Goal: Task Accomplishment & Management: Complete application form

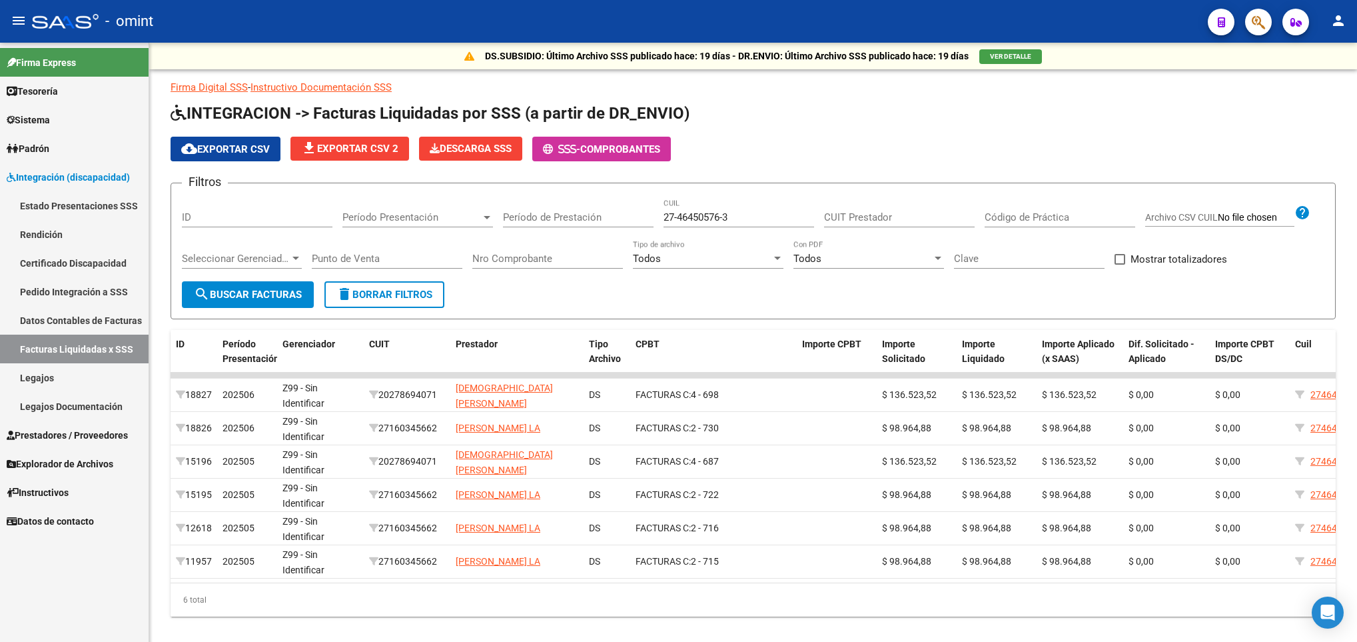
scroll to position [34, 0]
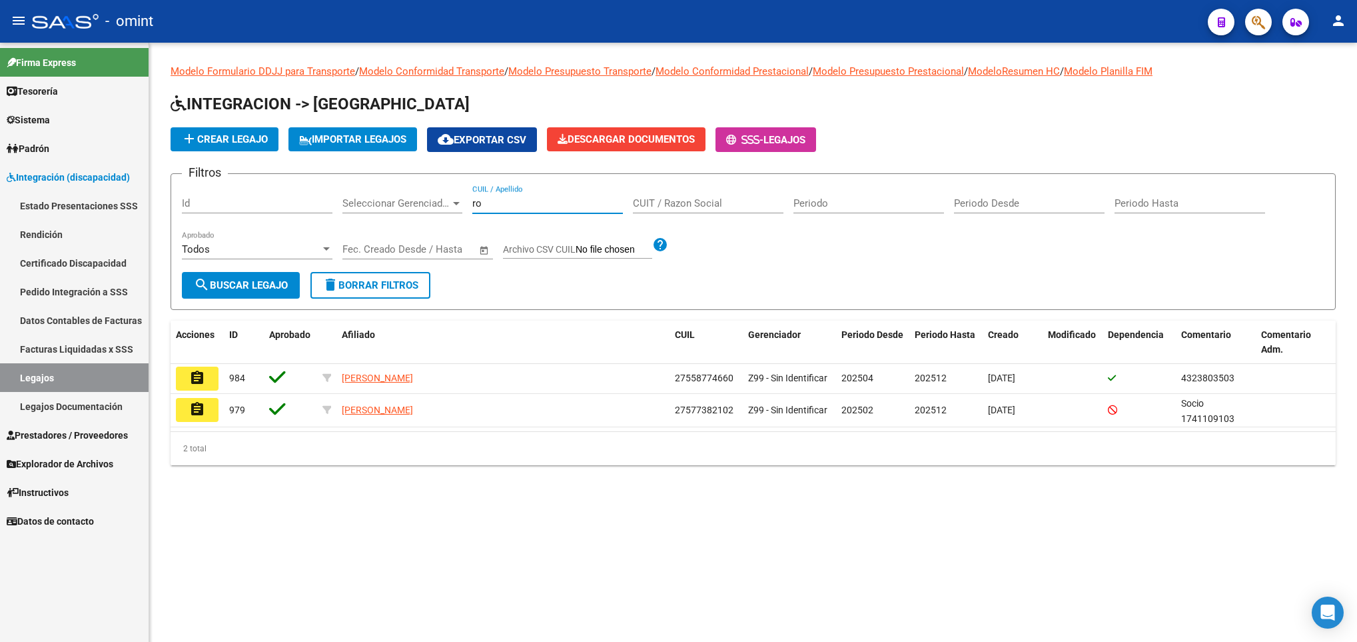
type input "r"
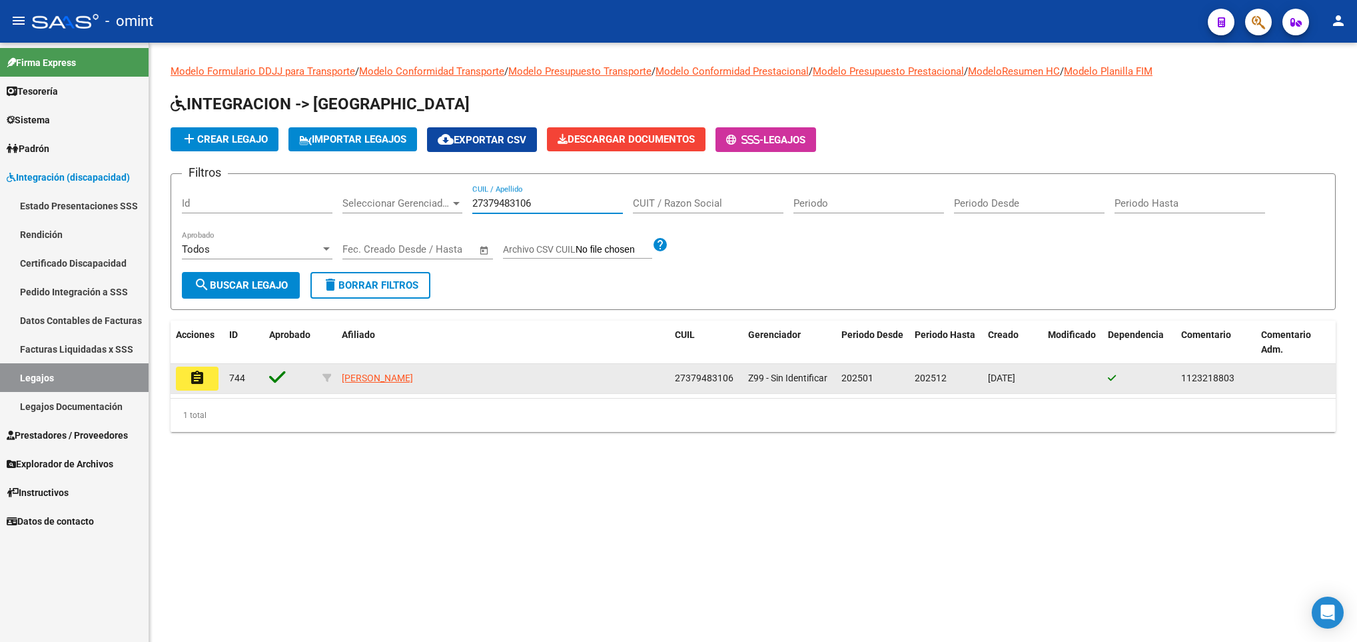
type input "27379483106"
click at [207, 380] on button "assignment" at bounding box center [197, 378] width 43 height 24
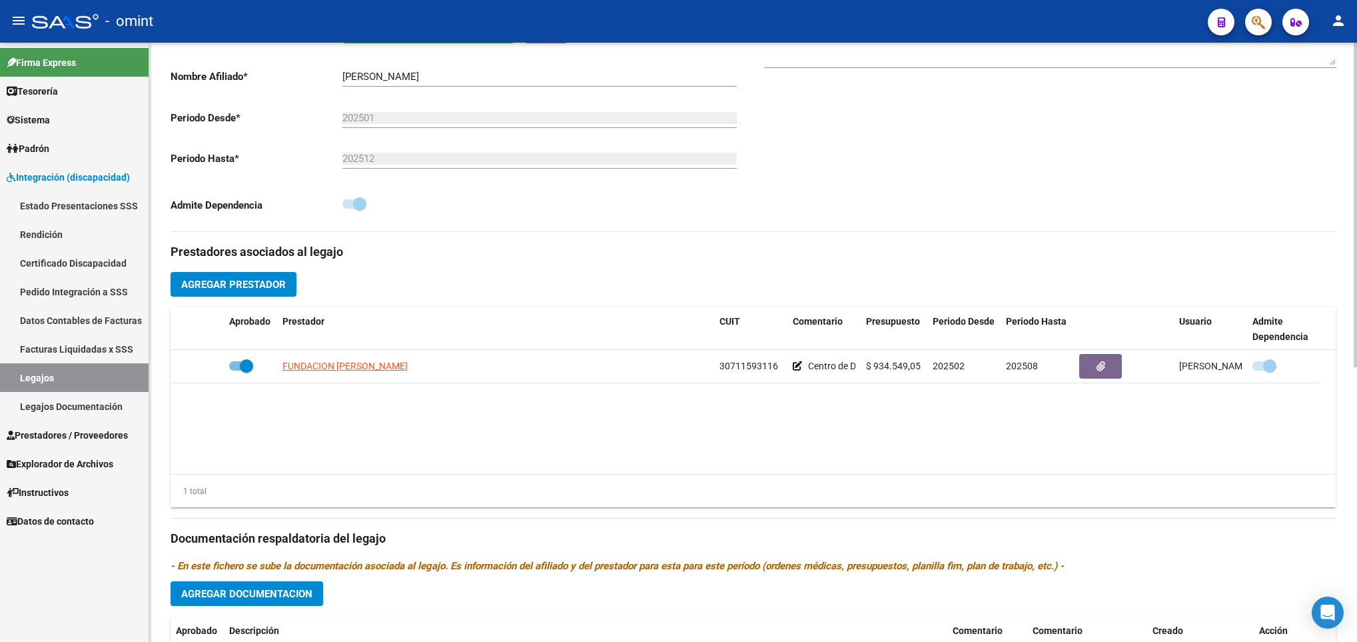
scroll to position [320, 0]
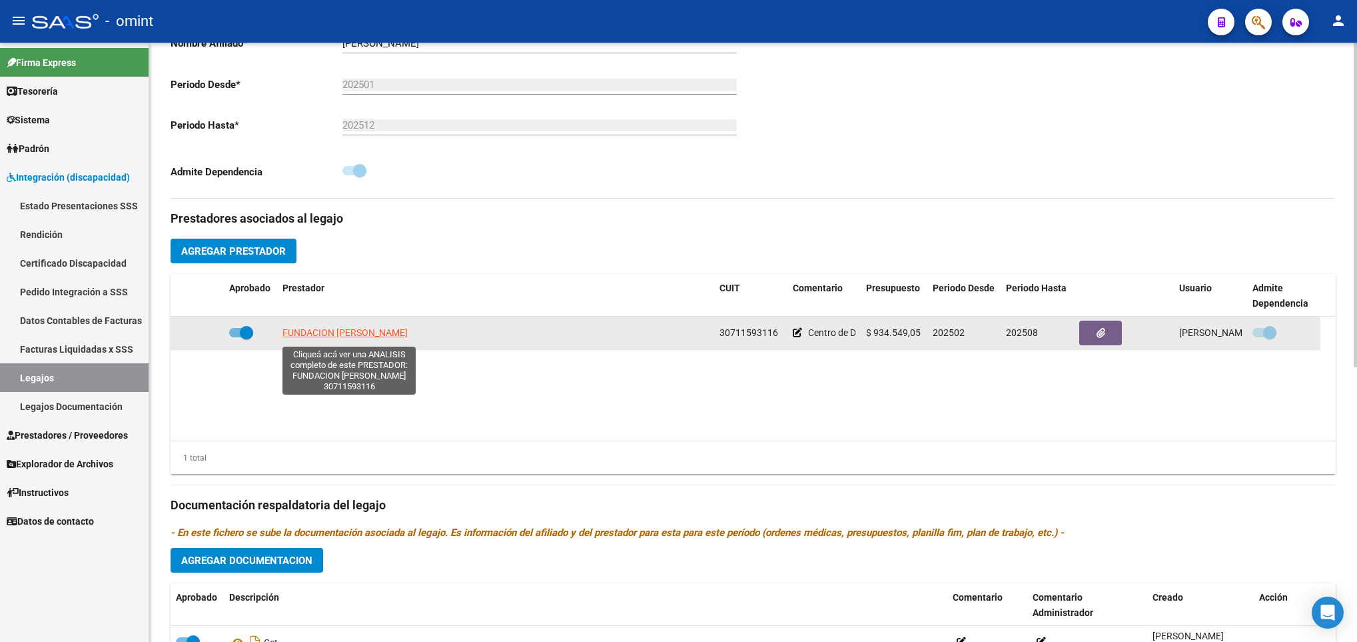
click at [364, 336] on span "FUNDACION CAMILA DRAGONE" at bounding box center [345, 332] width 125 height 11
type textarea "30711593116"
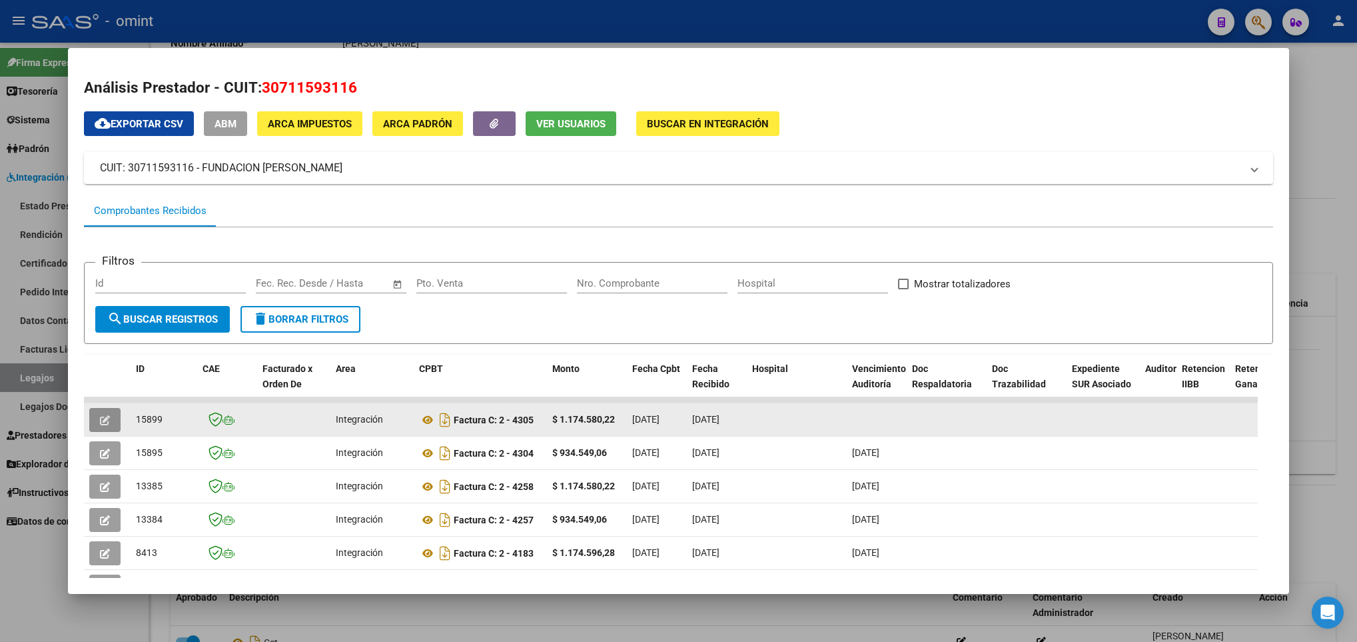
click at [103, 418] on icon "button" at bounding box center [105, 420] width 10 height 10
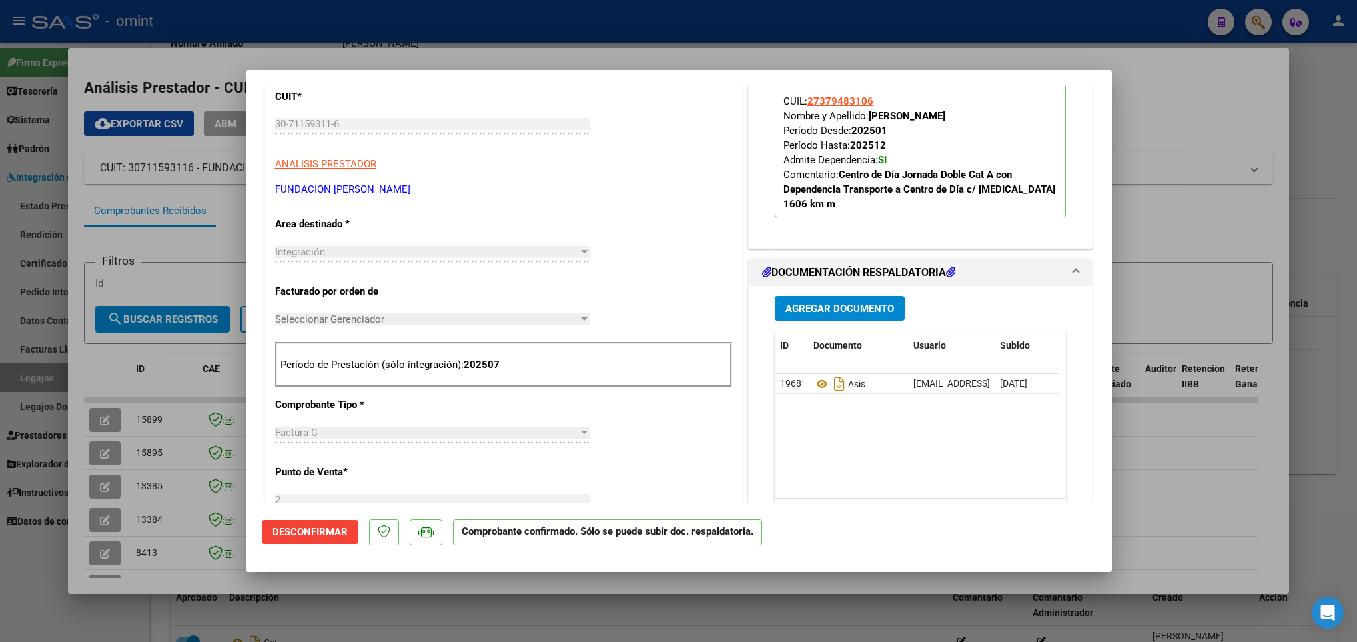
scroll to position [0, 0]
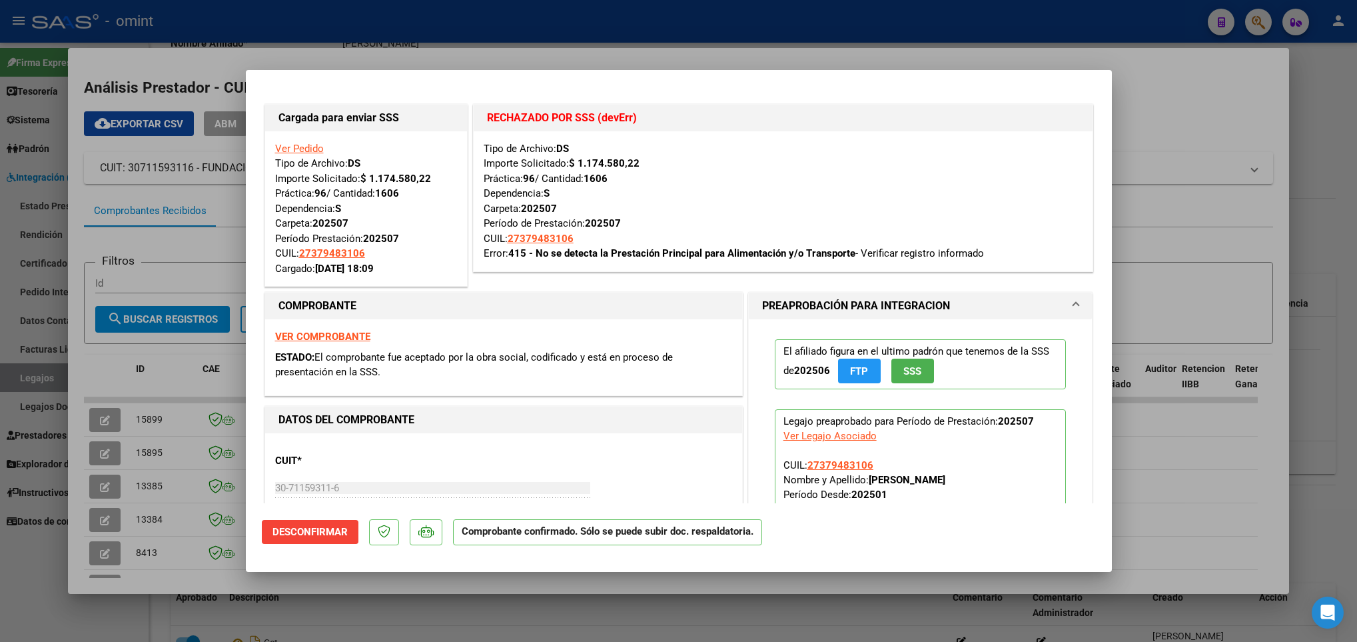
click at [310, 337] on strong "VER COMPROBANTE" at bounding box center [322, 337] width 95 height 12
click at [224, 364] on div at bounding box center [678, 321] width 1357 height 642
type input "$ 0,00"
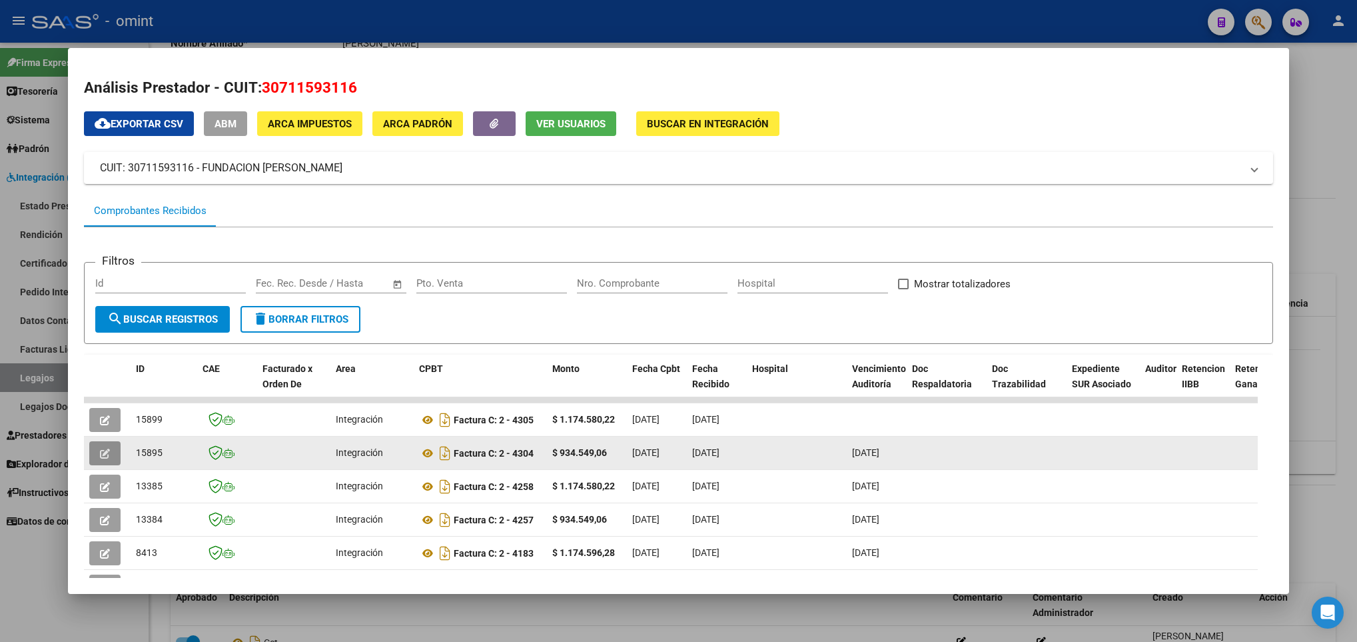
click at [101, 460] on button "button" at bounding box center [104, 453] width 31 height 24
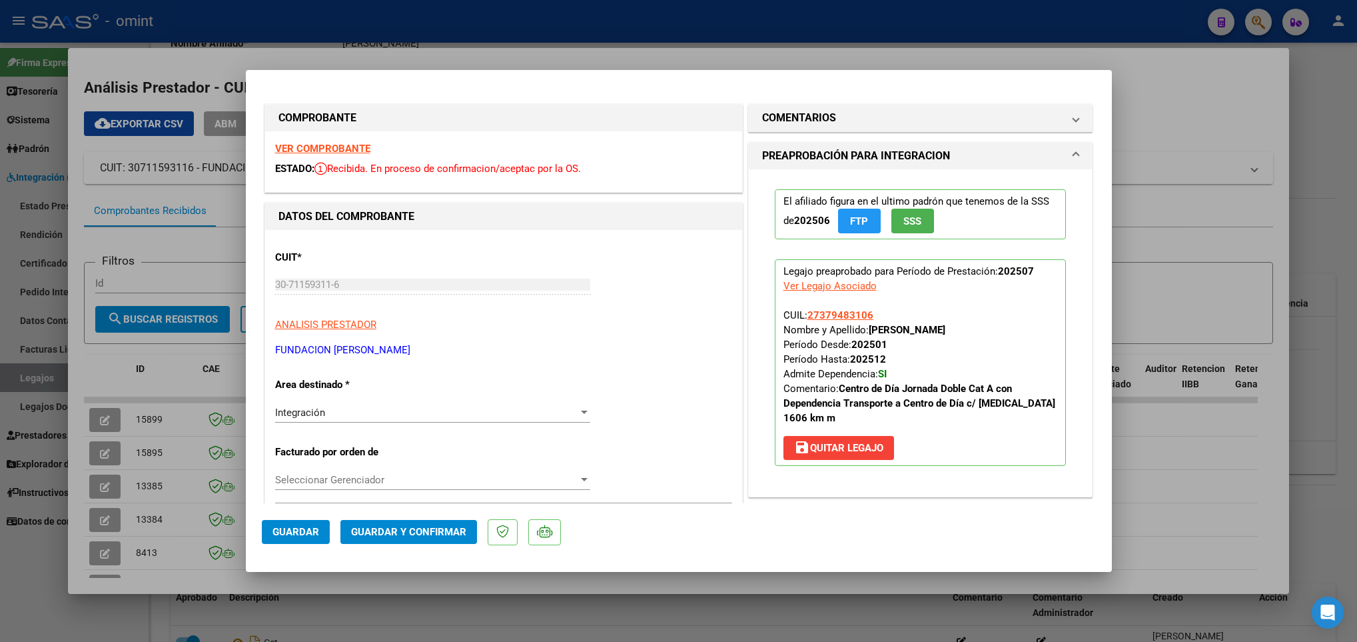
click at [324, 146] on strong "VER COMPROBANTE" at bounding box center [322, 149] width 95 height 12
click at [1093, 348] on mat-dialog-content "COMPROBANTE VER COMPROBANTE ESTADO: Recibida. En proceso de confirmacion/acepta…" at bounding box center [679, 294] width 866 height 417
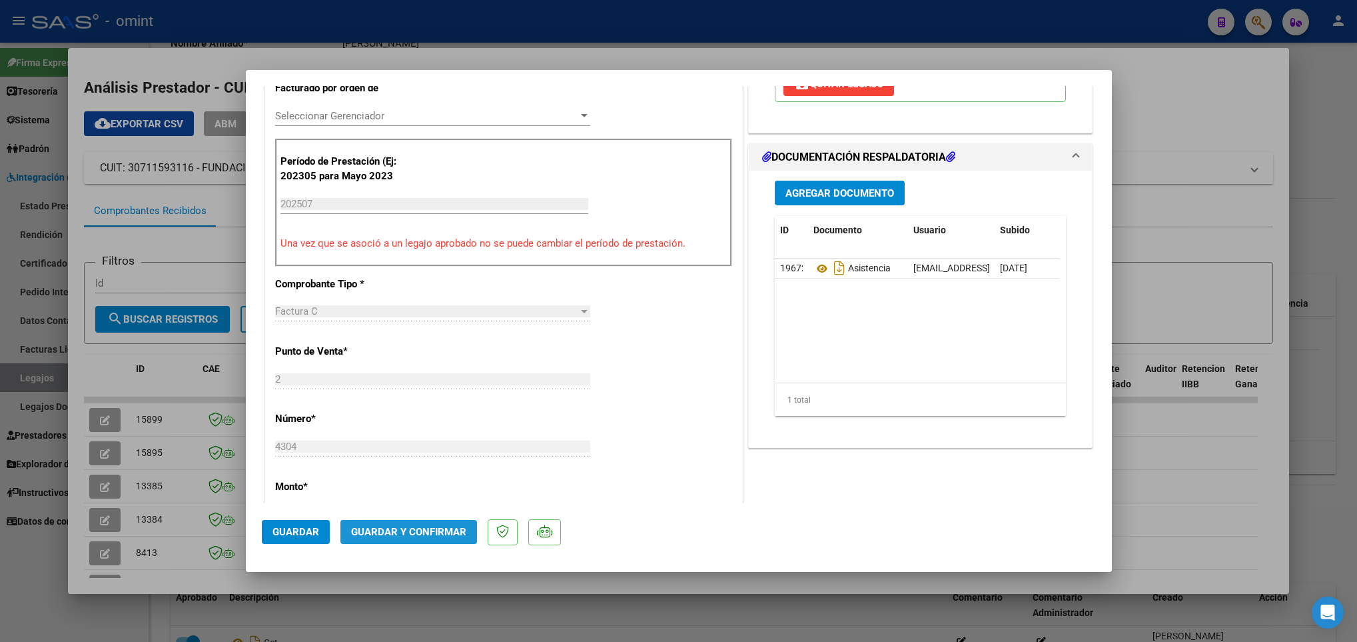
click at [418, 532] on span "Guardar y Confirmar" at bounding box center [408, 532] width 115 height 12
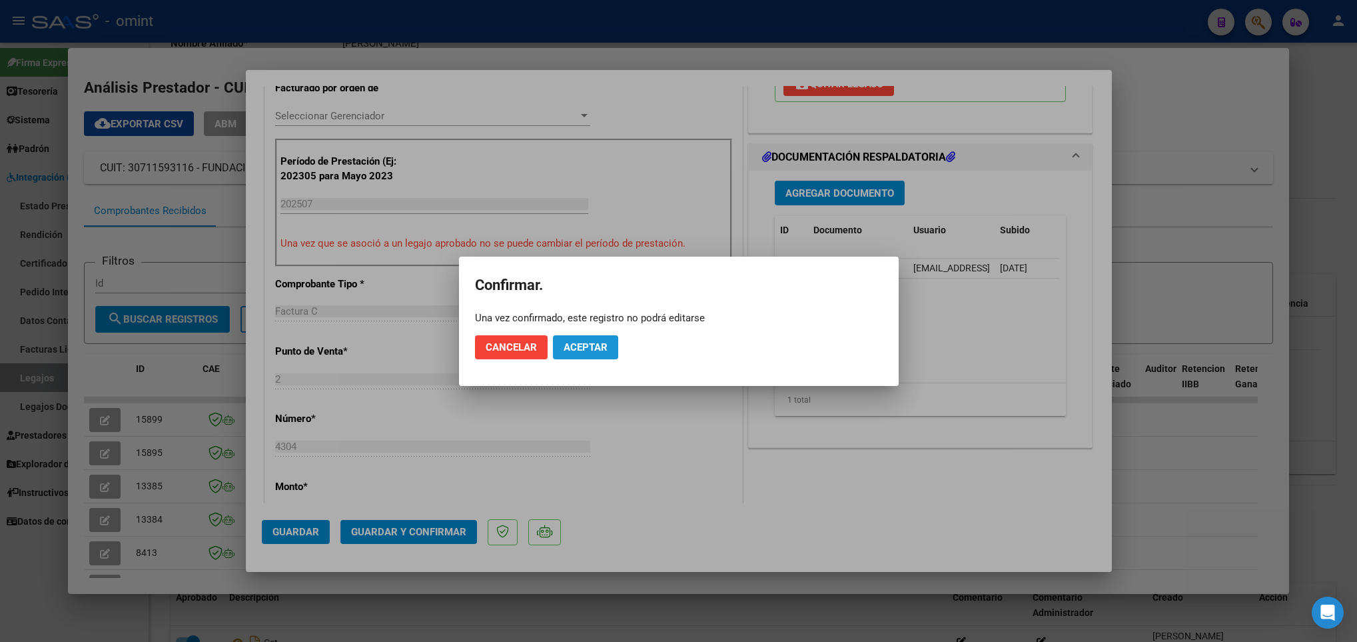
click at [578, 346] on span "Aceptar" at bounding box center [586, 347] width 44 height 12
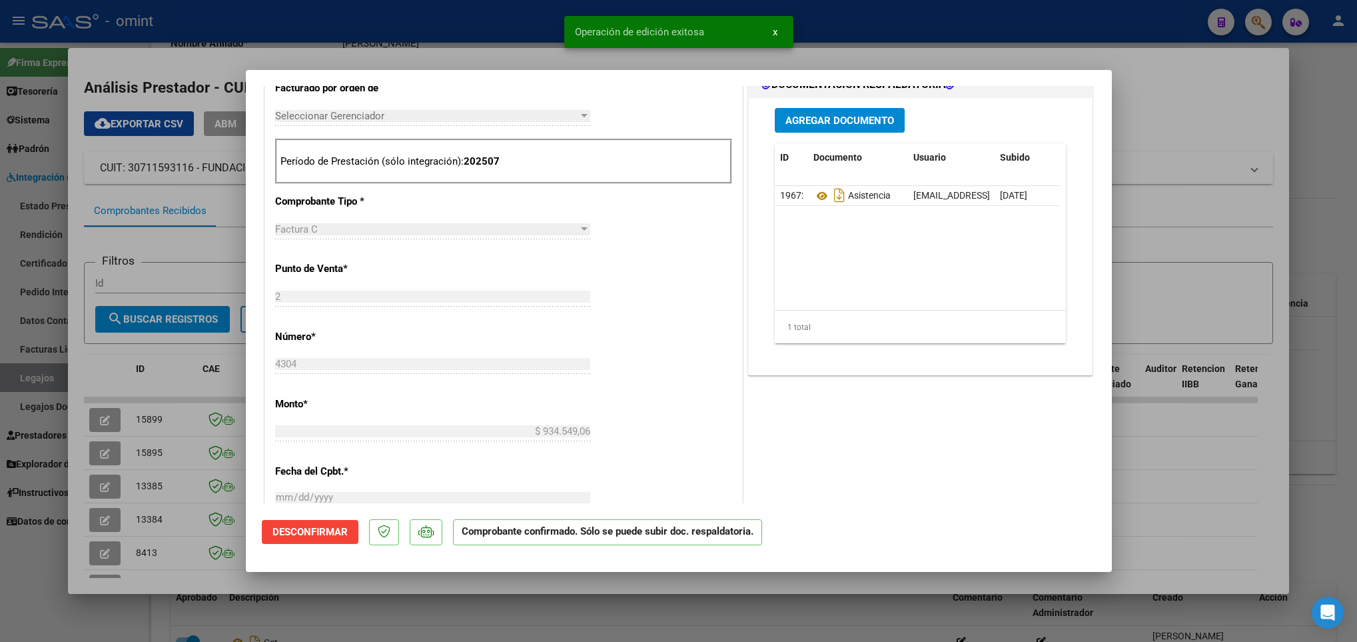
click at [308, 616] on div at bounding box center [678, 321] width 1357 height 642
type input "$ 0,00"
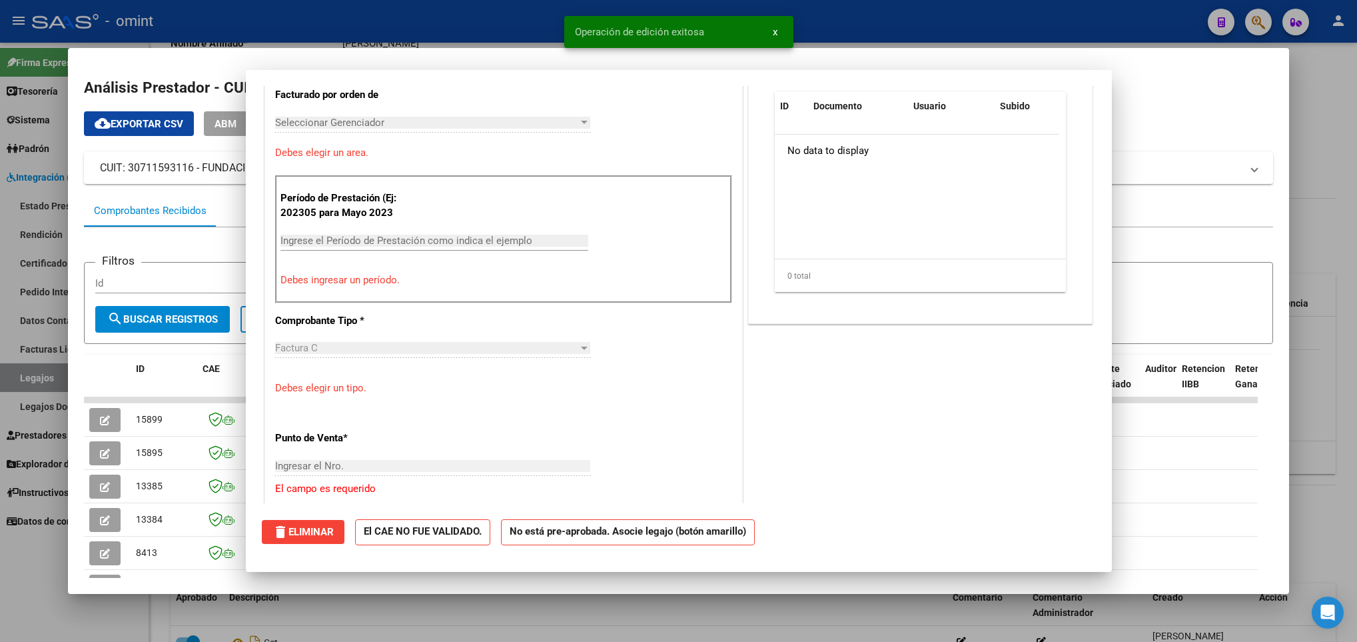
scroll to position [0, 0]
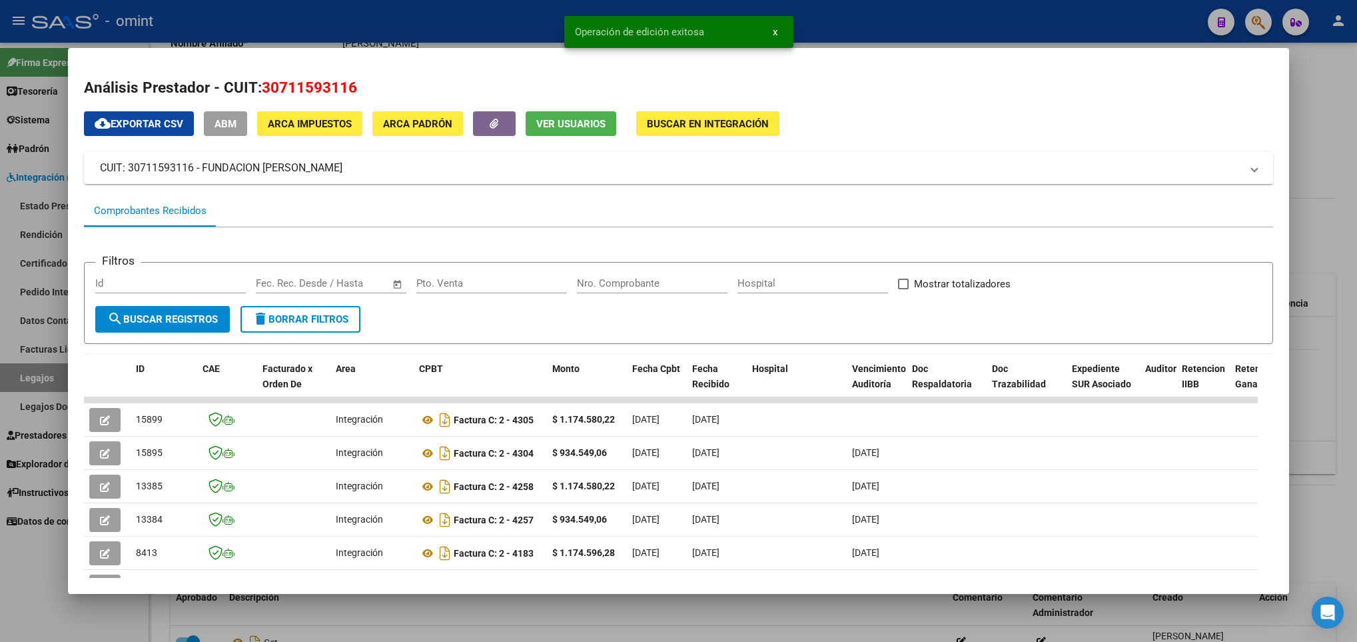
click at [308, 616] on div at bounding box center [678, 321] width 1357 height 642
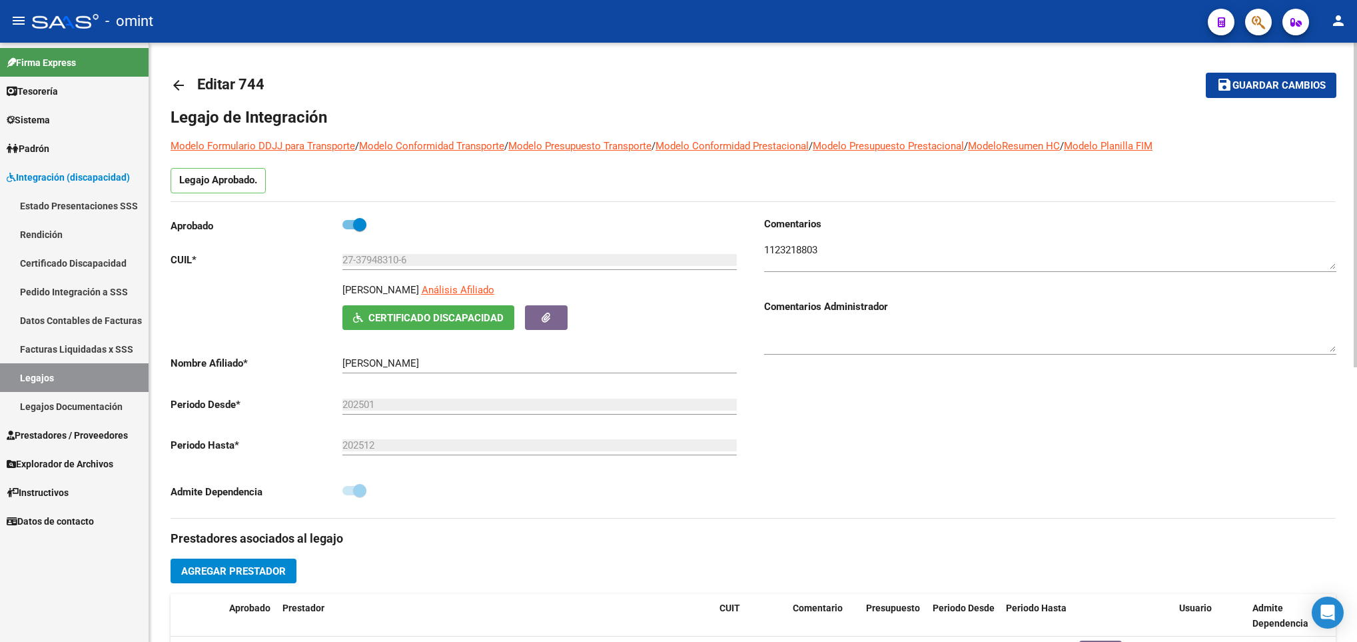
click at [1356, 57] on div at bounding box center [1355, 342] width 3 height 599
click at [179, 80] on mat-icon "arrow_back" at bounding box center [179, 85] width 16 height 16
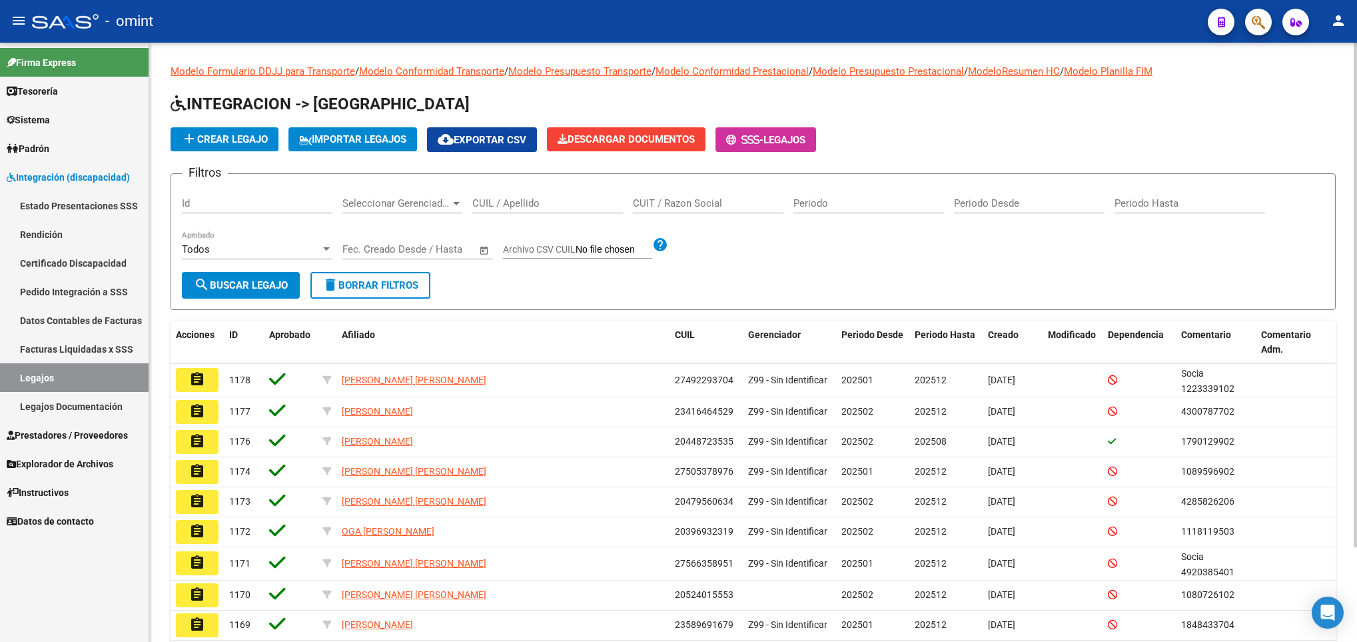
click at [494, 197] on div "CUIL / Apellido" at bounding box center [547, 199] width 151 height 29
paste input "27448109483"
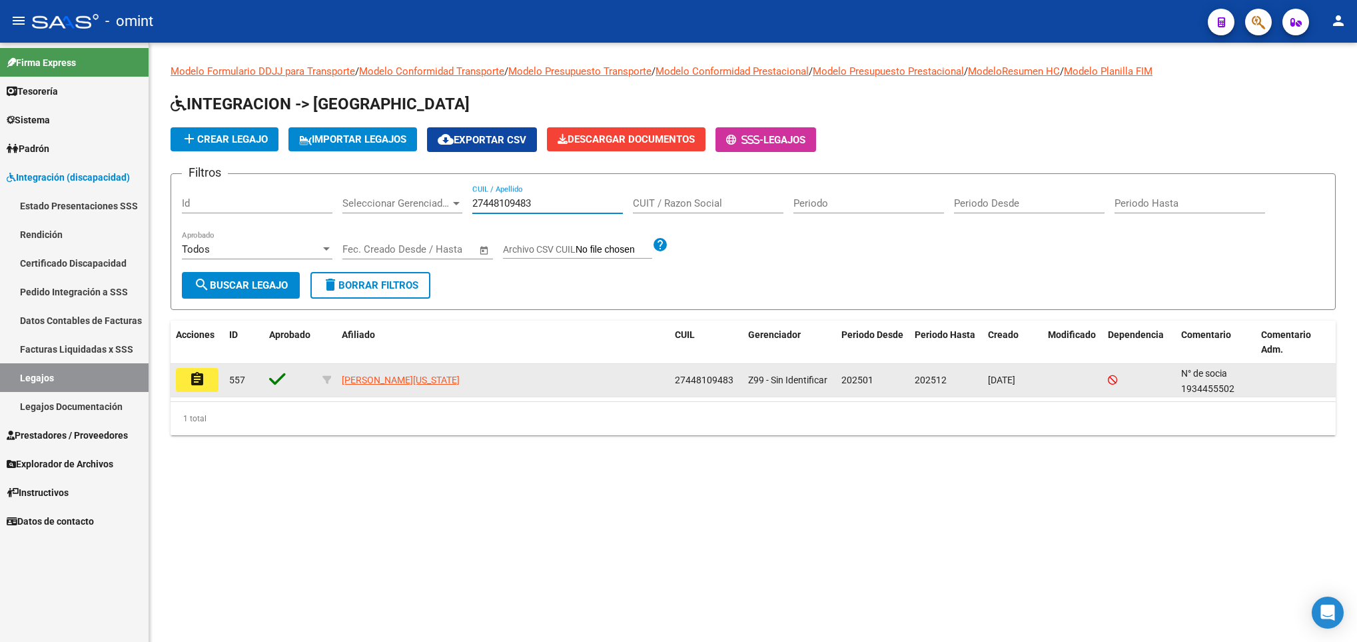
type input "27448109483"
click at [193, 376] on mat-icon "assignment" at bounding box center [197, 379] width 16 height 16
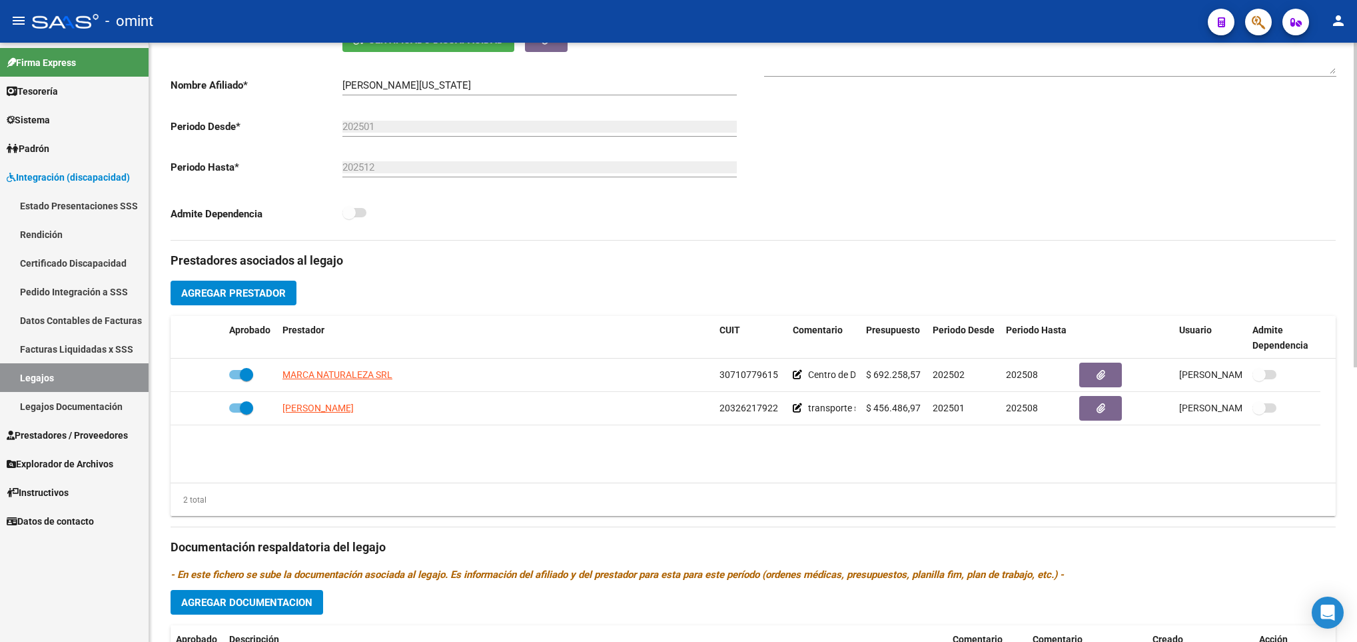
scroll to position [320, 0]
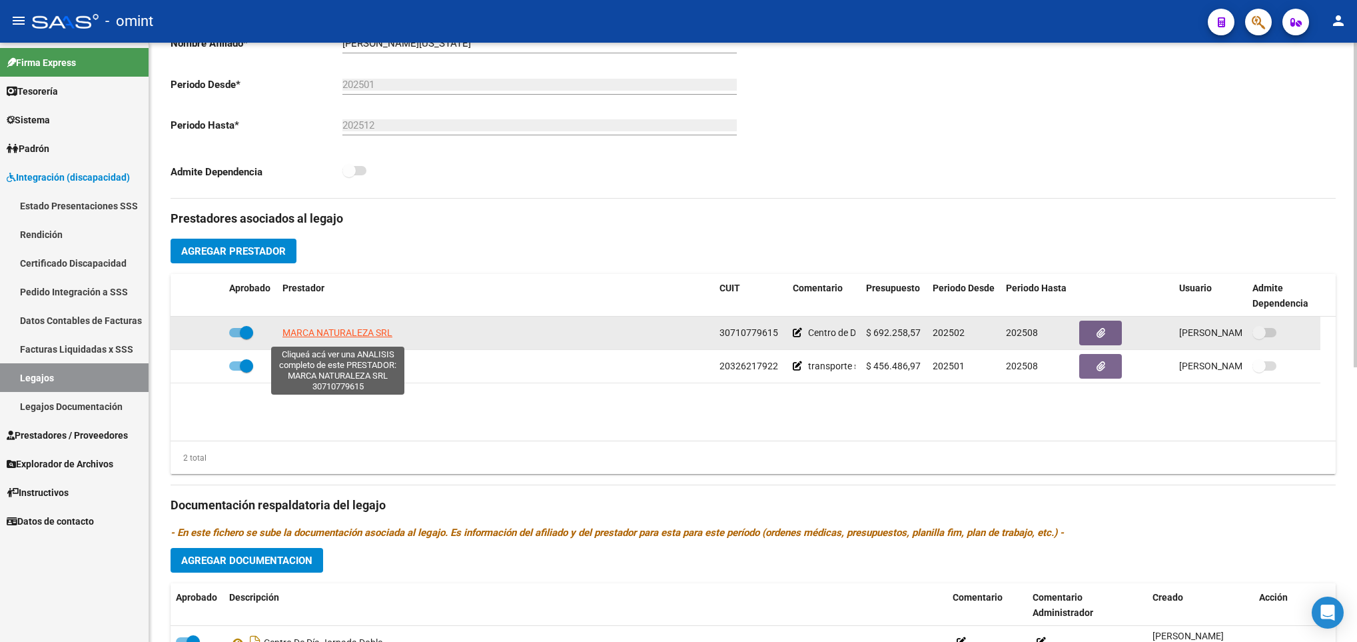
click at [368, 336] on span "MARCA NATURALEZA SRL" at bounding box center [338, 332] width 110 height 11
type textarea "30710779615"
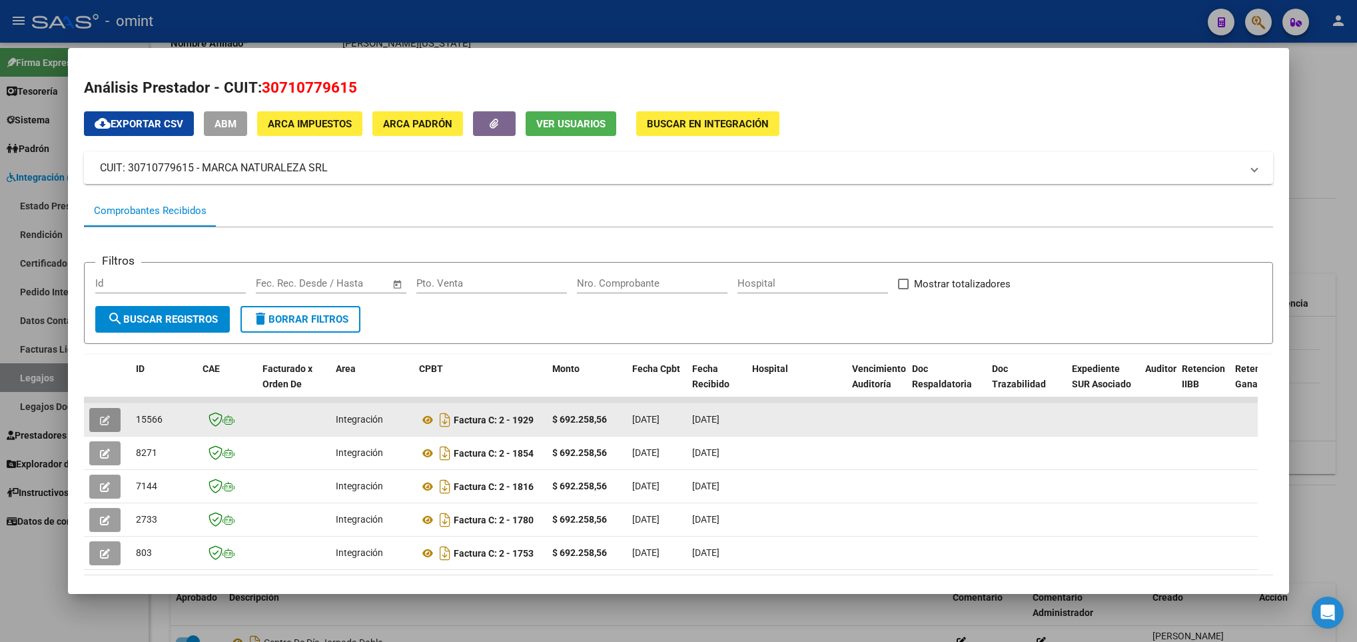
click at [93, 416] on button "button" at bounding box center [104, 420] width 31 height 24
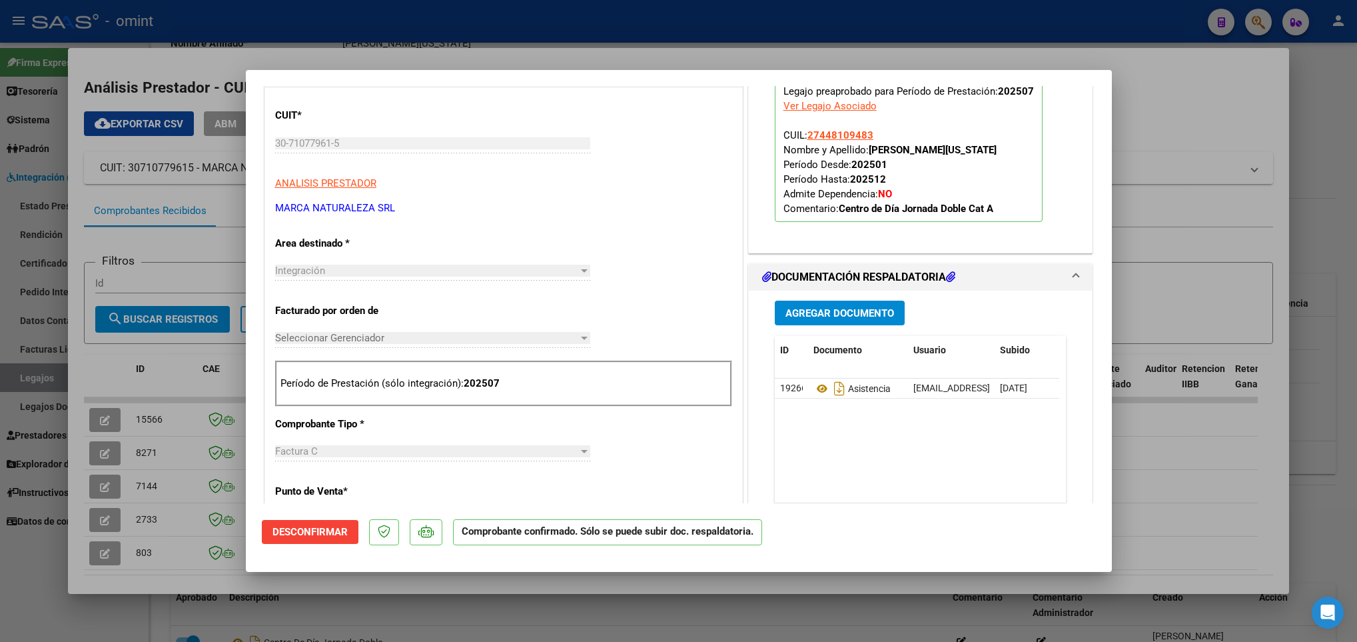
scroll to position [364, 0]
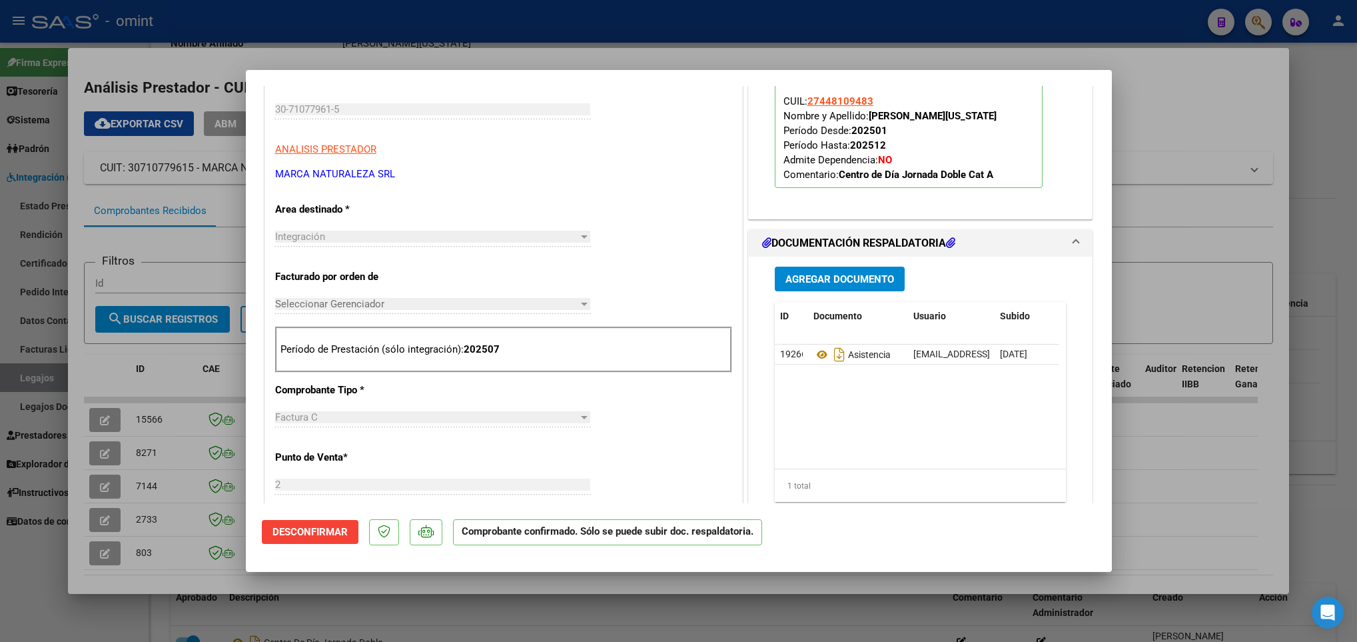
click at [1120, 438] on div at bounding box center [678, 321] width 1357 height 642
type input "$ 0,00"
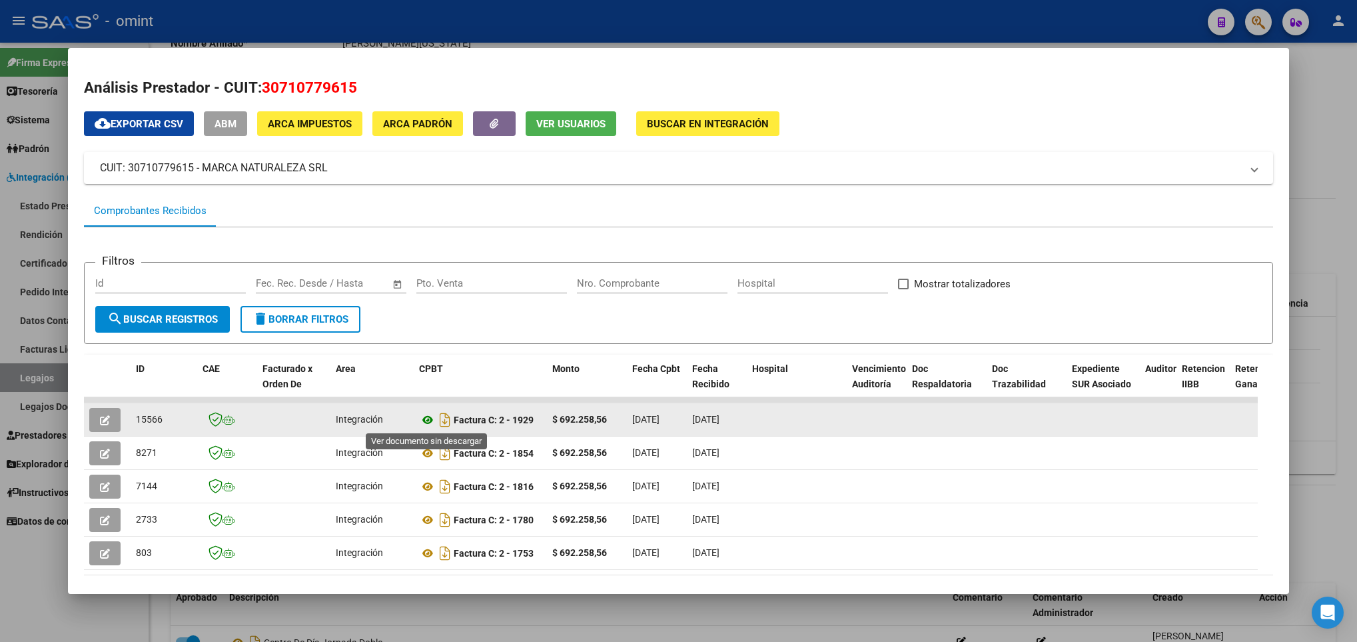
click at [430, 422] on icon at bounding box center [427, 420] width 17 height 16
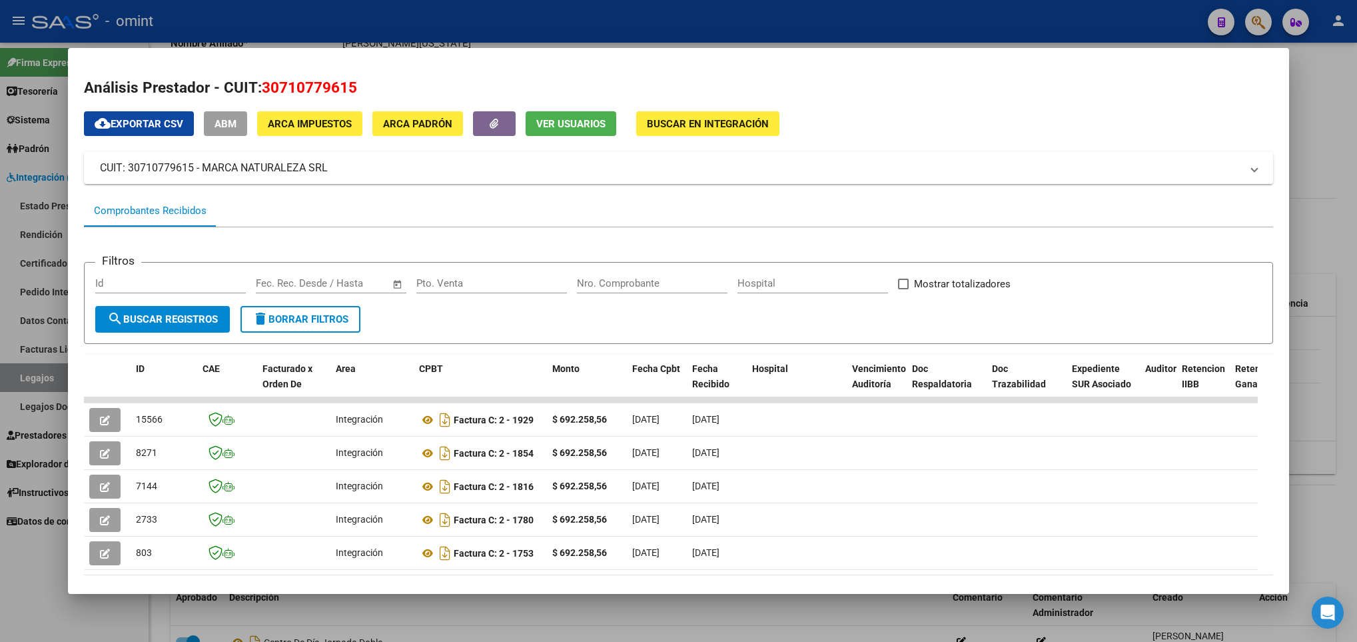
click at [508, 600] on div at bounding box center [678, 321] width 1357 height 642
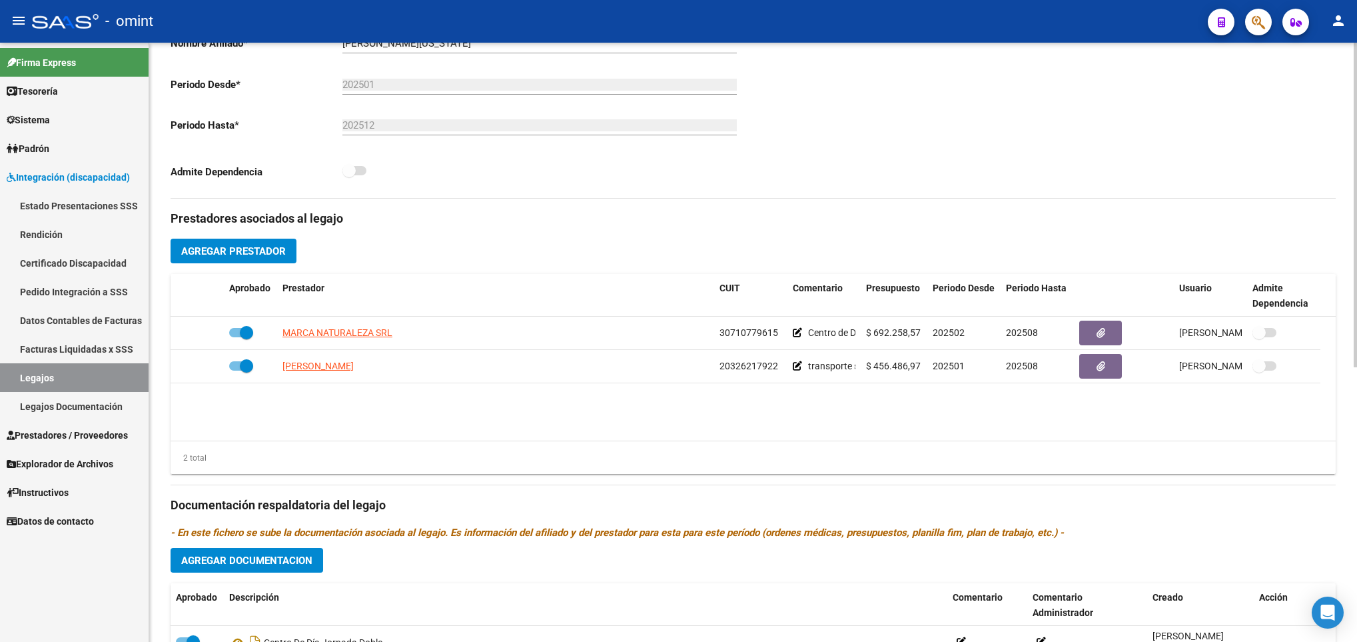
scroll to position [0, 0]
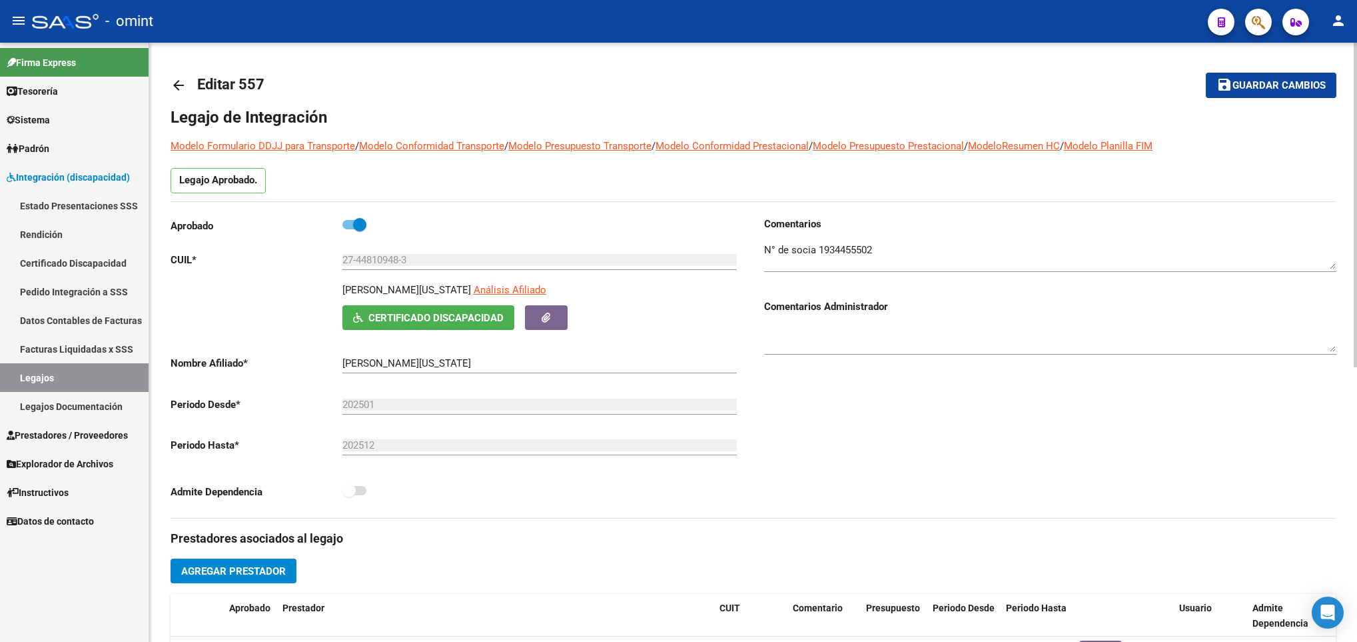
click at [1355, 61] on div at bounding box center [1355, 342] width 3 height 599
click at [1355, 61] on div at bounding box center [1355, 205] width 3 height 325
click at [174, 79] on mat-icon "arrow_back" at bounding box center [179, 85] width 16 height 16
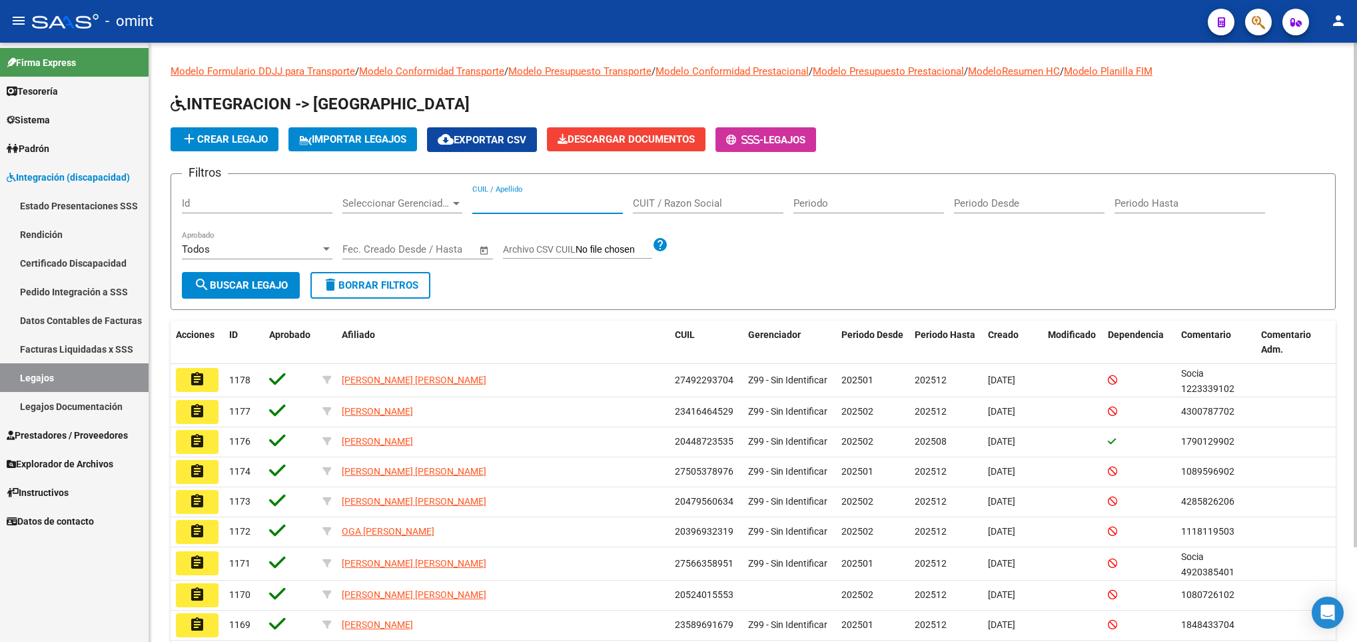
click at [510, 204] on input "CUIL / Apellido" at bounding box center [547, 203] width 151 height 12
paste input "27527654497"
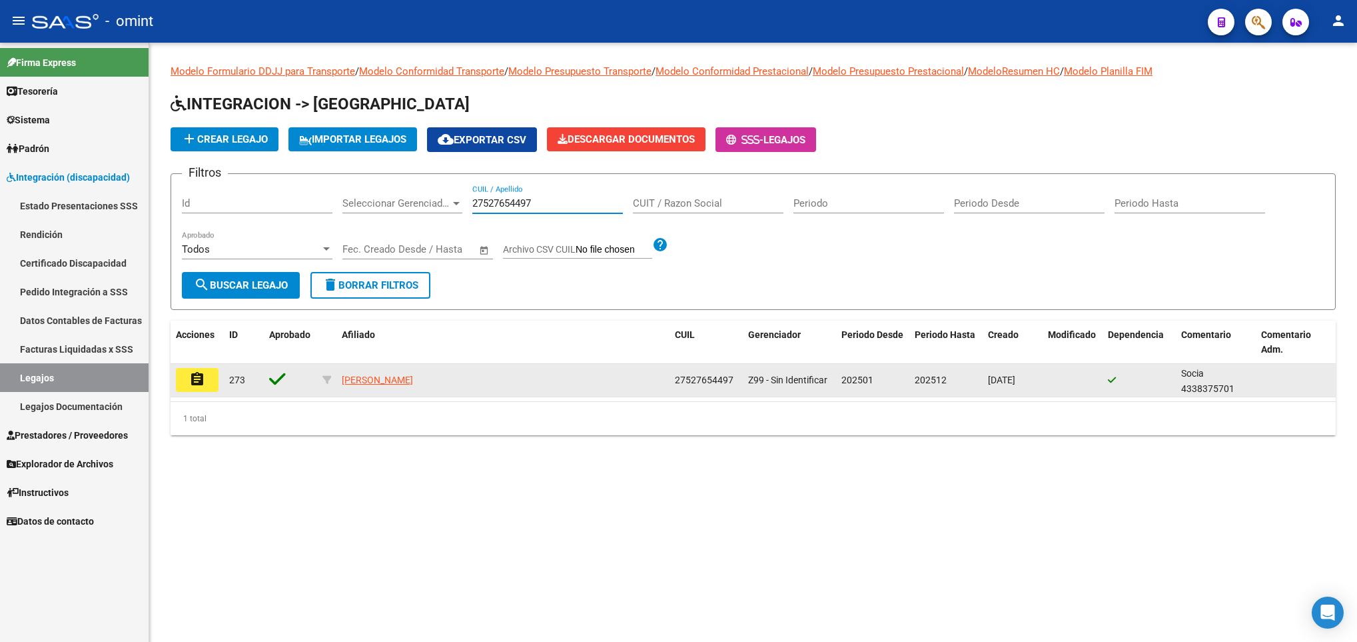
type input "27527654497"
click at [207, 382] on button "assignment" at bounding box center [197, 380] width 43 height 24
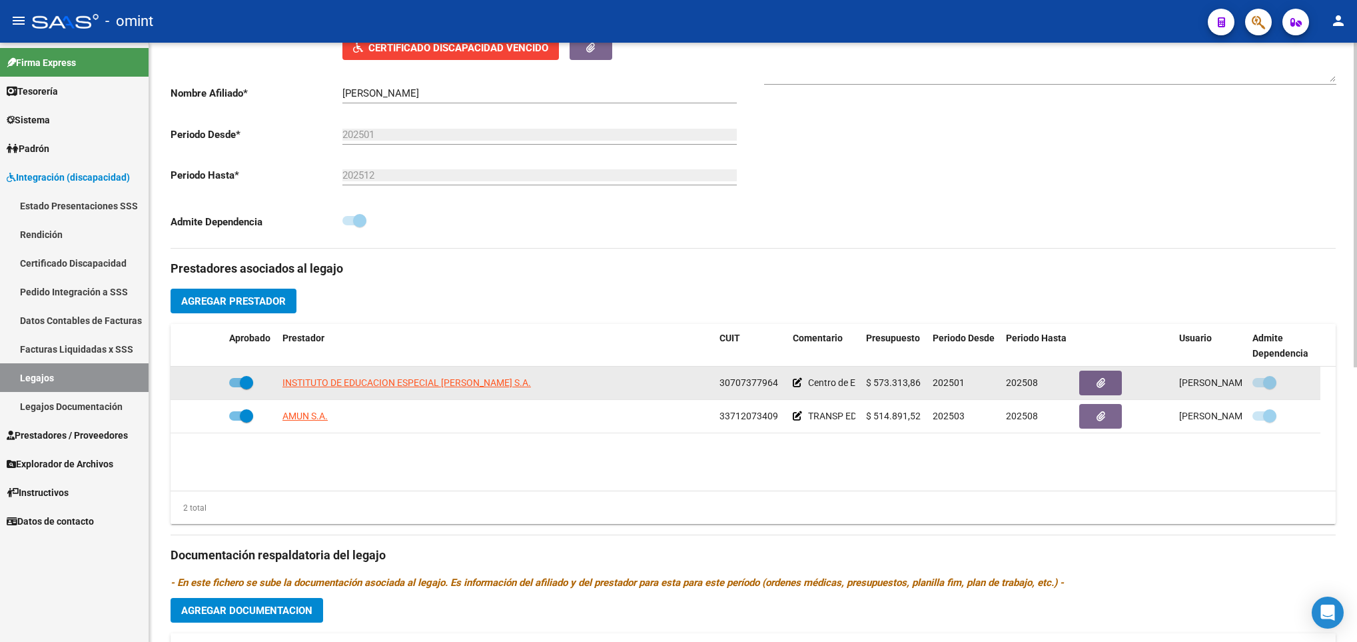
scroll to position [320, 0]
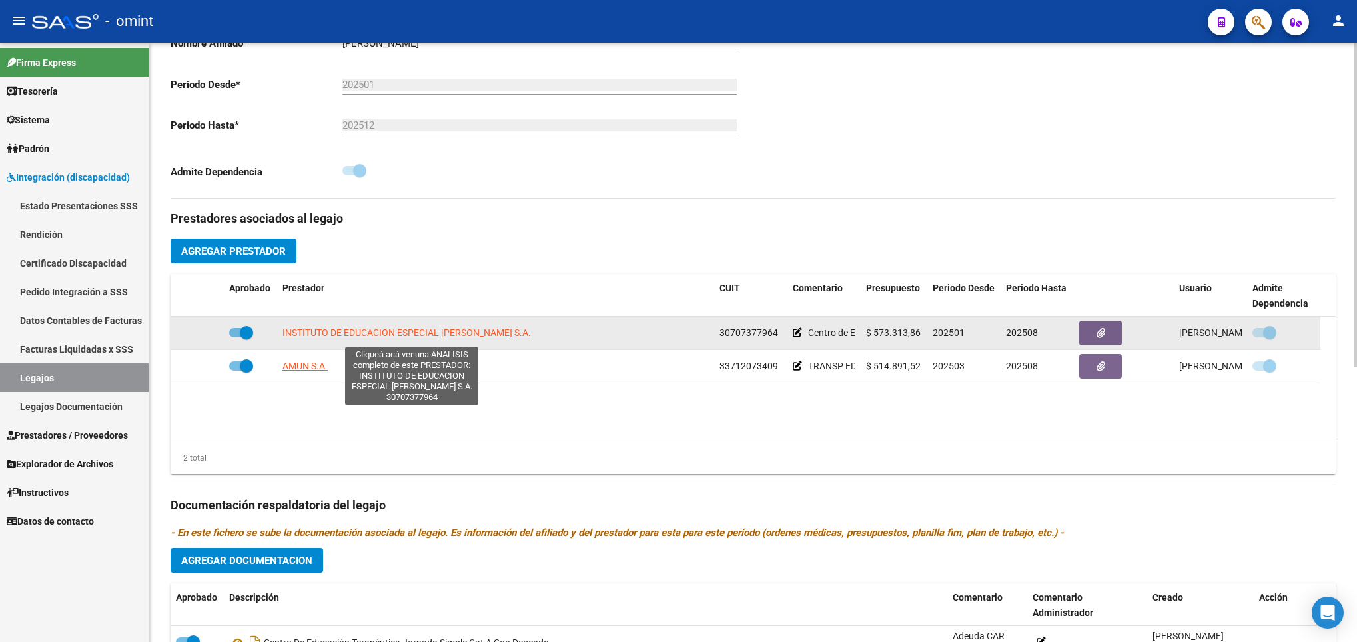
click at [392, 338] on span "INSTITUTO DE EDUCACION ESPECIAL FRANCOISE DOLTO S.A." at bounding box center [407, 332] width 249 height 11
type textarea "30707377964"
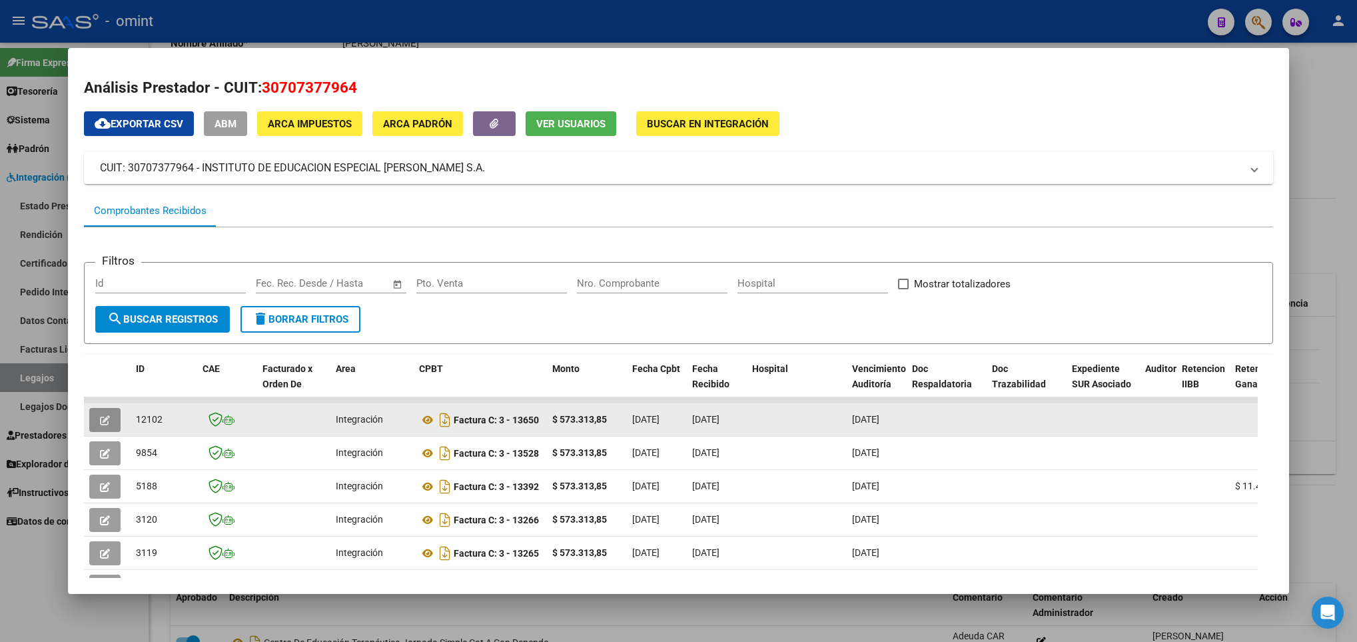
click at [105, 422] on icon "button" at bounding box center [105, 420] width 10 height 10
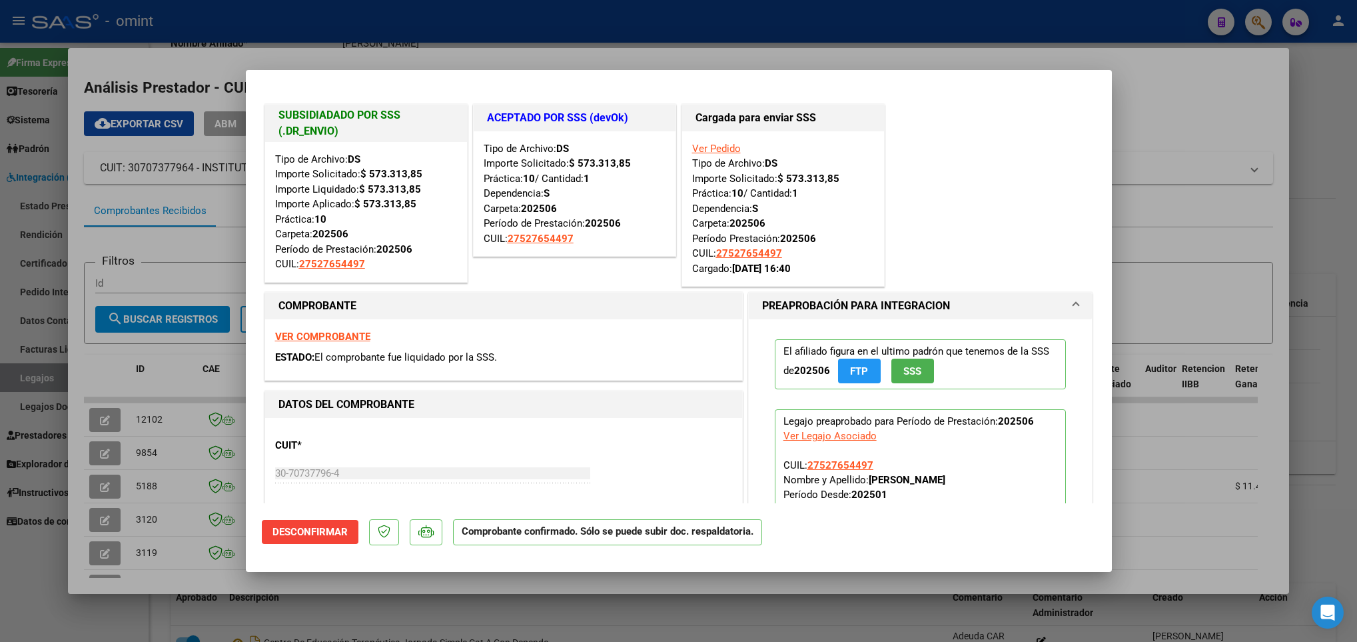
click at [1222, 474] on div at bounding box center [678, 321] width 1357 height 642
type input "$ 0,00"
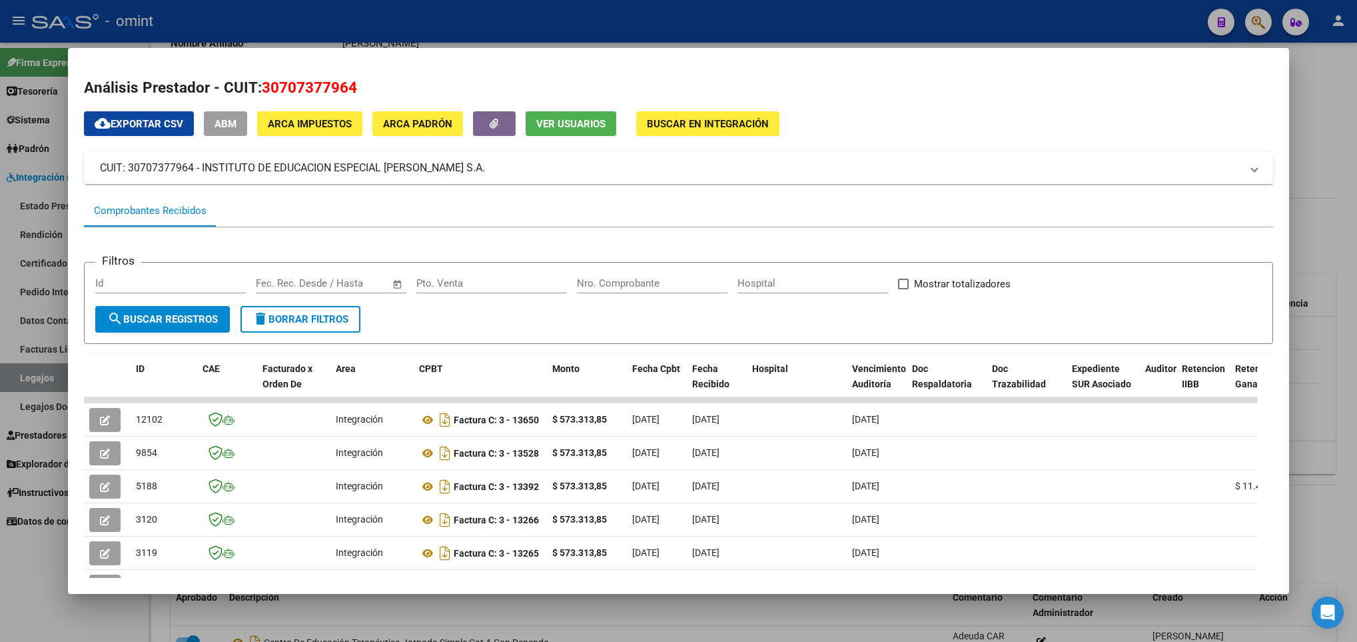
click at [850, 628] on div at bounding box center [678, 321] width 1357 height 642
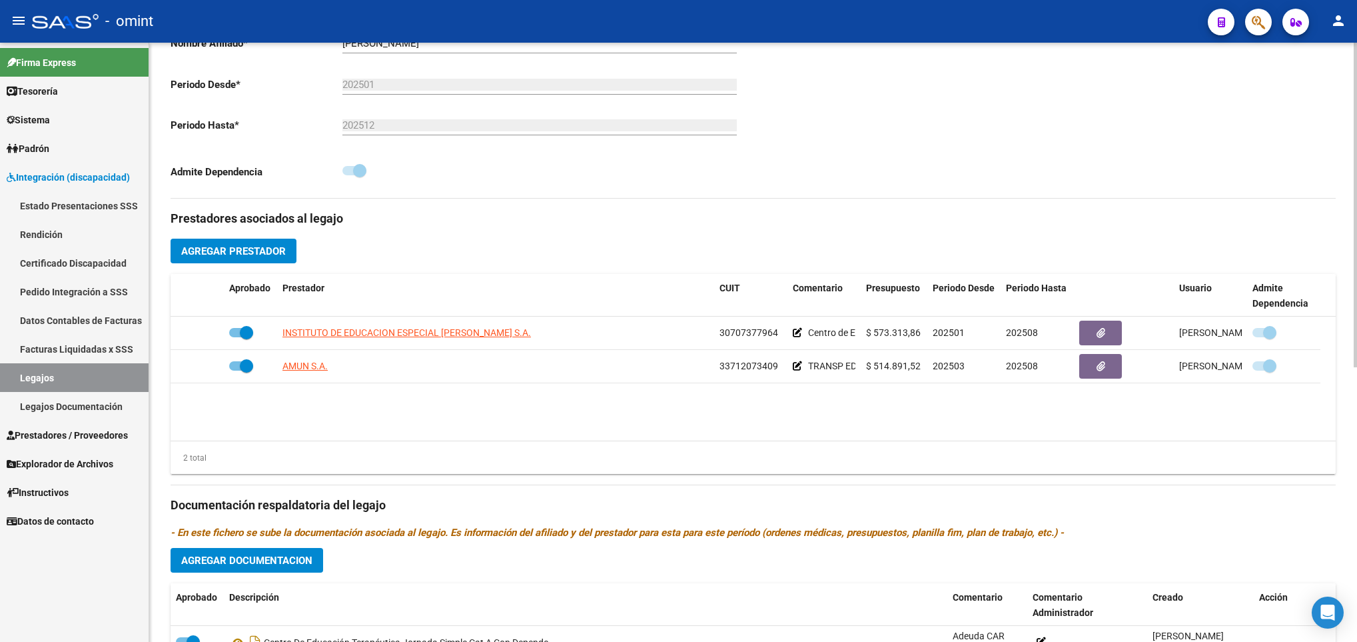
scroll to position [0, 0]
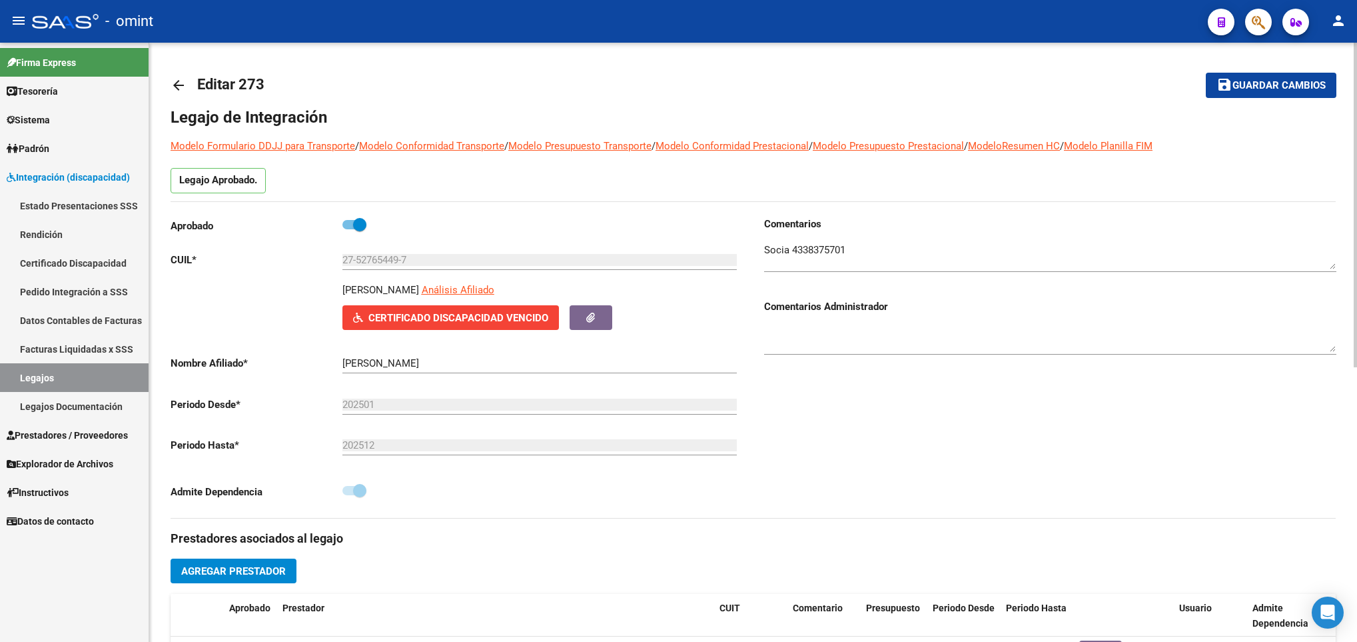
click at [1354, 69] on div at bounding box center [1355, 342] width 3 height 599
click at [178, 84] on mat-icon "arrow_back" at bounding box center [179, 85] width 16 height 16
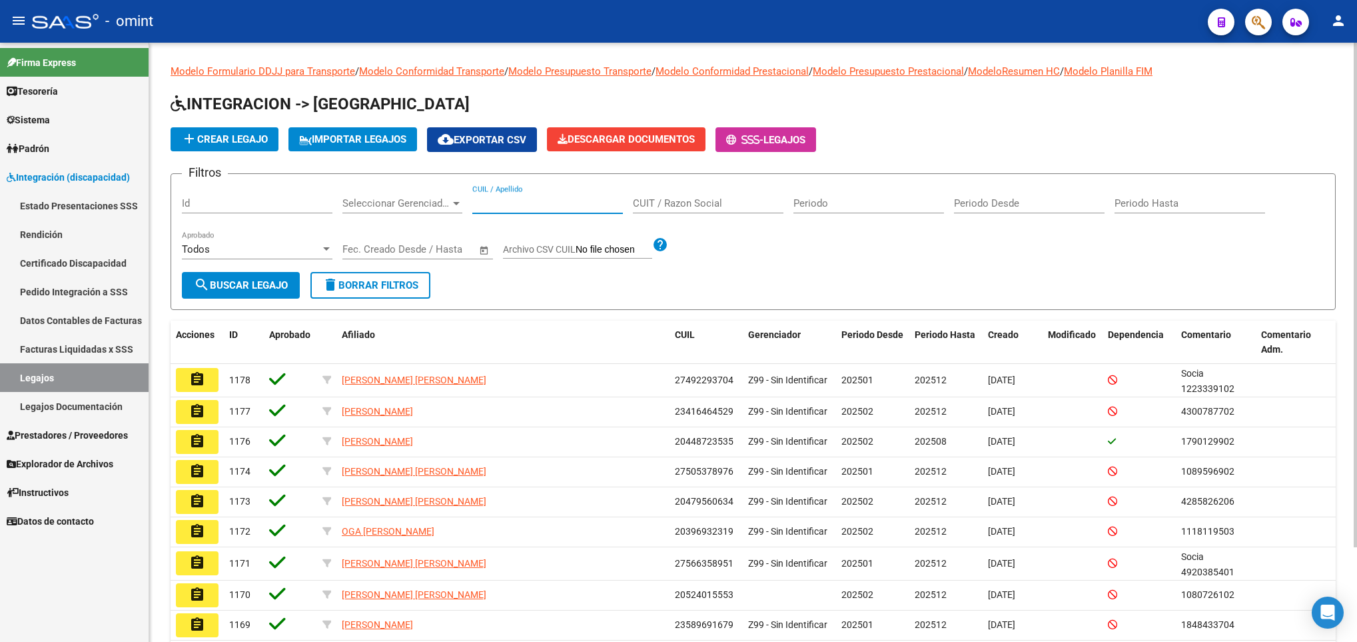
click at [520, 199] on input "CUIL / Apellido" at bounding box center [547, 203] width 151 height 12
paste input "20501532887"
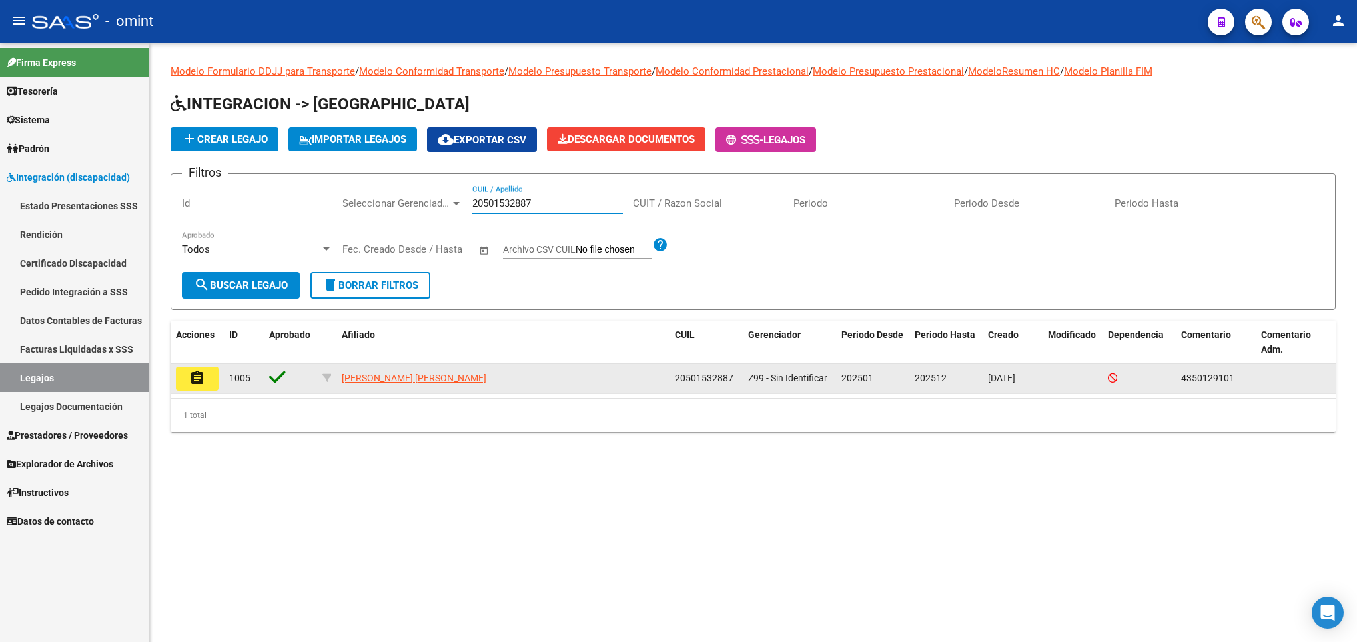
type input "20501532887"
click at [195, 382] on mat-icon "assignment" at bounding box center [197, 378] width 16 height 16
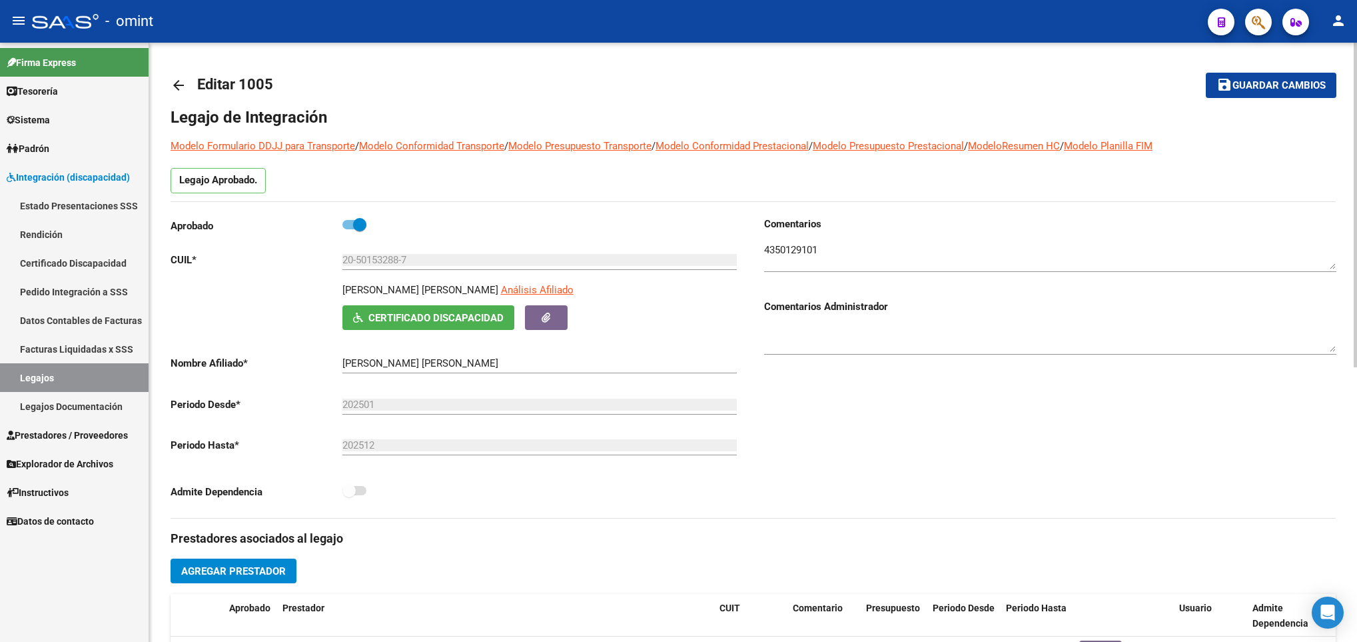
scroll to position [506, 0]
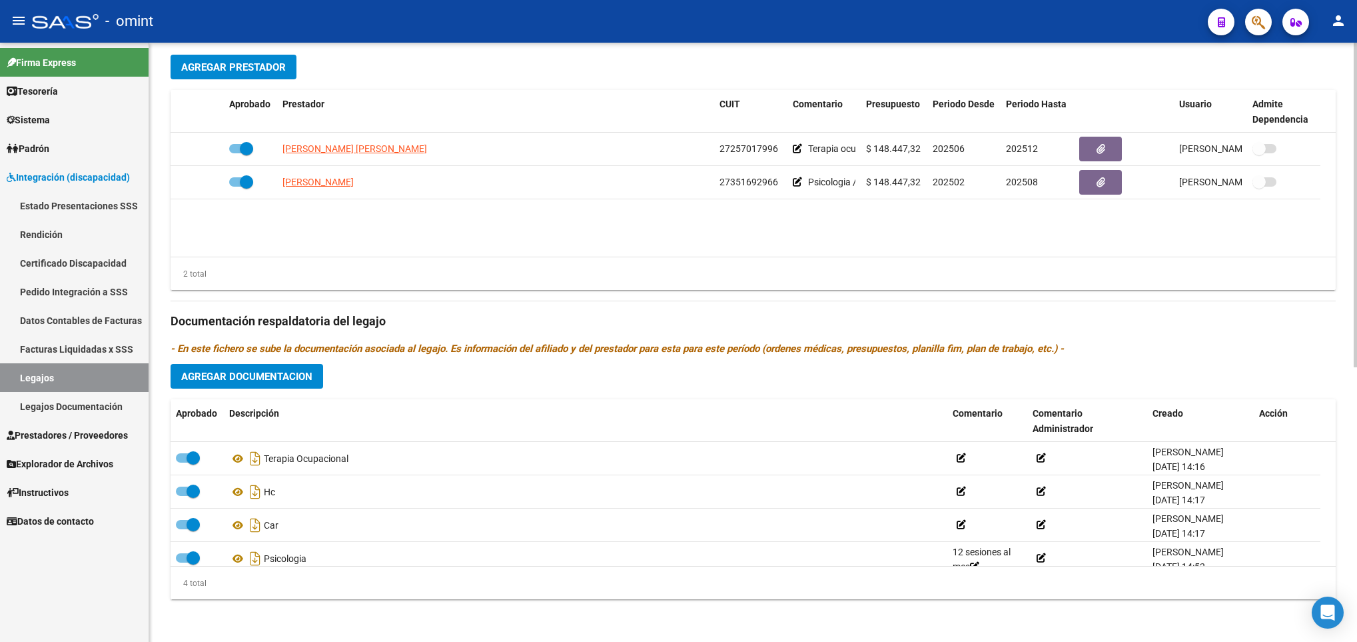
click at [1357, 440] on html "menu - omint person Firma Express Tesorería Extractos Procesados (csv) Extracto…" at bounding box center [678, 321] width 1357 height 642
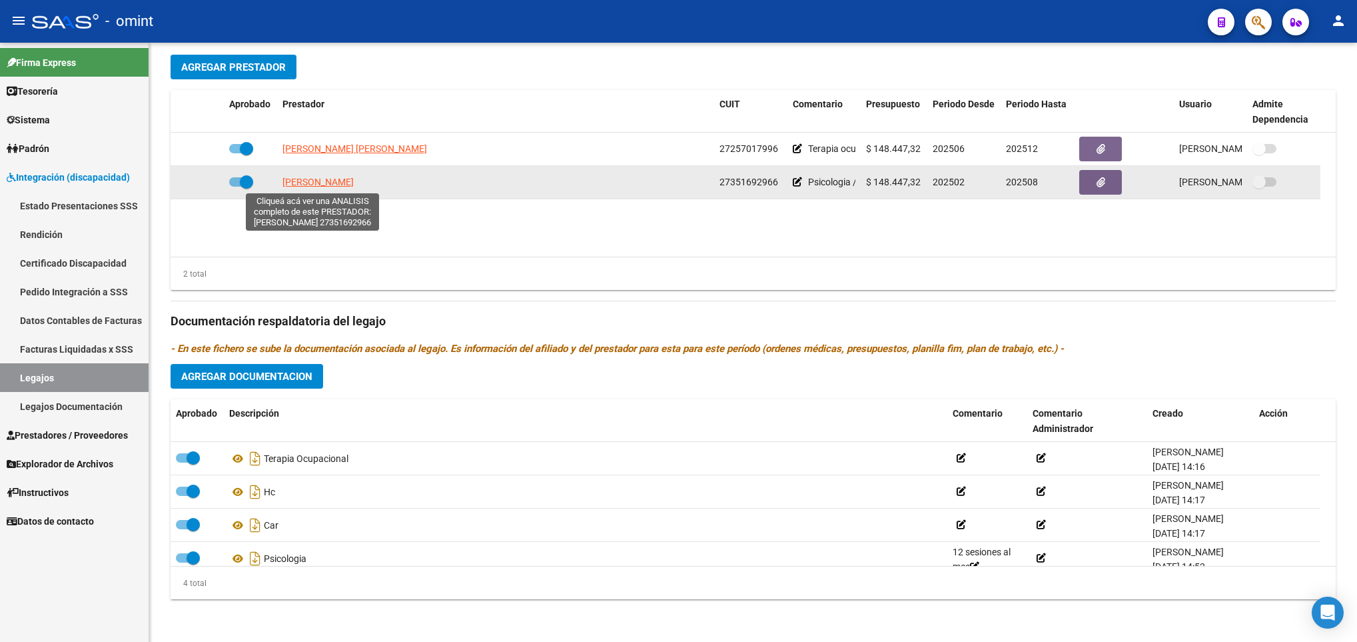
click at [299, 183] on span "[PERSON_NAME]" at bounding box center [318, 182] width 71 height 11
type textarea "27351692966"
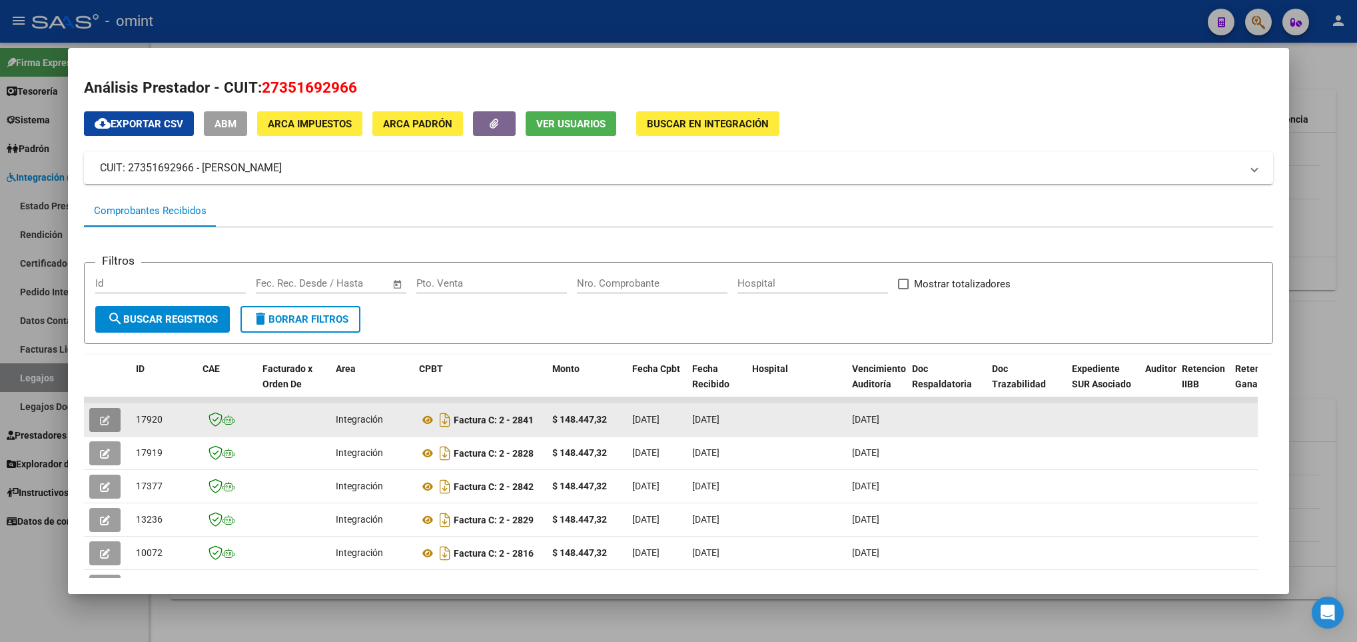
click at [101, 424] on icon "button" at bounding box center [105, 420] width 10 height 10
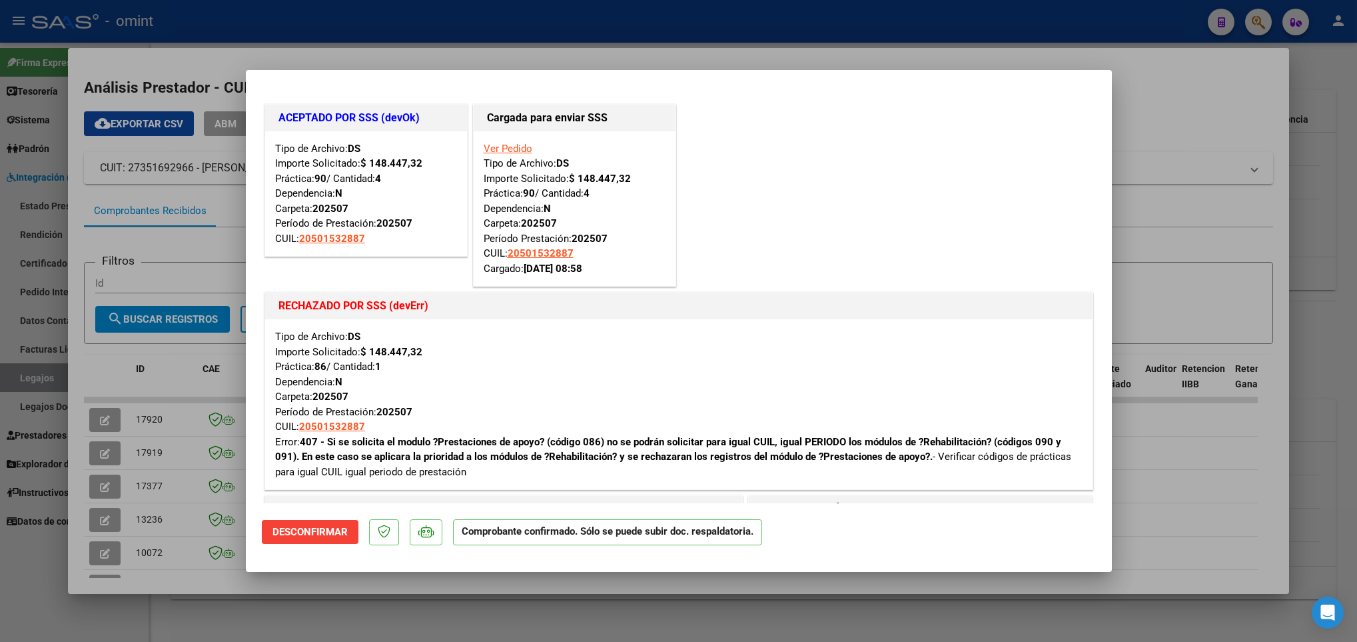
click at [202, 610] on div at bounding box center [678, 321] width 1357 height 642
type input "$ 0,00"
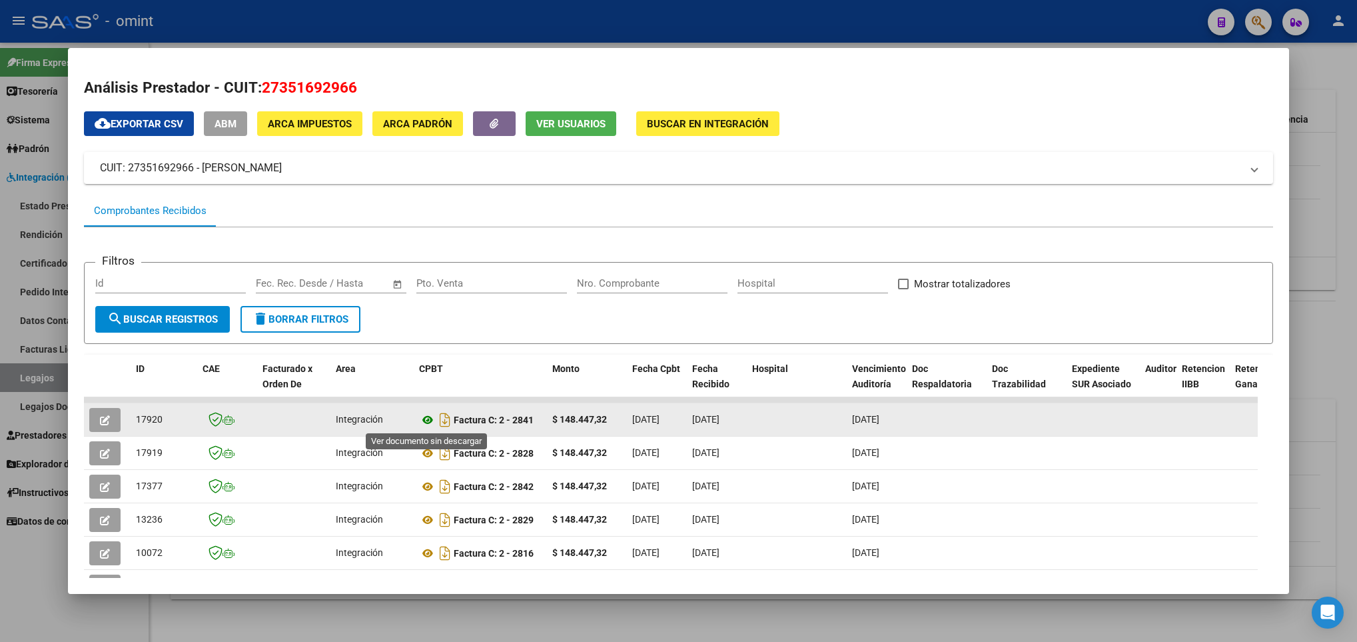
click at [428, 422] on icon at bounding box center [427, 420] width 17 height 16
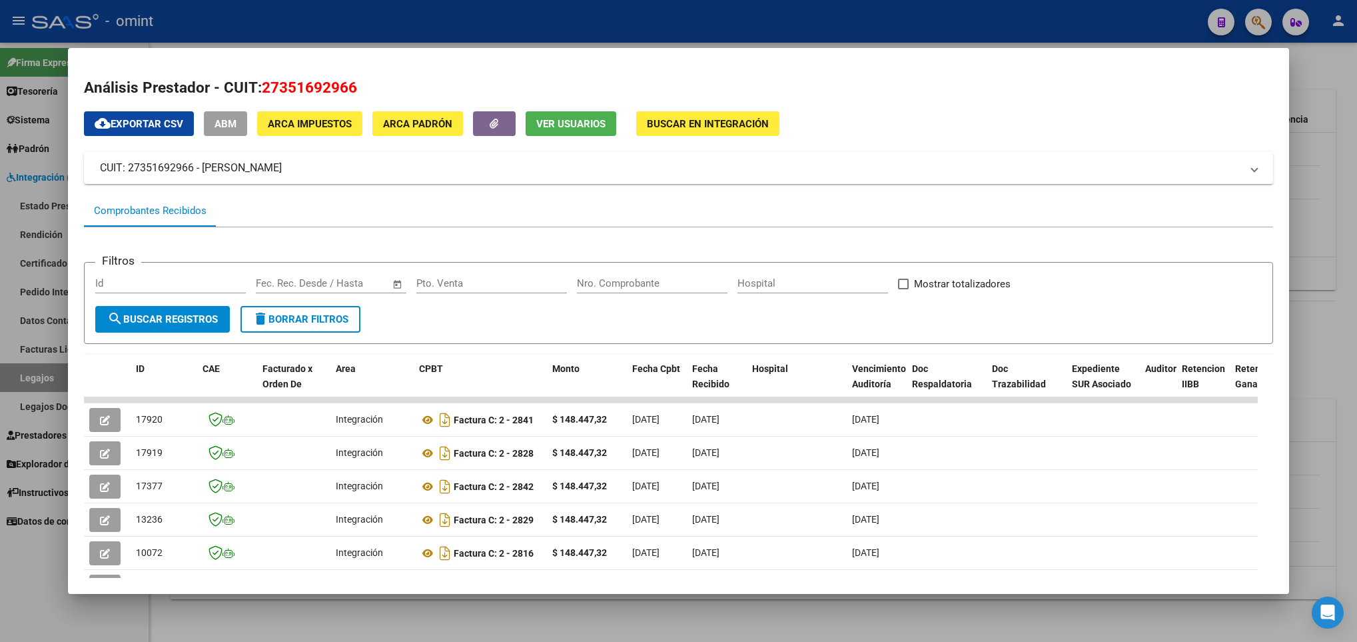
click at [350, 608] on div at bounding box center [678, 321] width 1357 height 642
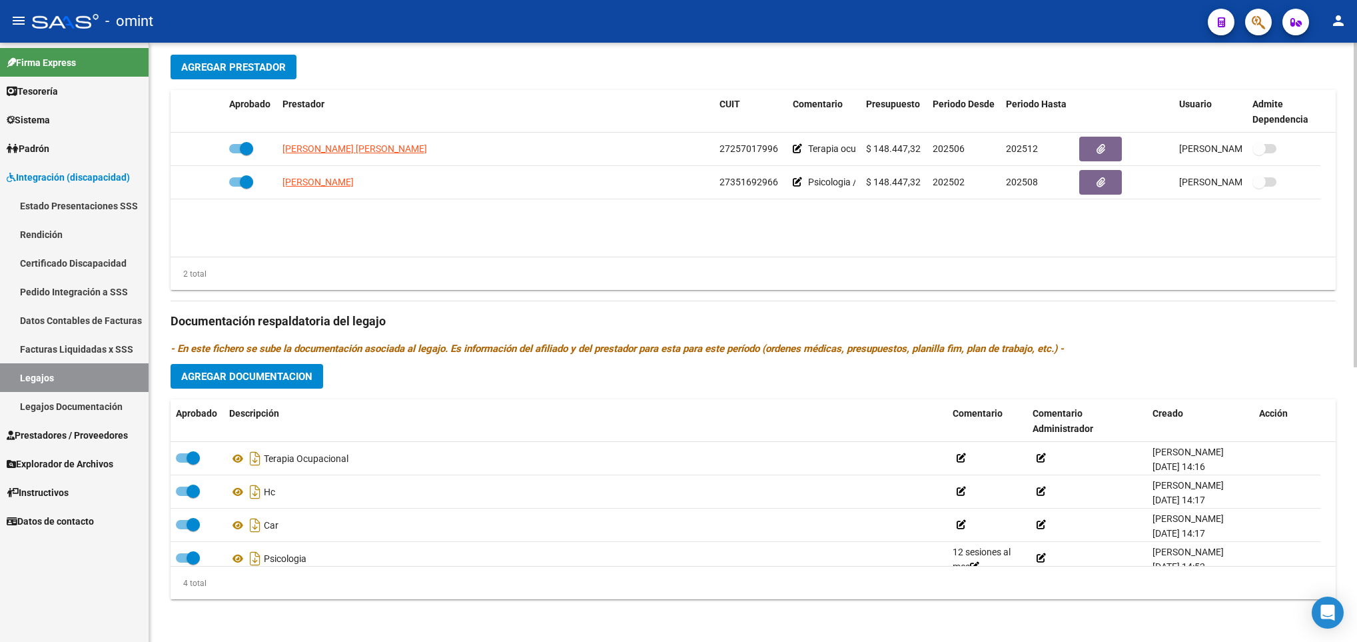
scroll to position [0, 0]
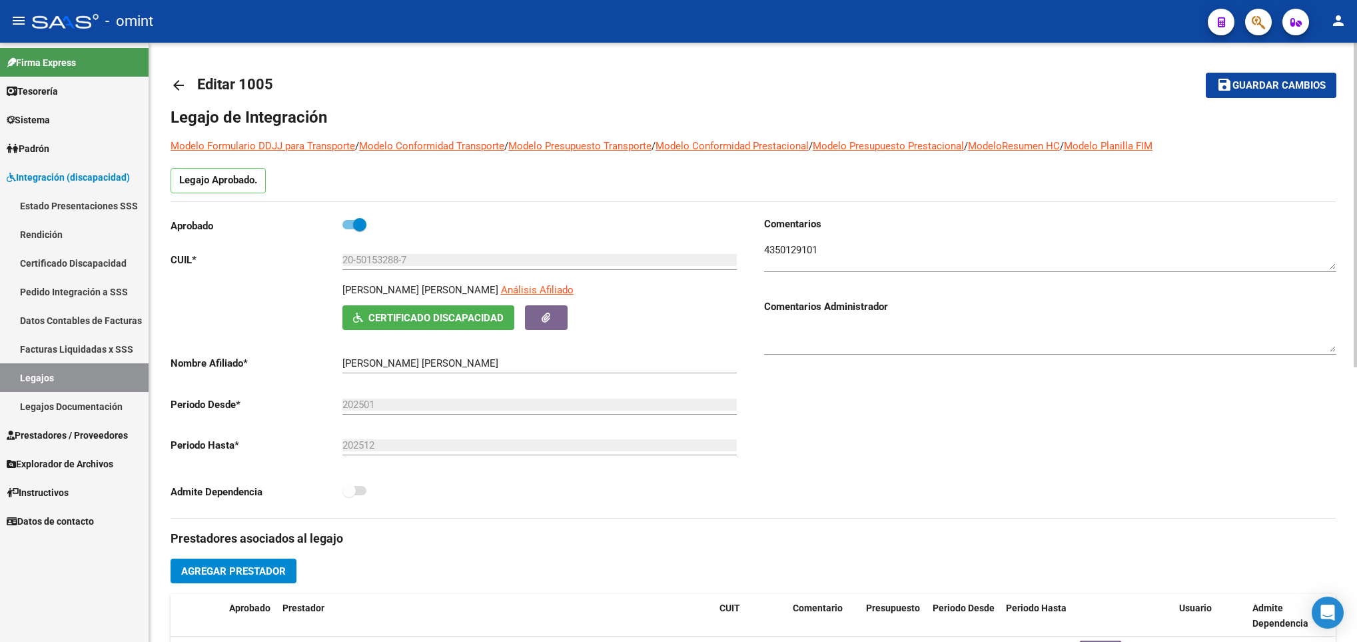
click at [1354, 71] on div at bounding box center [1355, 342] width 3 height 599
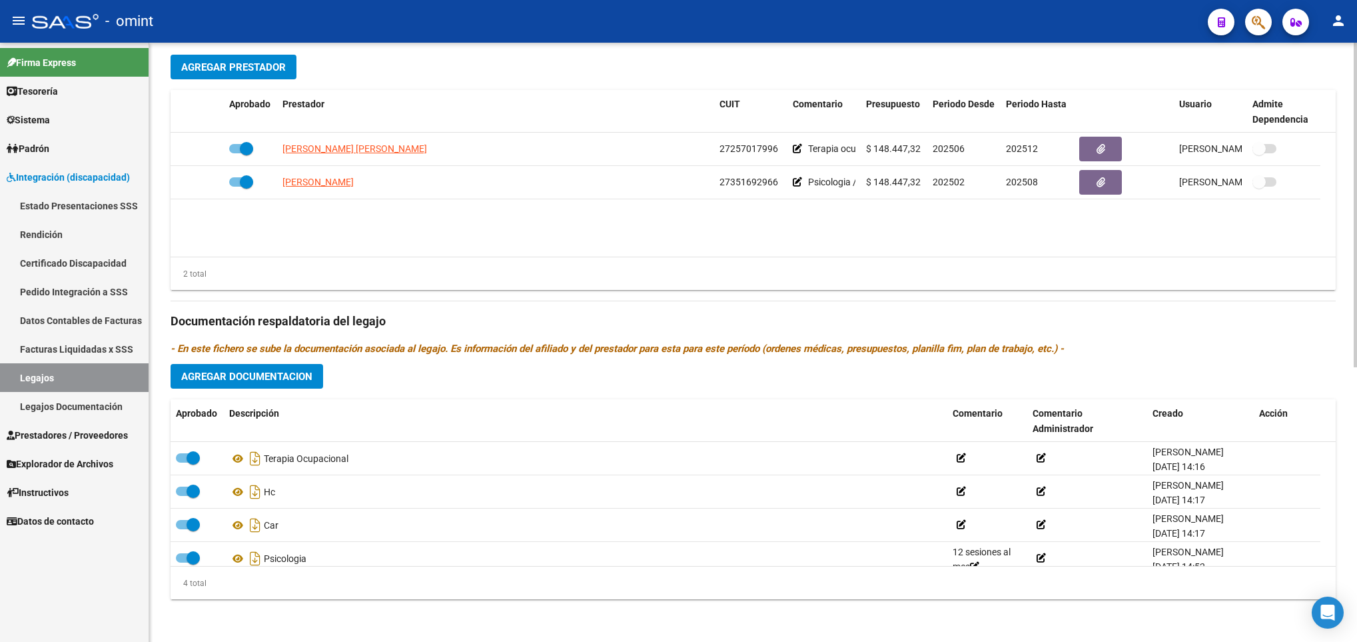
click at [1357, 390] on html "menu - omint person Firma Express Tesorería Extractos Procesados (csv) Extracto…" at bounding box center [678, 321] width 1357 height 642
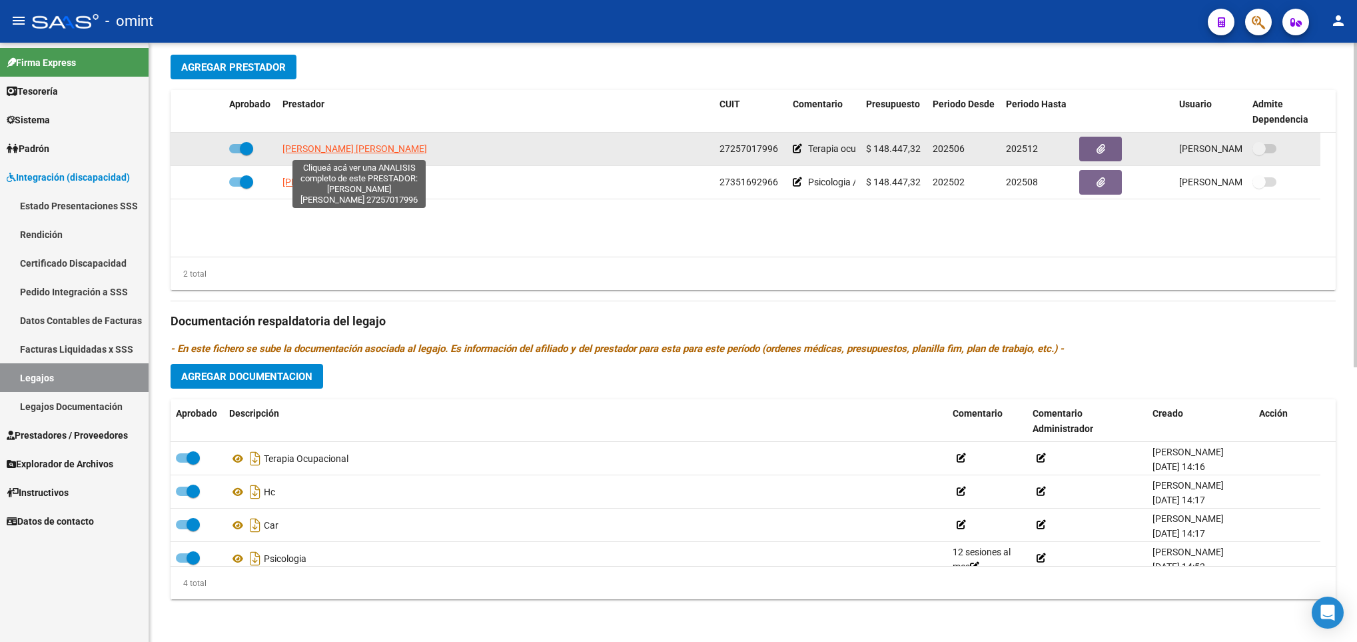
click at [342, 150] on span "[PERSON_NAME] [PERSON_NAME]" at bounding box center [355, 148] width 145 height 11
type textarea "27257017996"
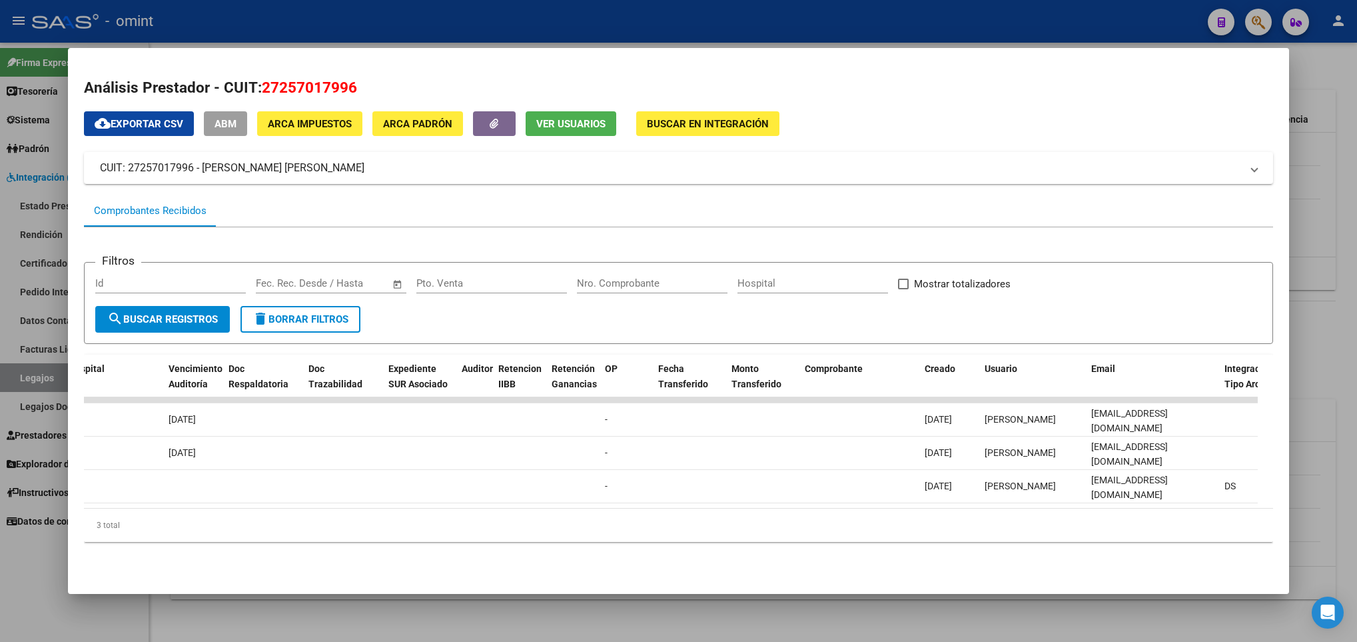
scroll to position [0, 0]
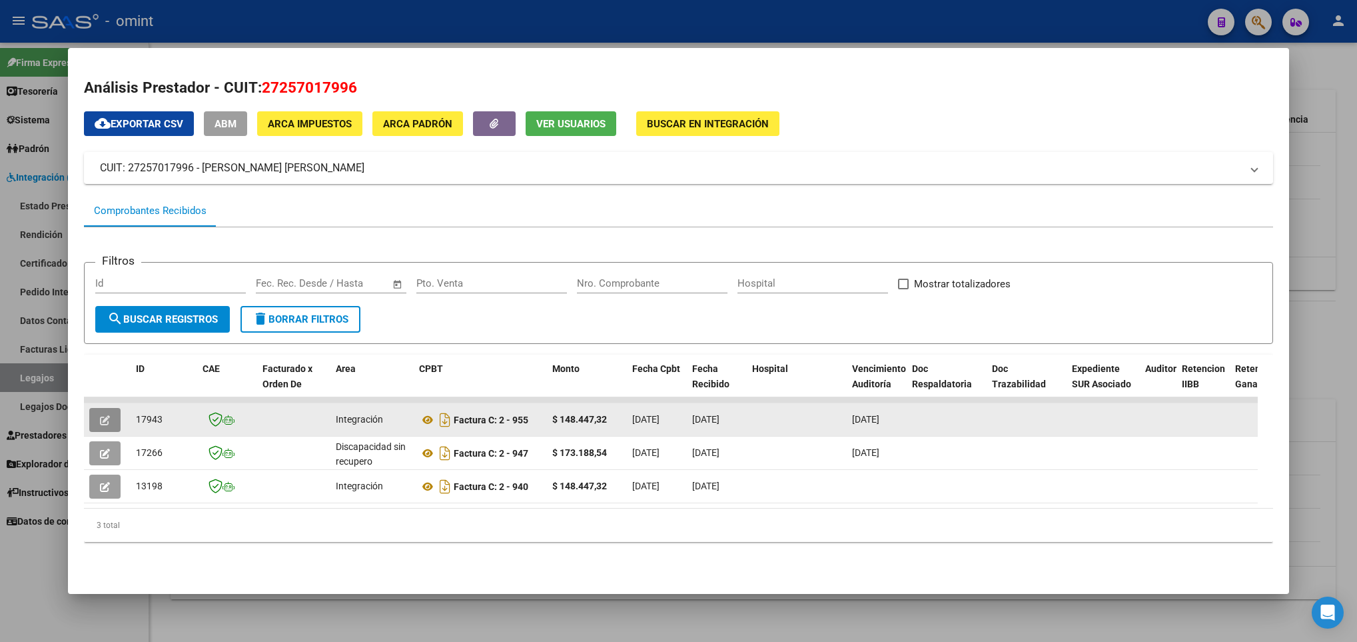
click at [111, 426] on button "button" at bounding box center [104, 420] width 31 height 24
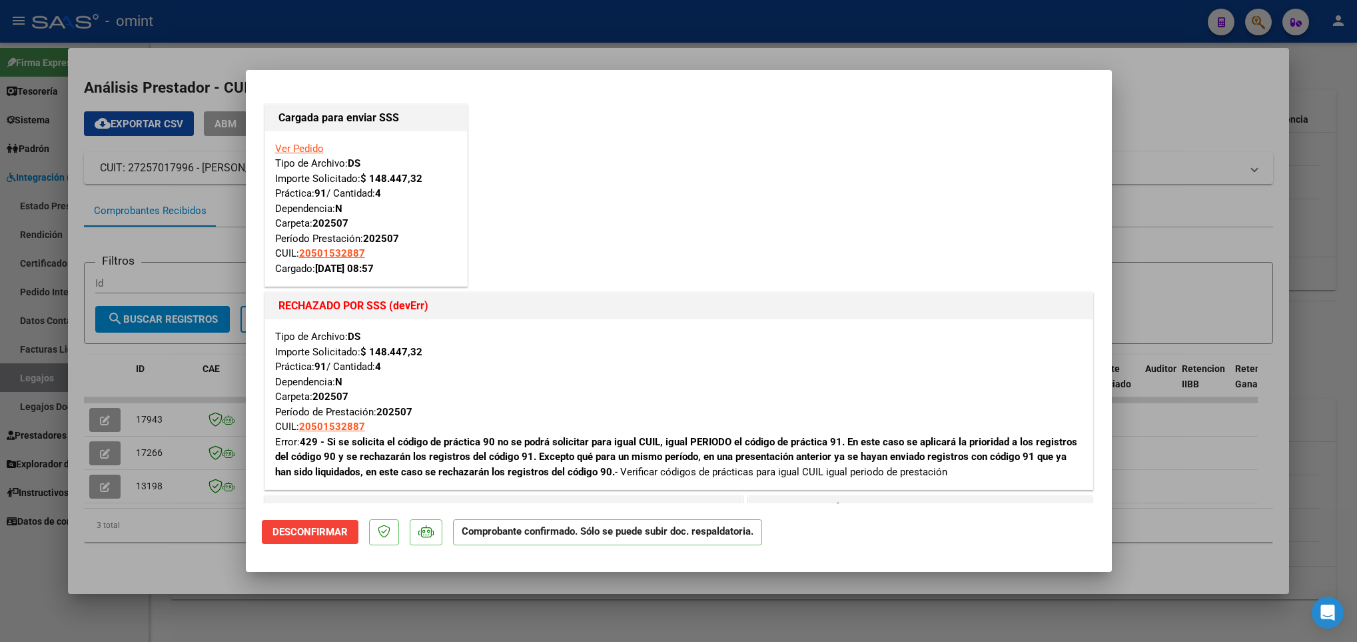
click at [418, 598] on div at bounding box center [678, 321] width 1357 height 642
type input "$ 0,00"
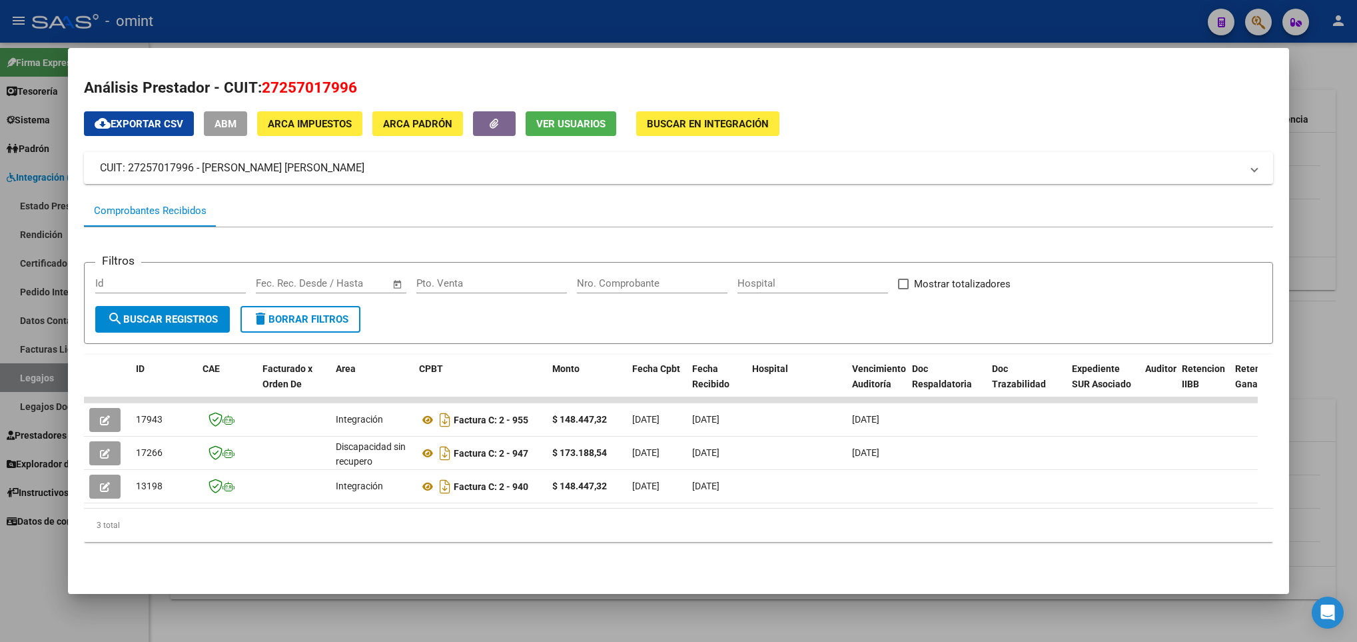
click at [418, 598] on div at bounding box center [678, 321] width 1357 height 642
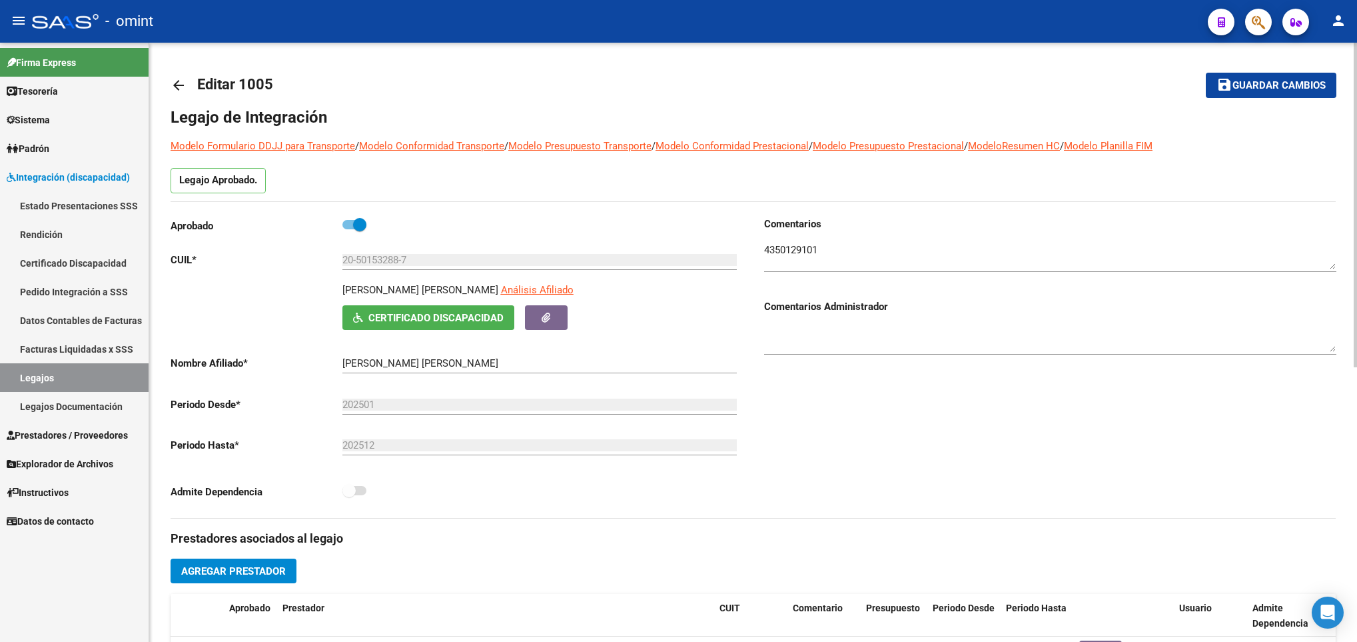
click at [1357, 106] on html "menu - omint person Firma Express Tesorería Extractos Procesados (csv) Extracto…" at bounding box center [678, 321] width 1357 height 642
click at [398, 263] on input "20-50153288-7" at bounding box center [539, 260] width 394 height 12
click at [181, 86] on mat-icon "arrow_back" at bounding box center [179, 85] width 16 height 16
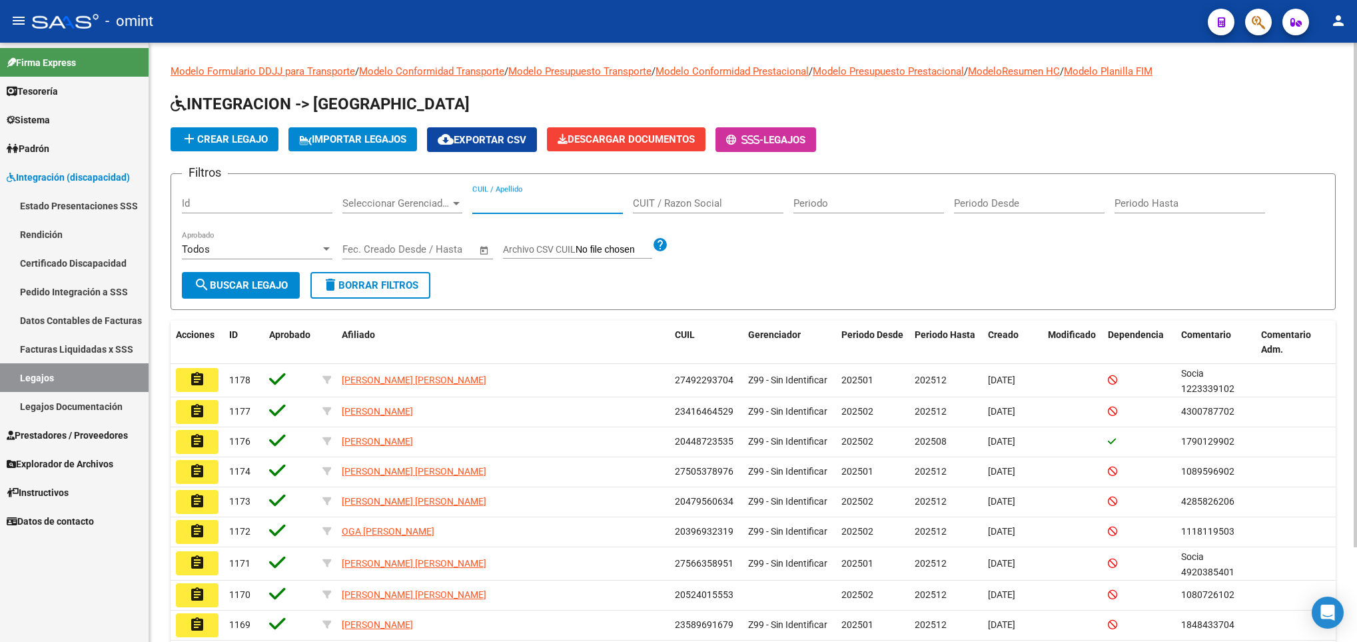
click at [500, 207] on input "CUIL / Apellido" at bounding box center [547, 203] width 151 height 12
paste input "23583897259"
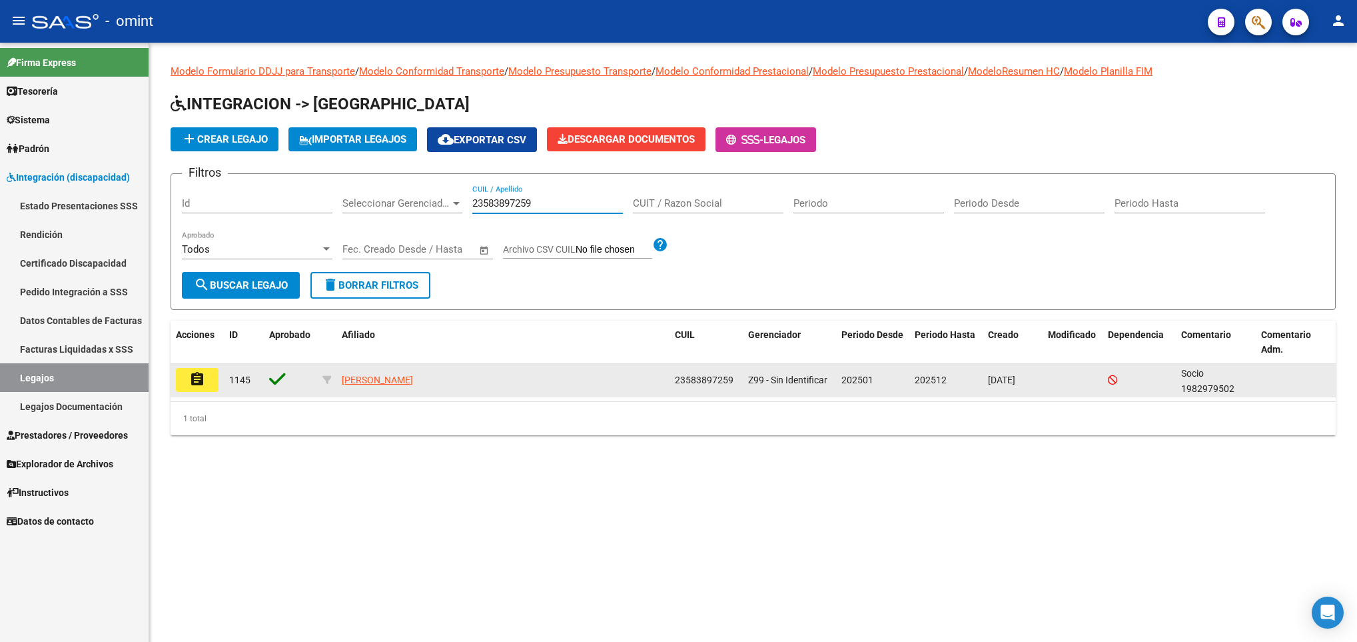
type input "23583897259"
click at [193, 376] on mat-icon "assignment" at bounding box center [197, 379] width 16 height 16
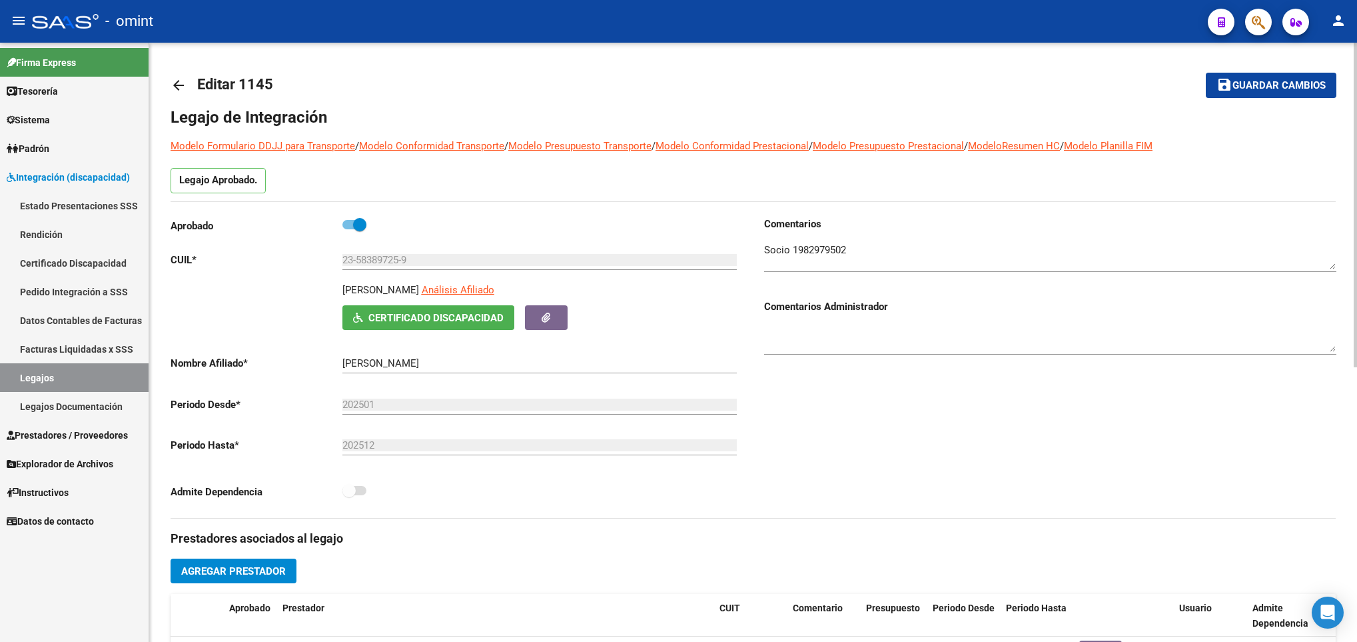
scroll to position [506, 0]
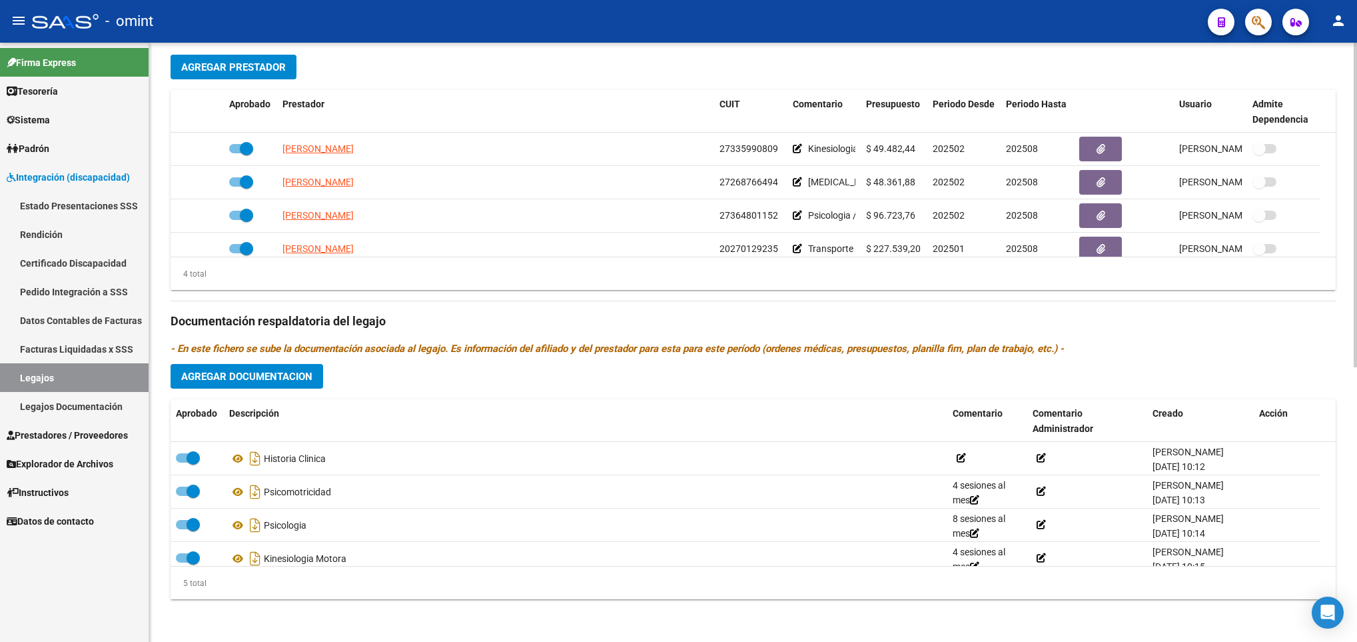
click at [1355, 434] on div at bounding box center [1355, 342] width 3 height 599
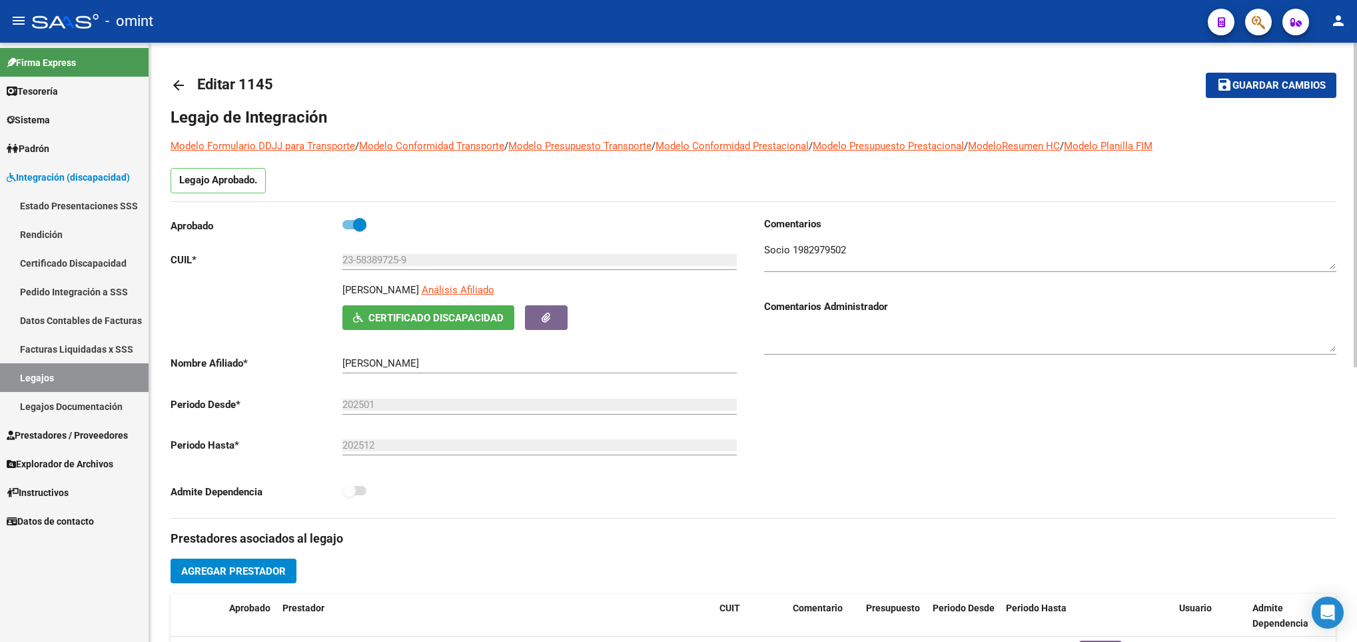
click at [1354, 50] on div at bounding box center [1355, 342] width 3 height 599
click at [1354, 50] on div at bounding box center [1355, 205] width 3 height 325
click at [182, 76] on link "arrow_back" at bounding box center [184, 84] width 27 height 31
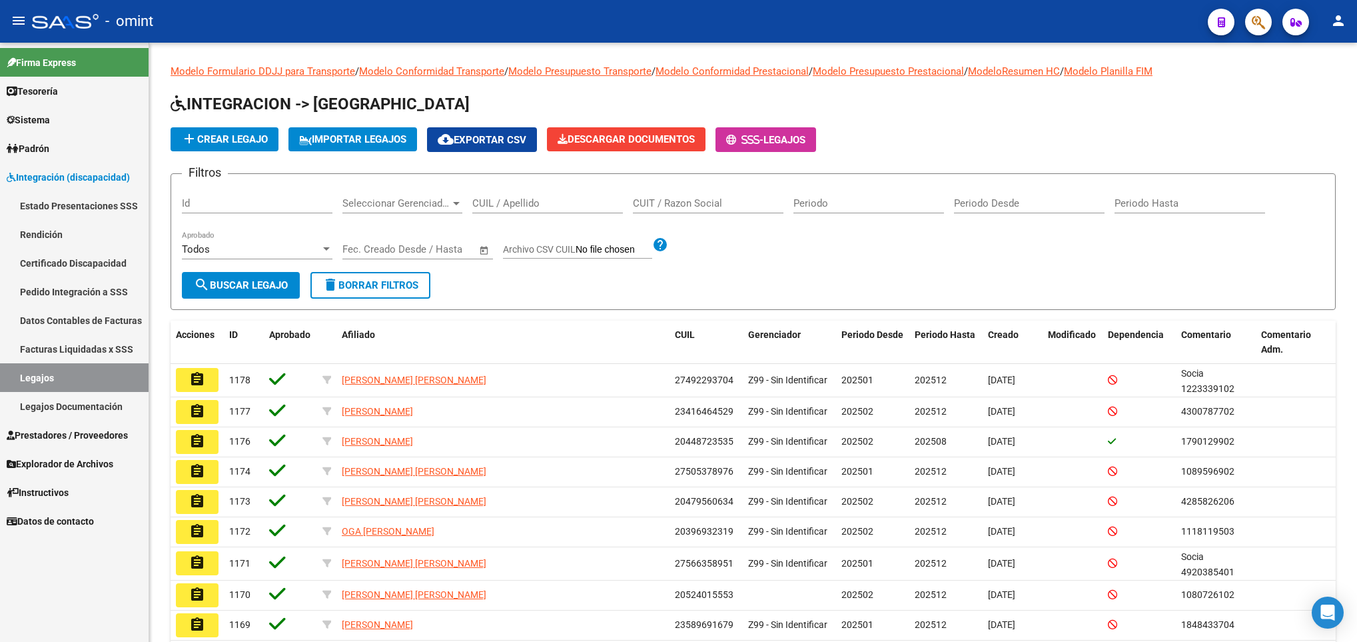
click at [512, 203] on input "CUIL / Apellido" at bounding box center [547, 203] width 151 height 12
paste input "20567478336"
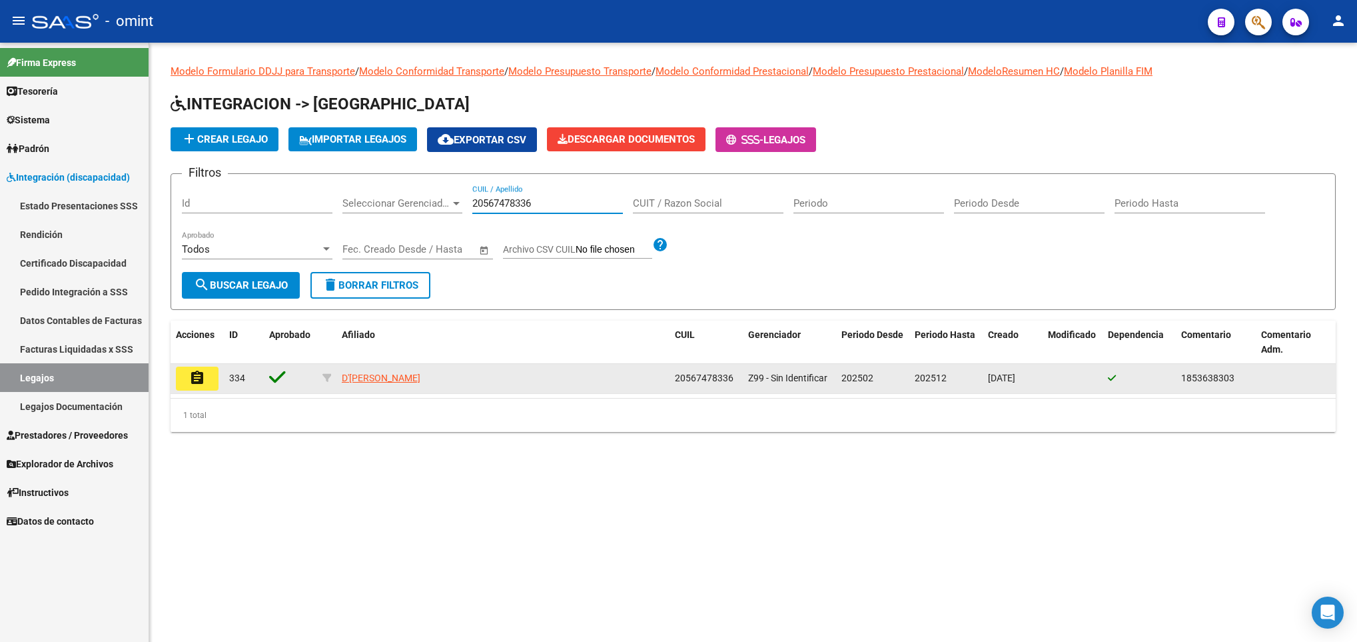
type input "20567478336"
click at [197, 378] on mat-icon "assignment" at bounding box center [197, 378] width 16 height 16
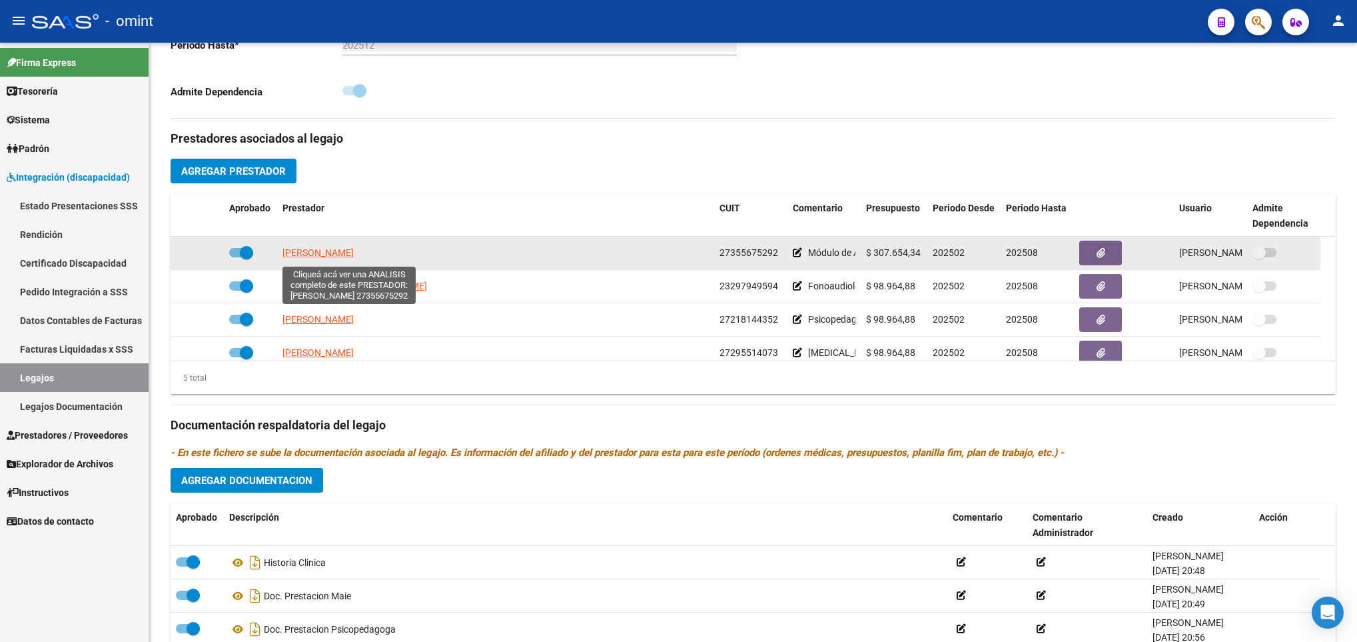
click at [309, 258] on span "TREVISANI FLORENCIA IVANNA" at bounding box center [318, 252] width 71 height 11
type textarea "27355675292"
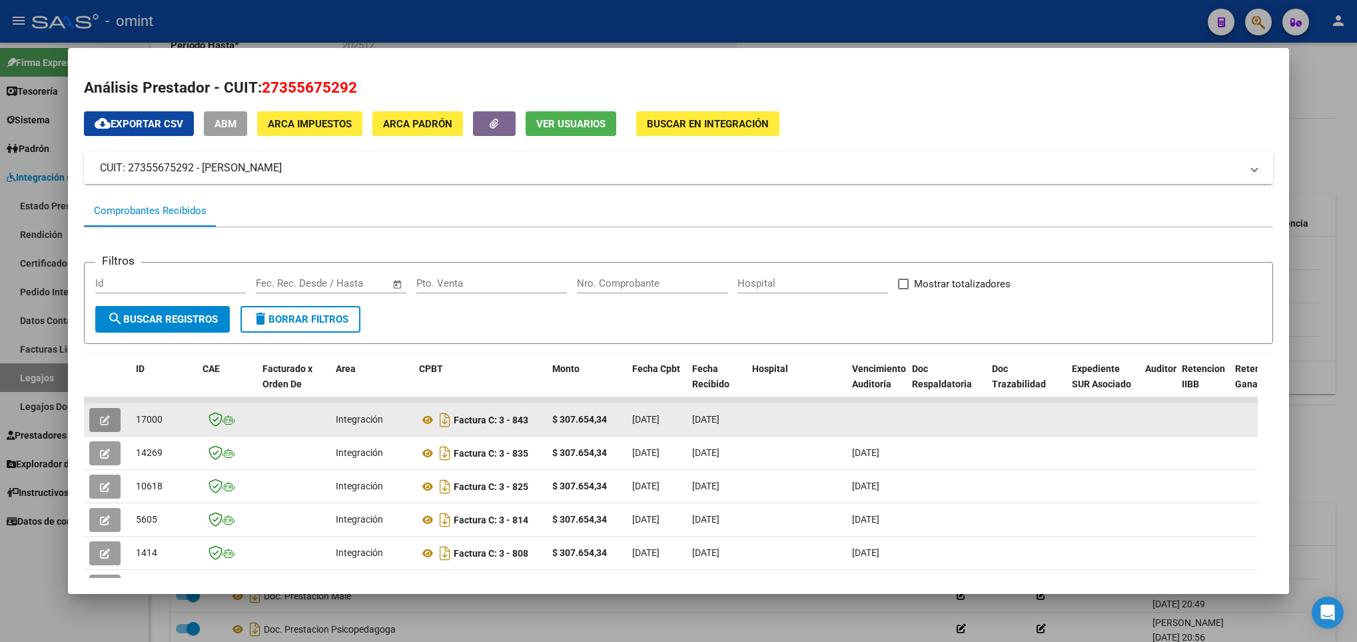
click at [100, 422] on icon "button" at bounding box center [105, 420] width 10 height 10
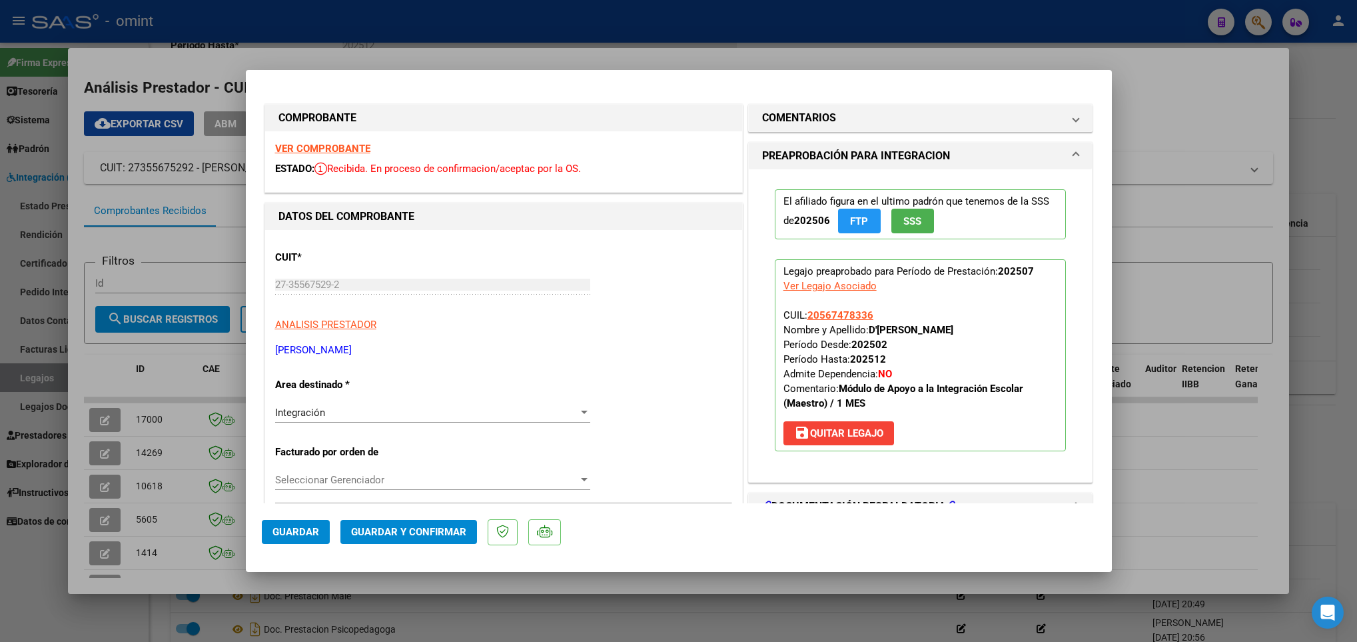
click at [309, 146] on strong "VER COMPROBANTE" at bounding box center [322, 149] width 95 height 12
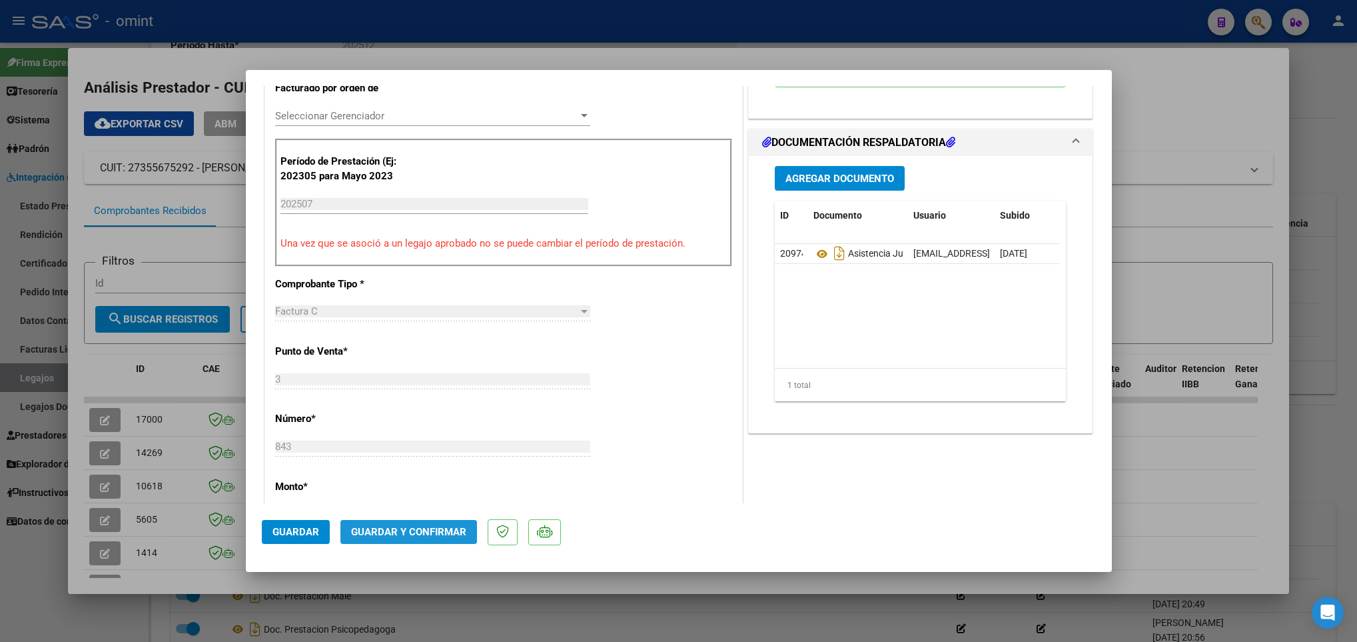
click at [458, 530] on span "Guardar y Confirmar" at bounding box center [408, 532] width 115 height 12
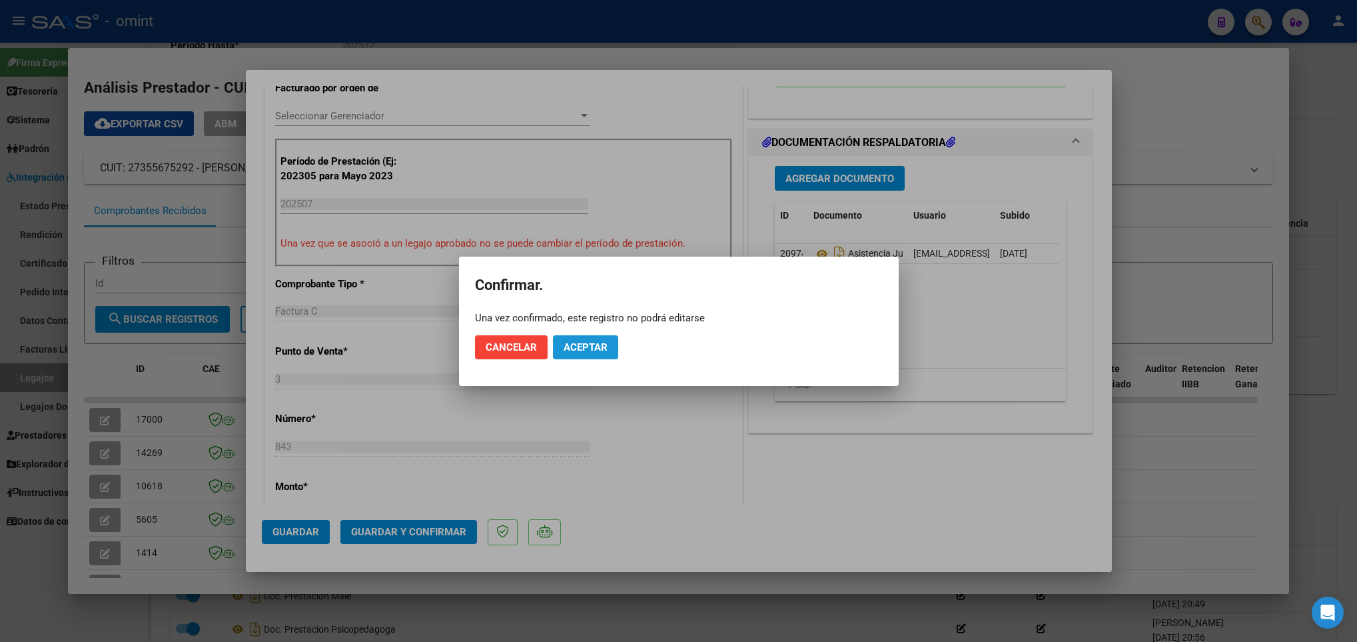
click at [592, 352] on button "Aceptar" at bounding box center [585, 347] width 65 height 24
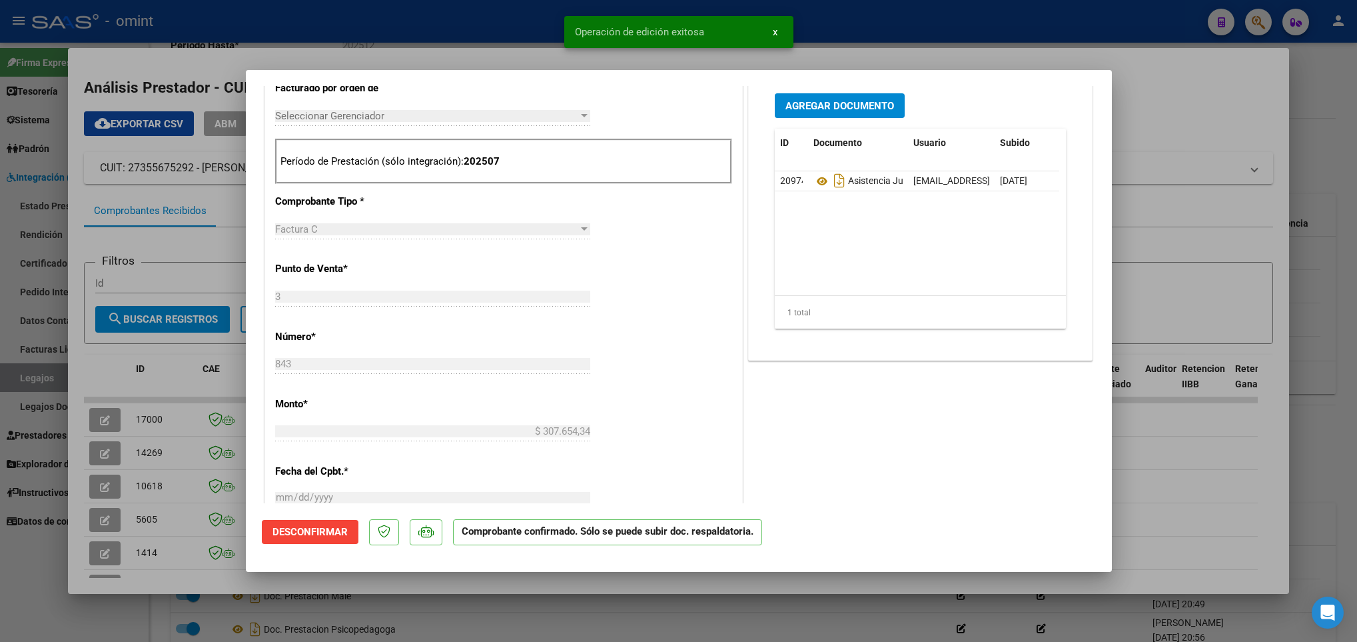
click at [1174, 504] on div at bounding box center [678, 321] width 1357 height 642
type input "$ 0,00"
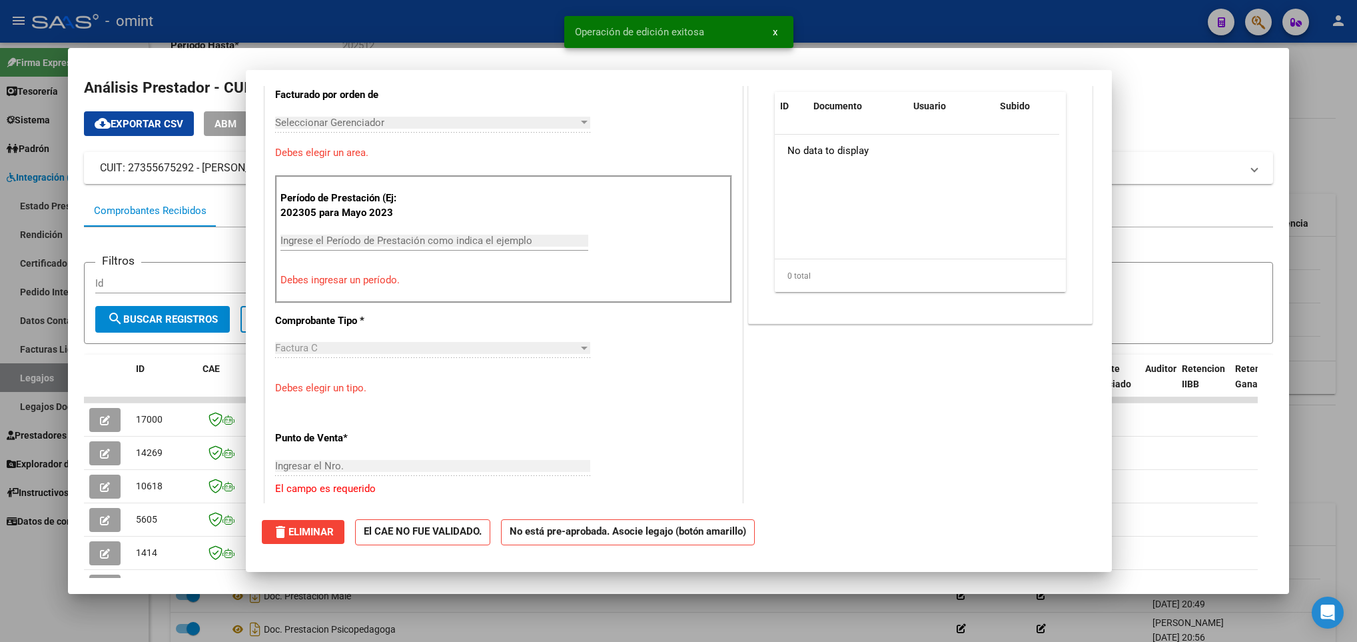
scroll to position [386, 0]
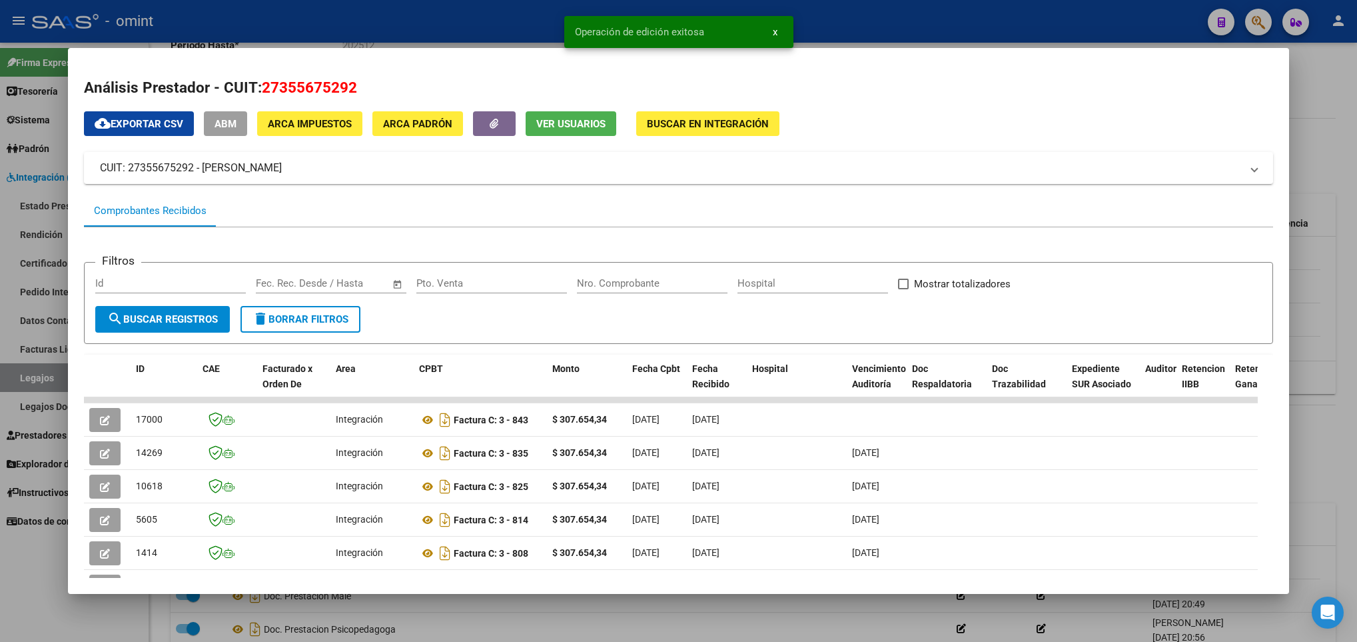
click at [1310, 488] on div at bounding box center [678, 321] width 1357 height 642
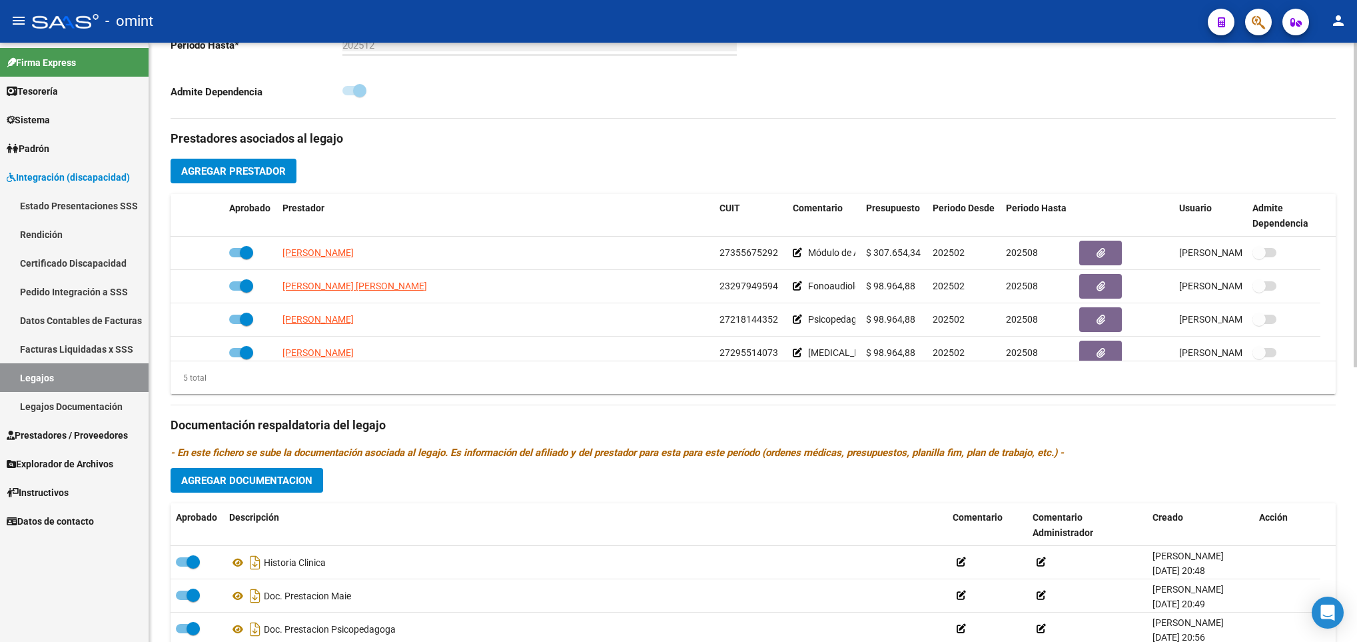
scroll to position [0, 0]
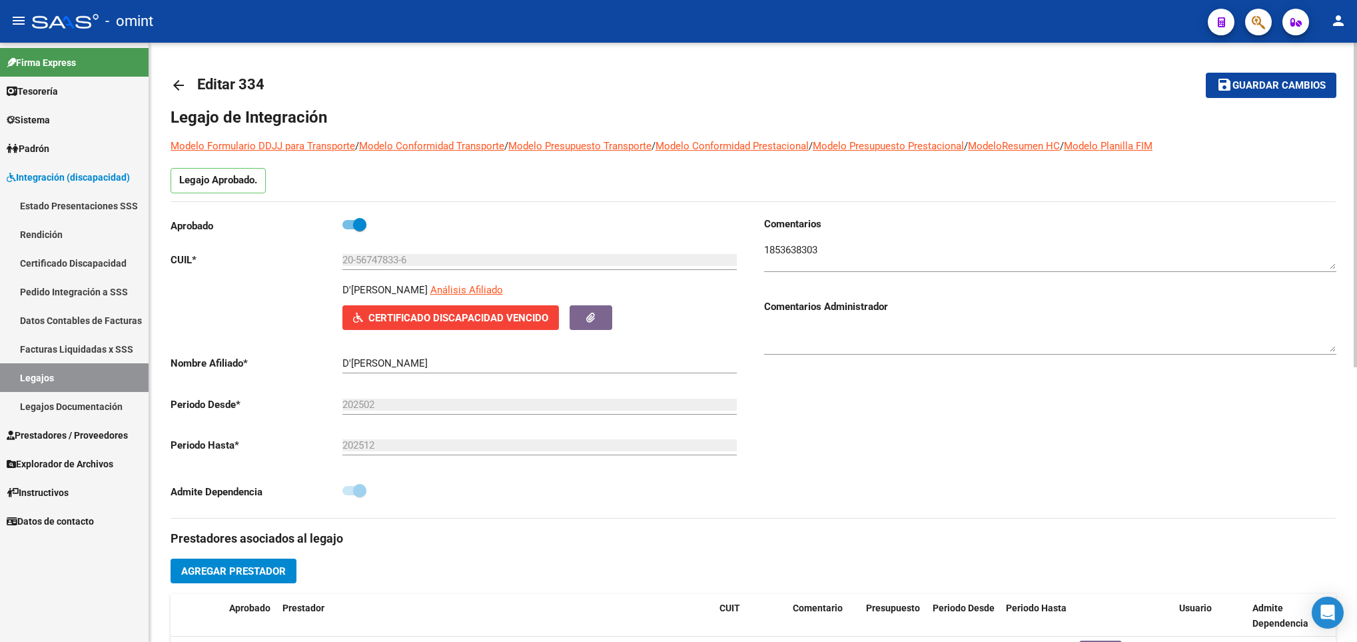
click at [1355, 75] on div at bounding box center [1355, 342] width 3 height 599
click at [1355, 75] on div at bounding box center [1355, 205] width 3 height 325
click at [177, 88] on mat-icon "arrow_back" at bounding box center [179, 85] width 16 height 16
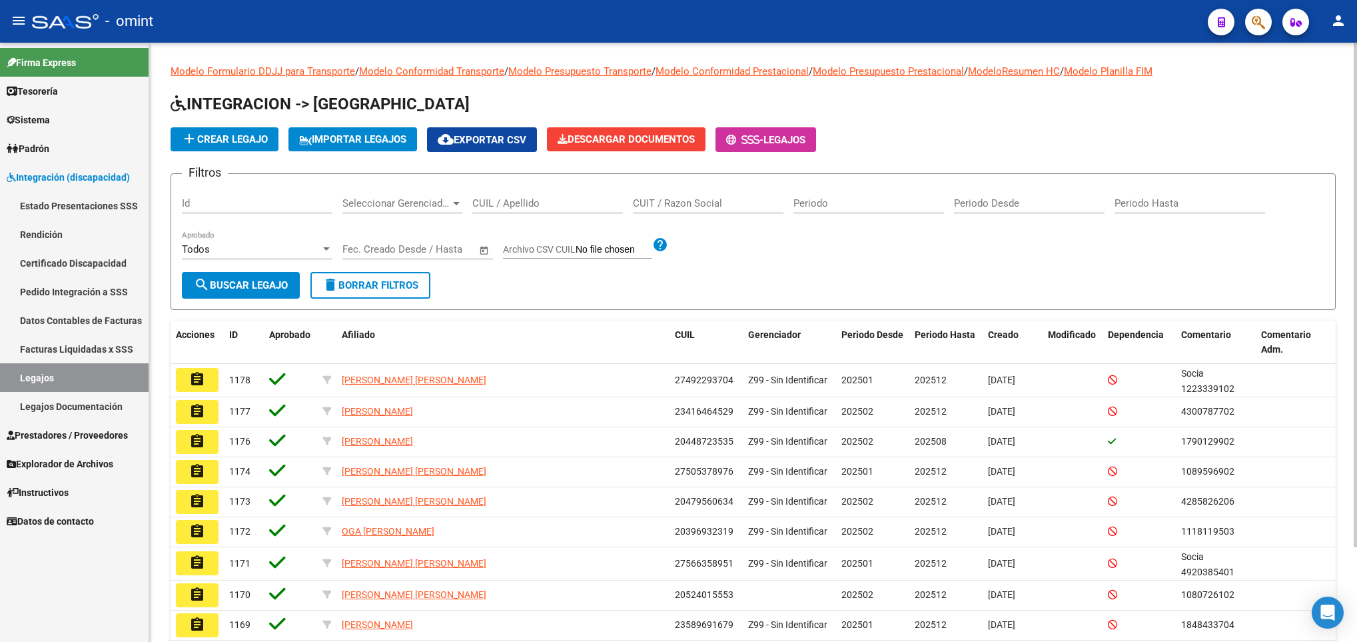
click at [534, 211] on div "CUIL / Apellido" at bounding box center [547, 199] width 151 height 29
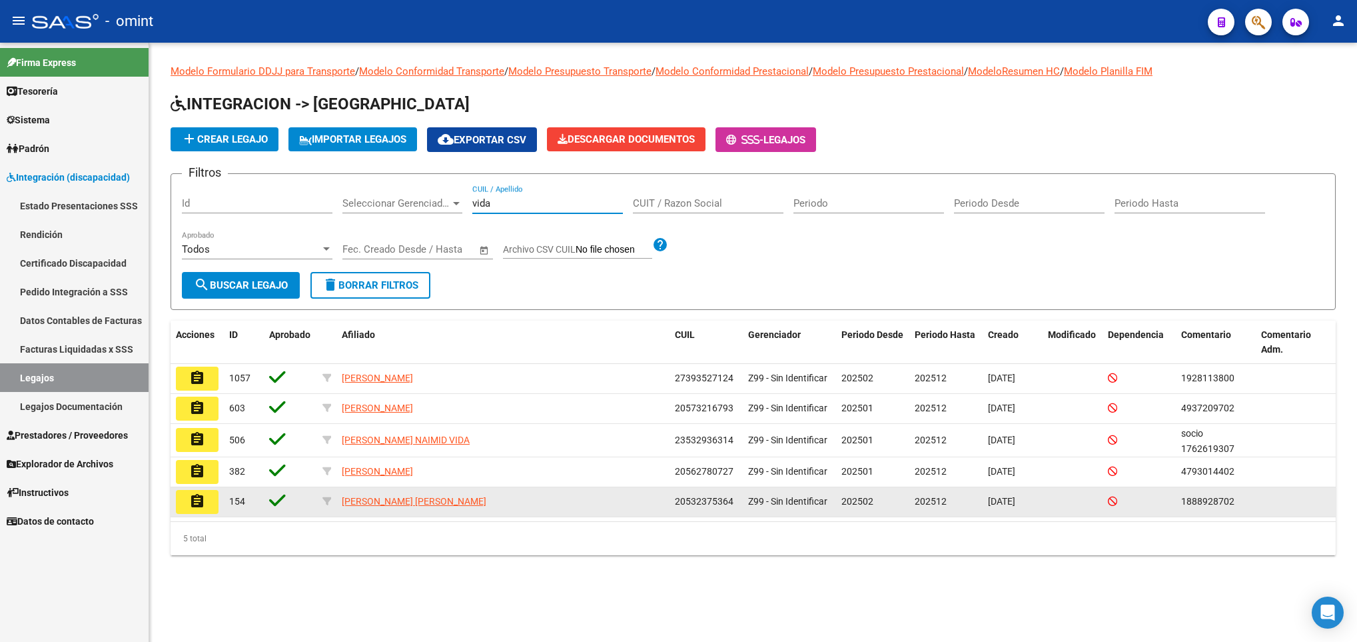
type input "vida"
click at [206, 502] on button "assignment" at bounding box center [197, 502] width 43 height 24
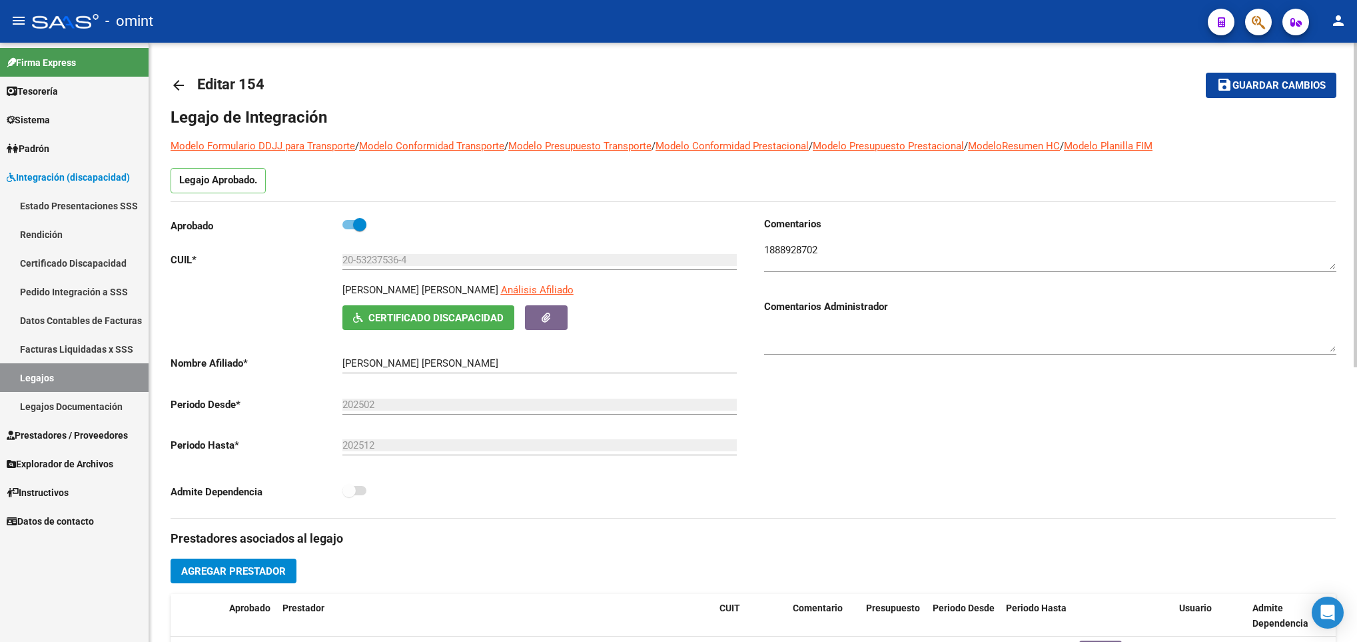
scroll to position [506, 0]
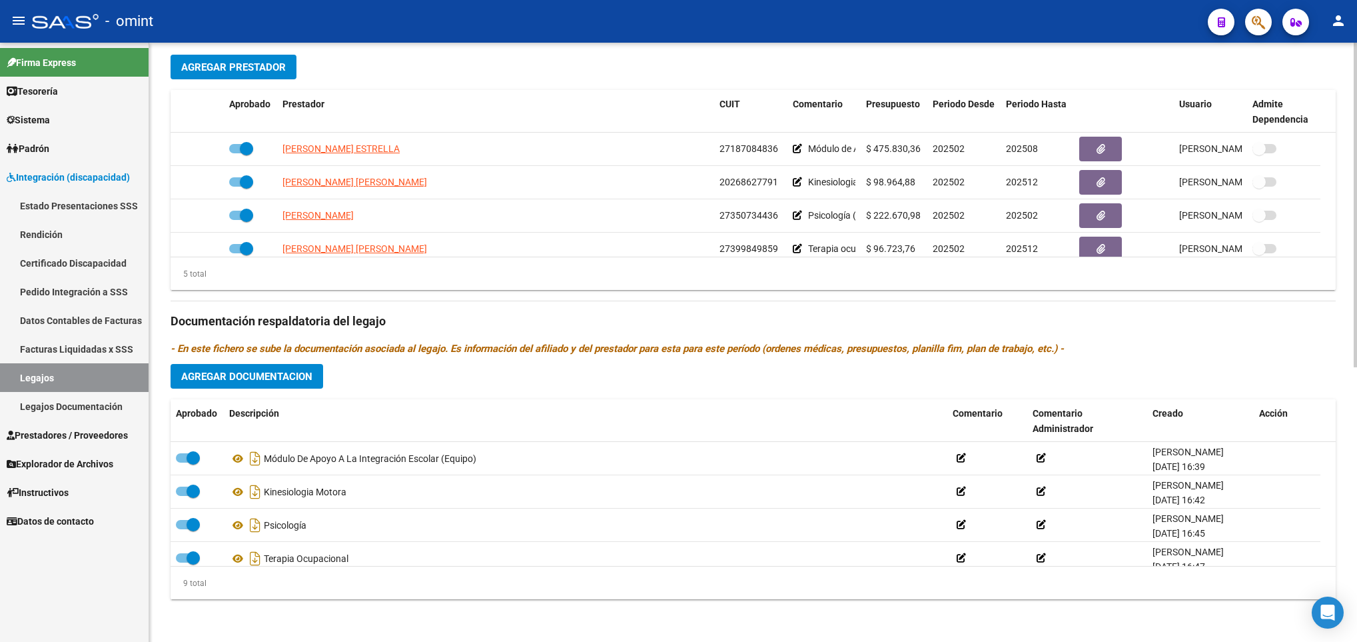
click at [1357, 428] on html "menu - omint person Firma Express Tesorería Extractos Procesados (csv) Extracto…" at bounding box center [678, 321] width 1357 height 642
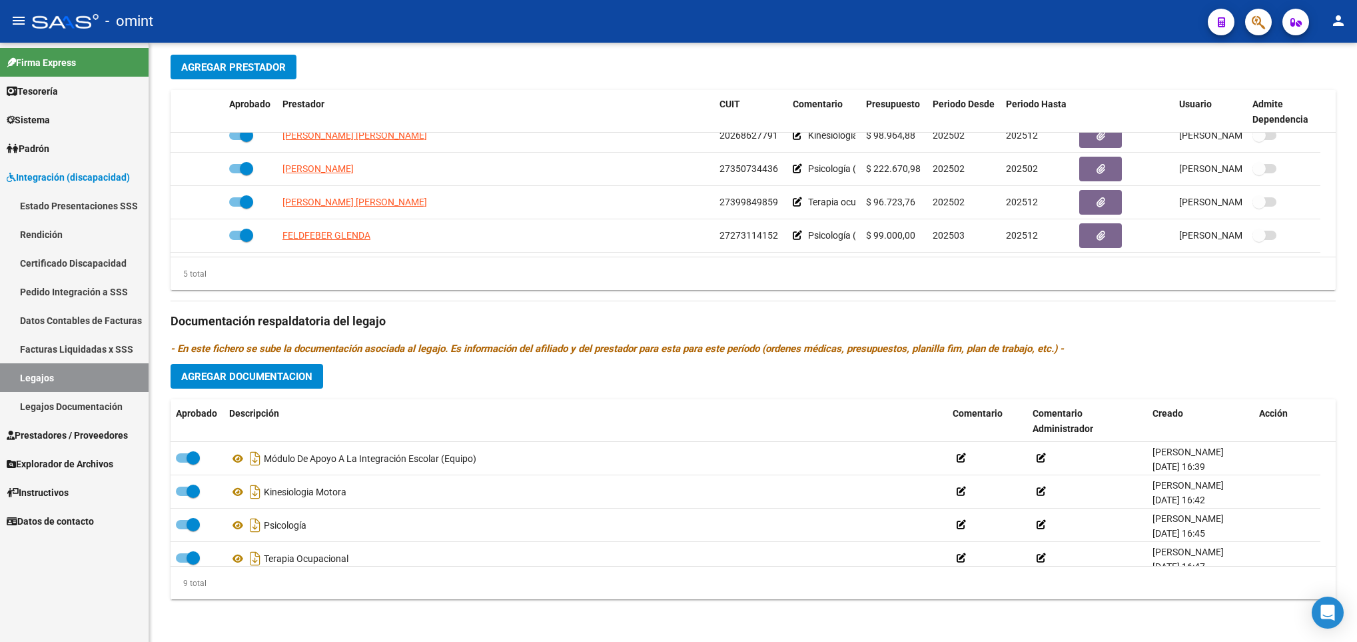
scroll to position [0, 0]
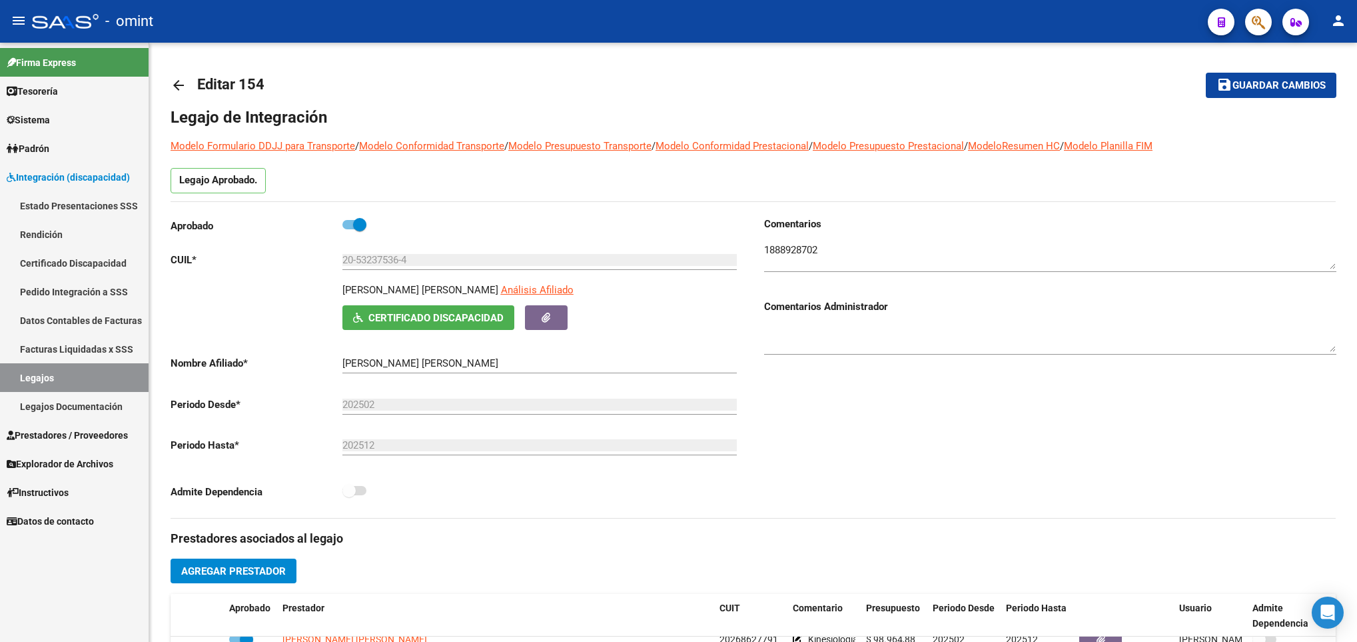
click at [1357, 124] on html "menu - omint person Firma Express Tesorería Extractos Procesados (csv) Extracto…" at bounding box center [678, 321] width 1357 height 642
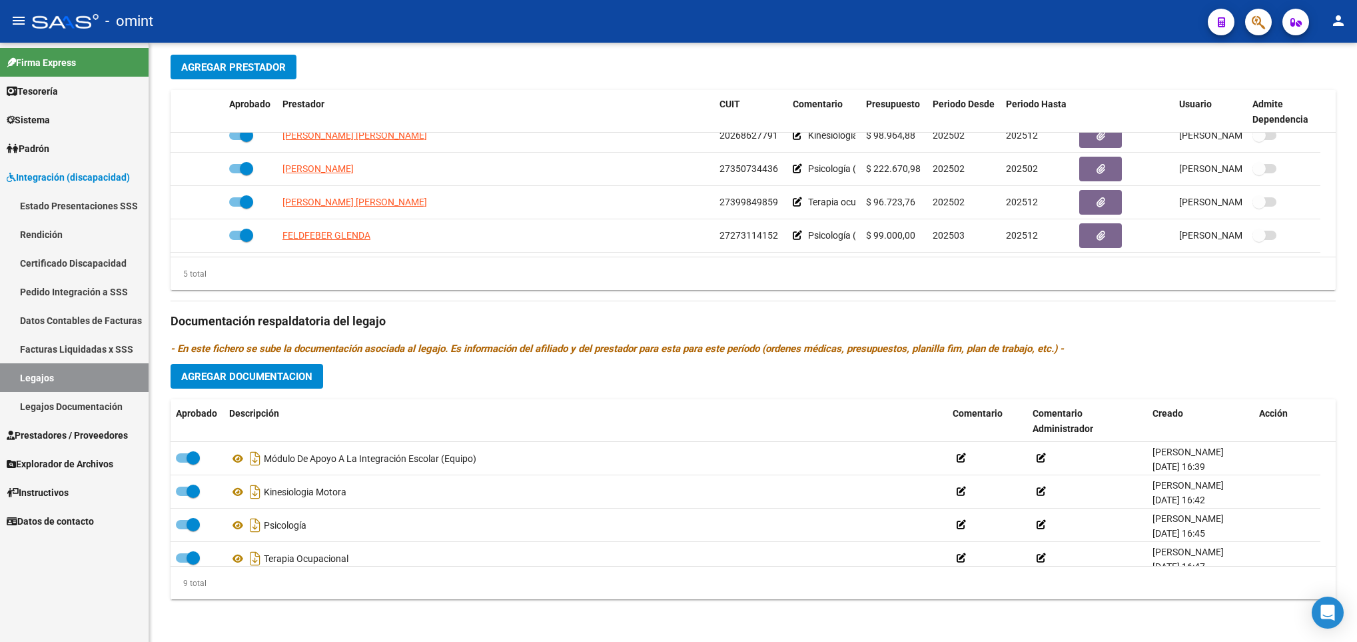
click at [1357, 392] on html "menu - omint person Firma Express Tesorería Extractos Procesados (csv) Extracto…" at bounding box center [678, 321] width 1357 height 642
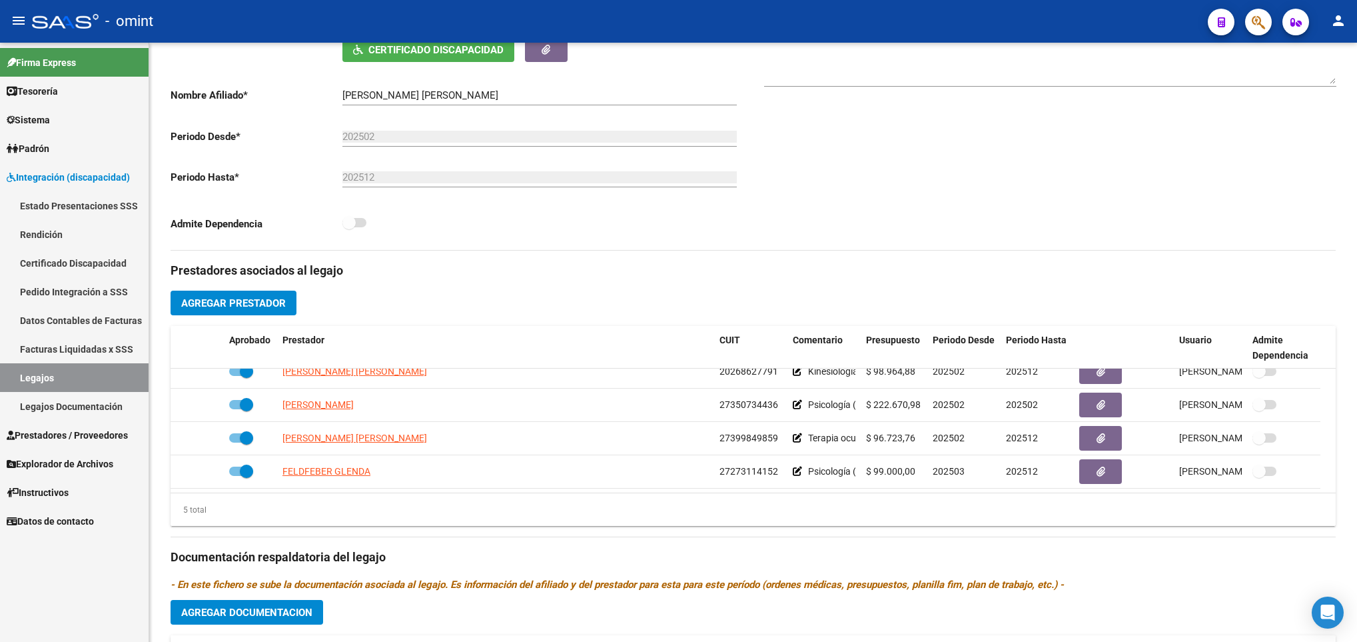
scroll to position [264, 0]
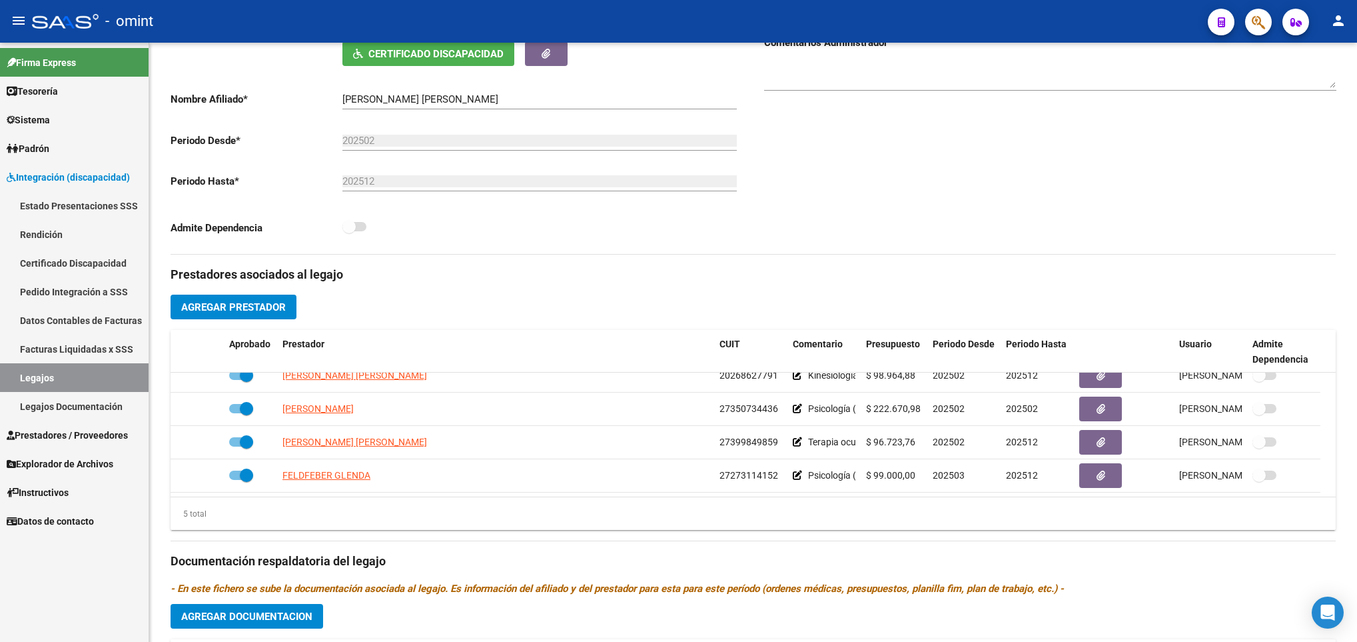
click at [1343, 259] on div "arrow_back Editar 154 save Guardar cambios Legajo de Integración Modelo Formula…" at bounding box center [754, 330] width 1211 height 1103
click at [267, 305] on span "Agregar Prestador" at bounding box center [233, 307] width 105 height 12
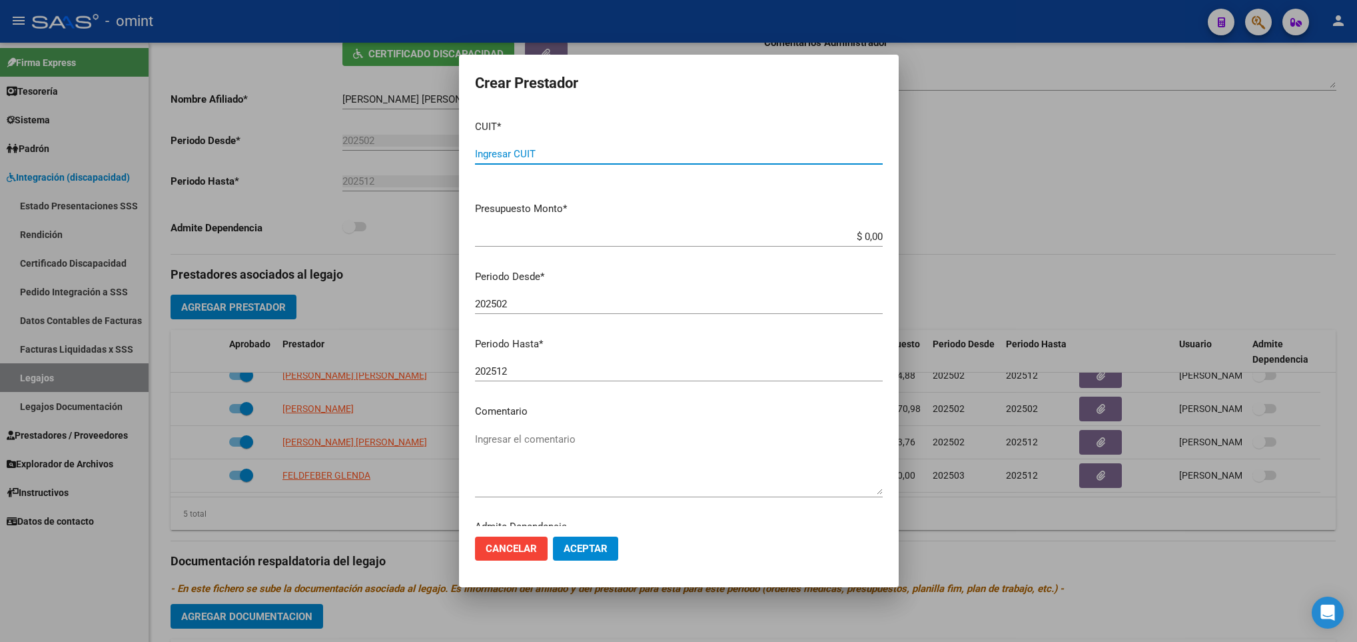
paste input "23-31413438-9"
type input "23-31413438-9"
click at [868, 232] on app-form-text-field "Presupuesto Monto * $ 0,00 Ingresar el monto" at bounding box center [684, 221] width 418 height 41
click at [864, 234] on input "$ 0,00" at bounding box center [679, 237] width 408 height 12
type input "$ 98.960,88"
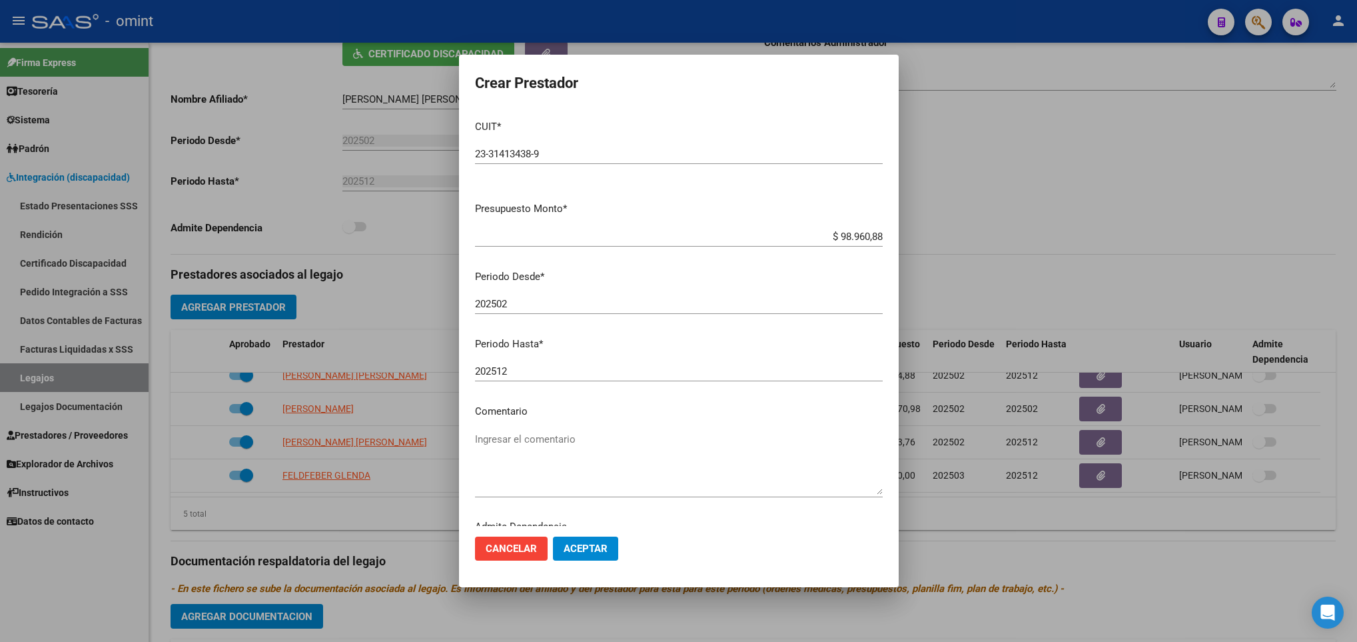
click at [530, 297] on div "202502 Ingresar el periodo" at bounding box center [679, 304] width 408 height 20
type input "202506"
click at [620, 458] on textarea "Ingresar el comentario" at bounding box center [679, 463] width 408 height 63
type textarea "Musicoterapia 8 sesiones"
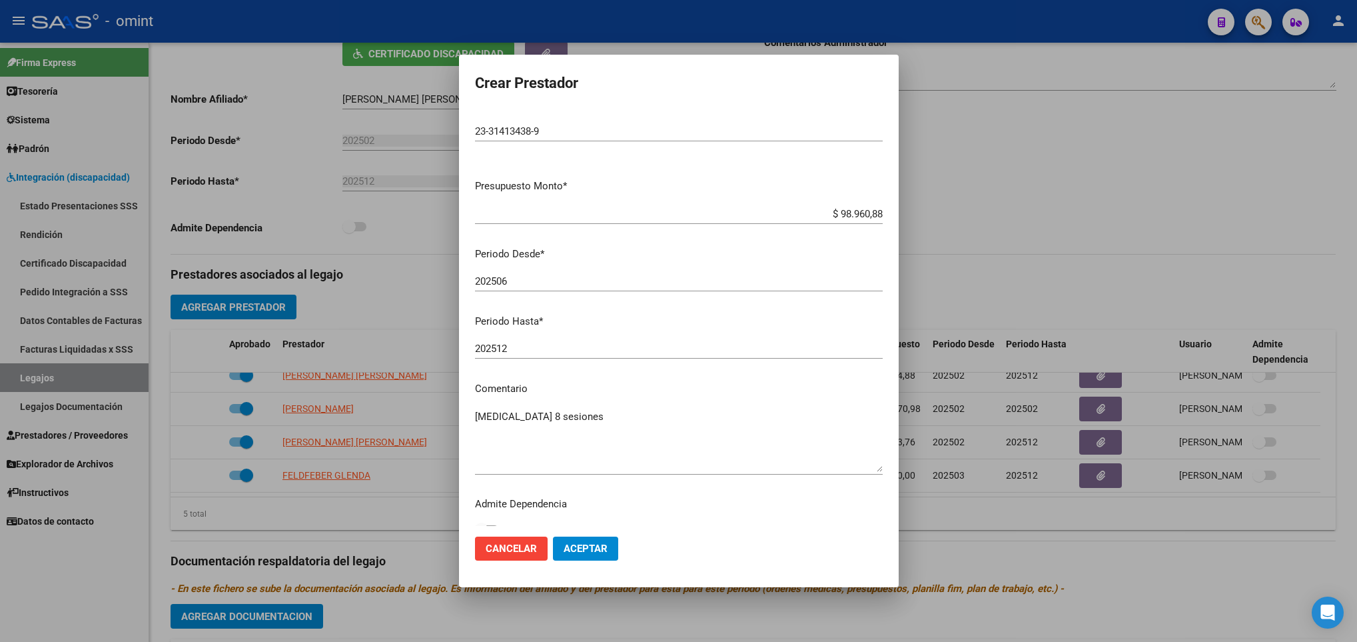
scroll to position [40, 0]
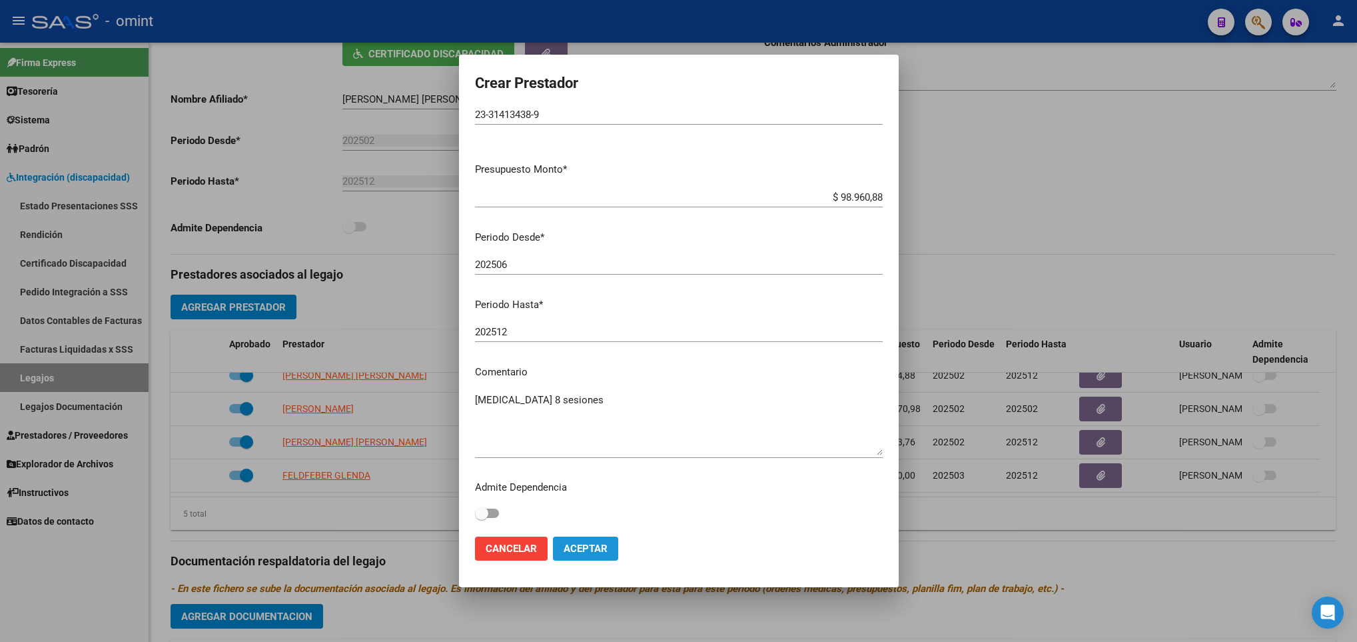
click at [602, 554] on button "Aceptar" at bounding box center [585, 548] width 65 height 24
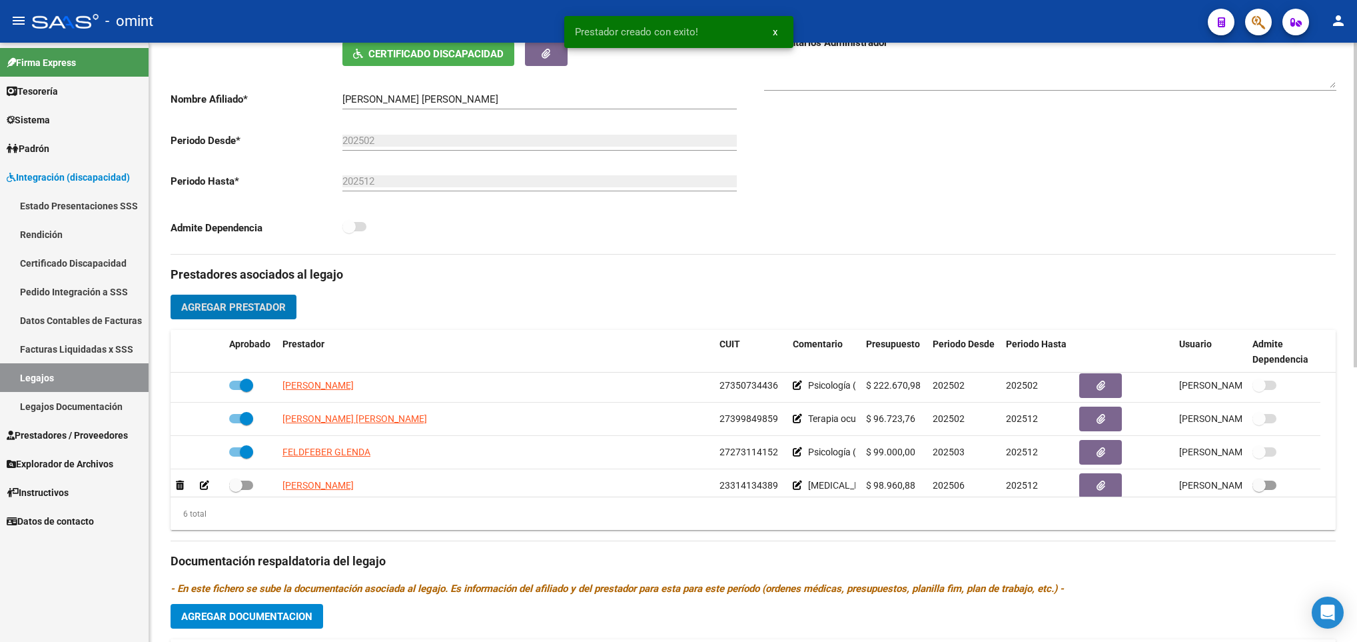
scroll to position [81, 0]
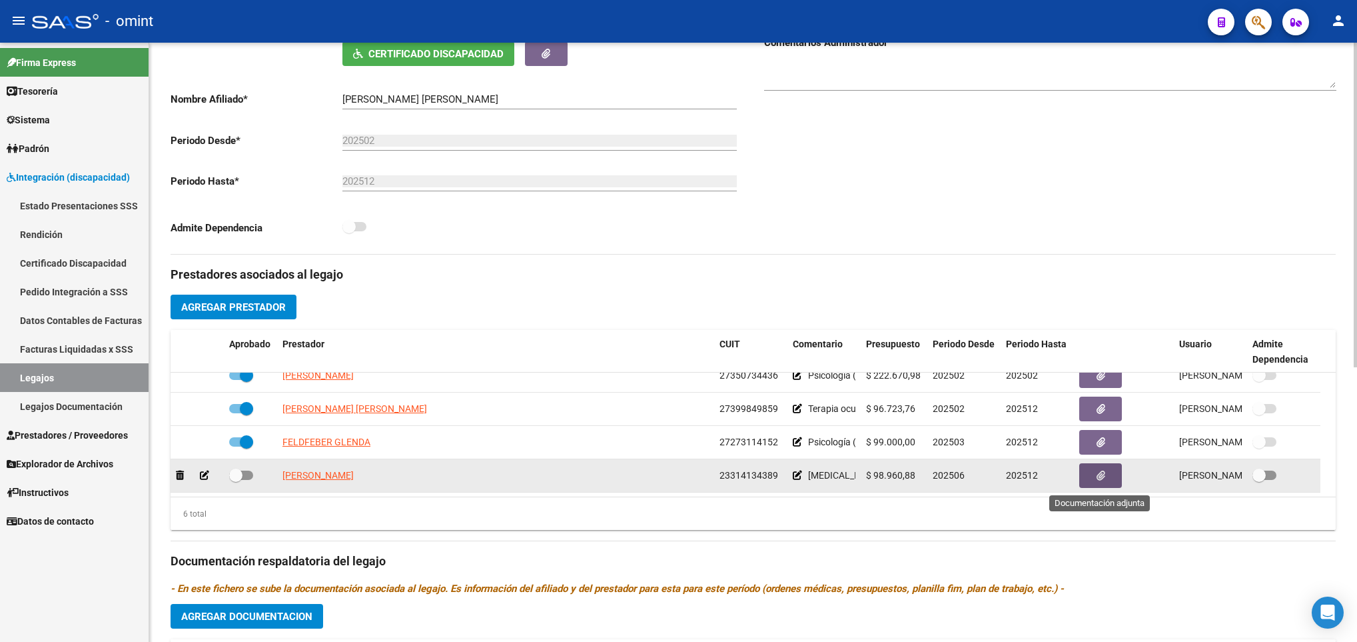
click at [1098, 474] on icon "button" at bounding box center [1101, 475] width 9 height 10
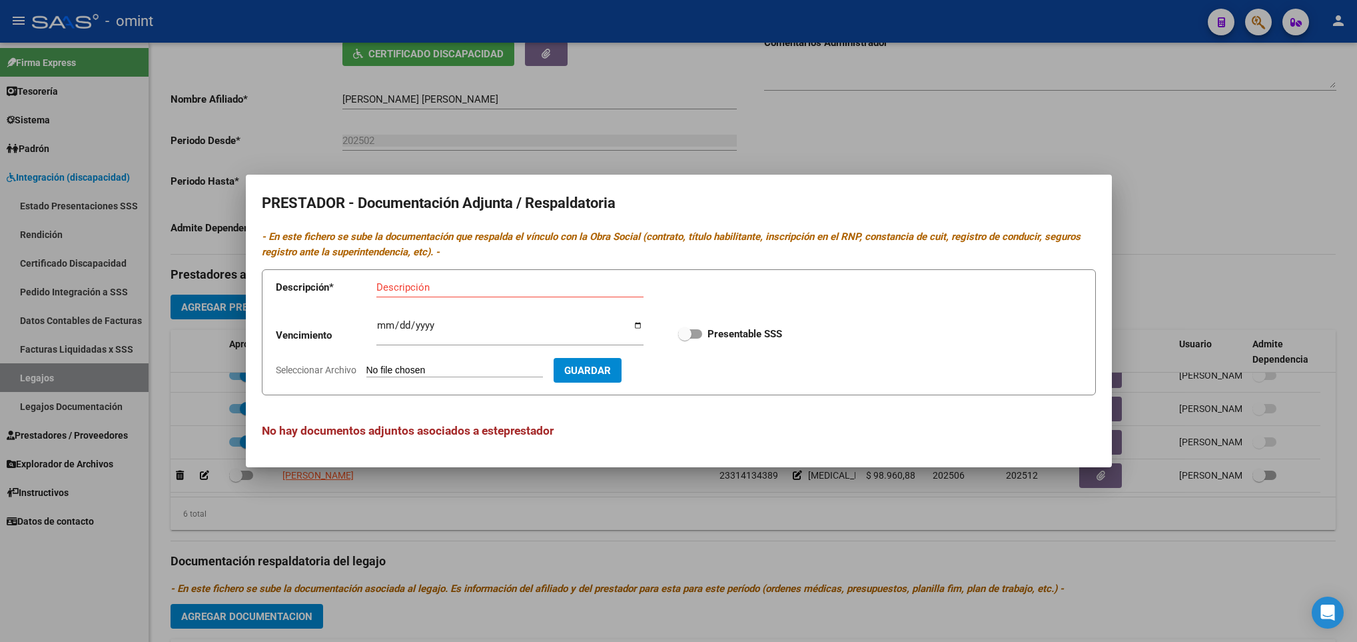
click at [462, 366] on input "Seleccionar Archivo" at bounding box center [454, 370] width 177 height 13
click at [380, 319] on div "Ingresar vencimiento" at bounding box center [509, 331] width 267 height 29
type input "2027-06-07"
click at [698, 334] on span at bounding box center [690, 333] width 24 height 9
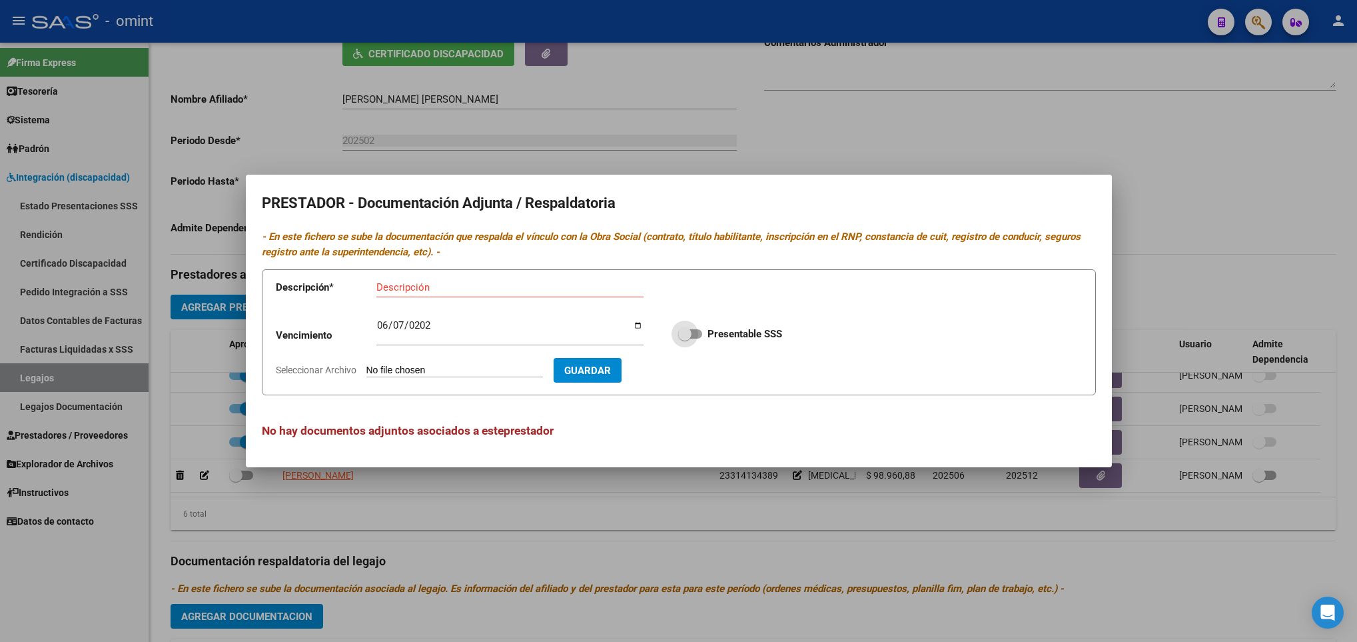
click at [685, 339] on input "Presentable SSS" at bounding box center [684, 339] width 1 height 1
checkbox input "true"
drag, startPoint x: 544, startPoint y: 274, endPoint x: 532, endPoint y: 286, distance: 17.0
click at [532, 286] on app-form-text-field "Descripción * Descripción" at bounding box center [469, 290] width 387 height 40
click at [532, 286] on input "Descripción" at bounding box center [509, 287] width 267 height 12
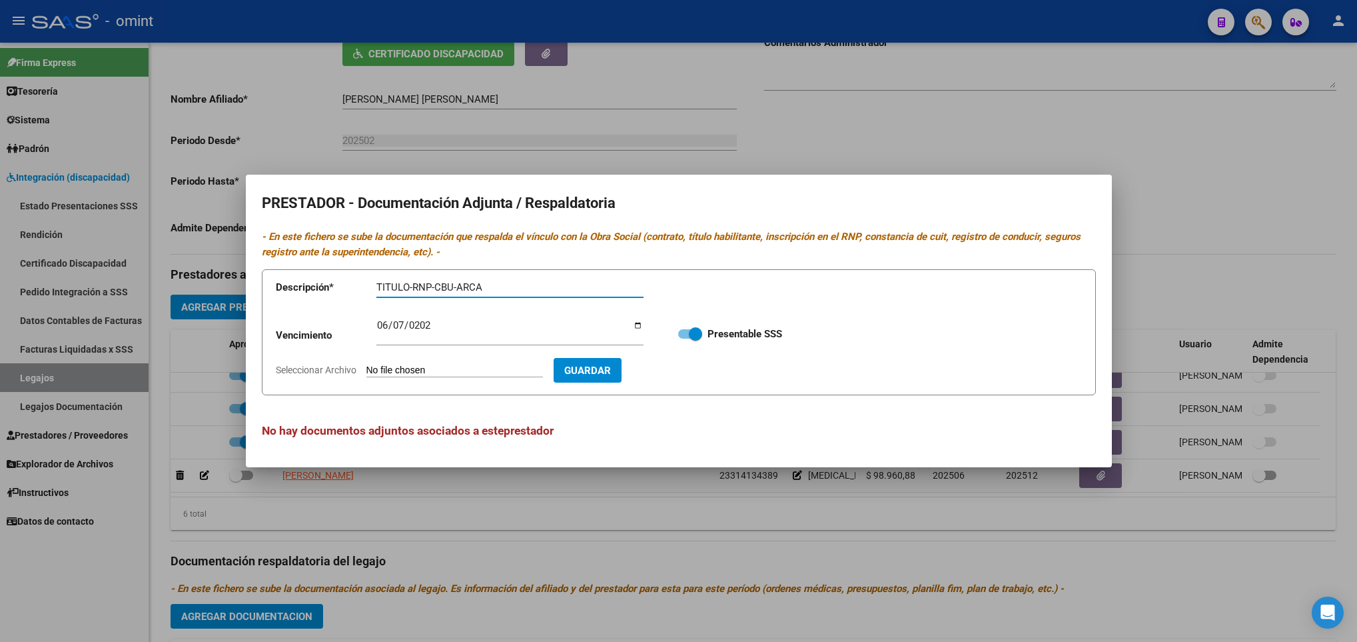
type input "TITULO-RNP-CBU-ARCA"
click at [498, 366] on input "Seleccionar Archivo" at bounding box center [454, 370] width 177 height 13
type input "C:\fakepath\ilovepdf_merged (11).pdf"
click at [688, 370] on span "Guardar" at bounding box center [665, 370] width 47 height 12
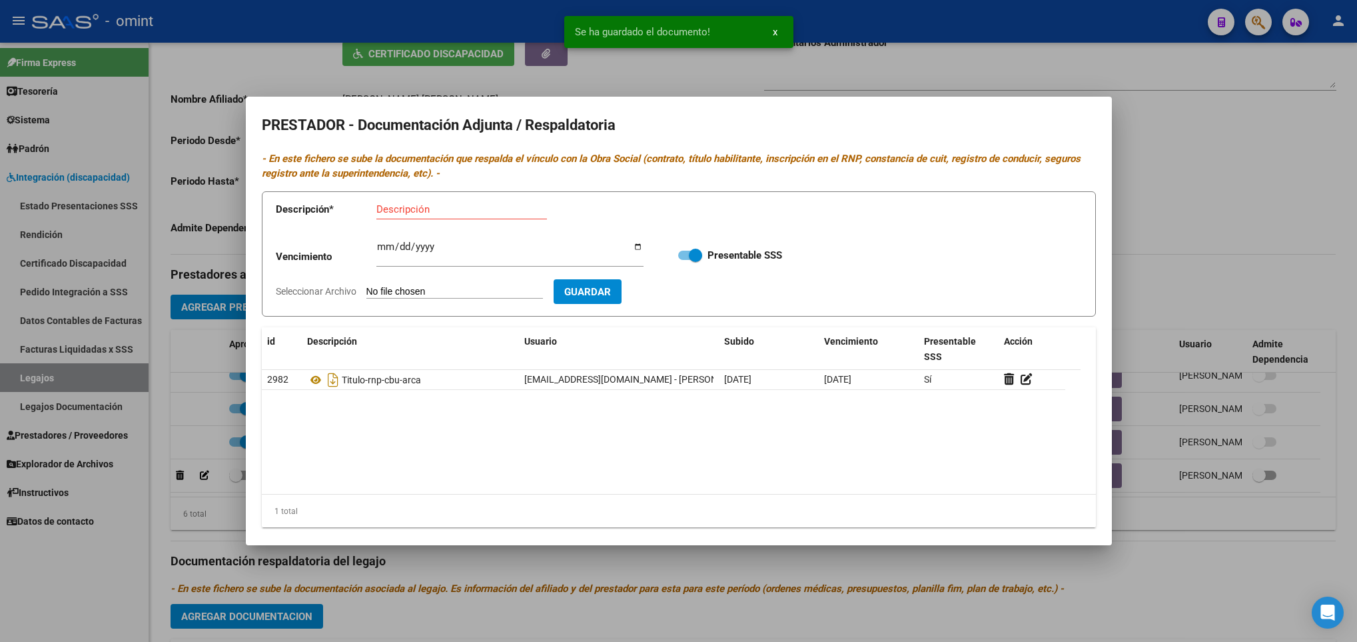
click at [428, 560] on div at bounding box center [678, 321] width 1357 height 642
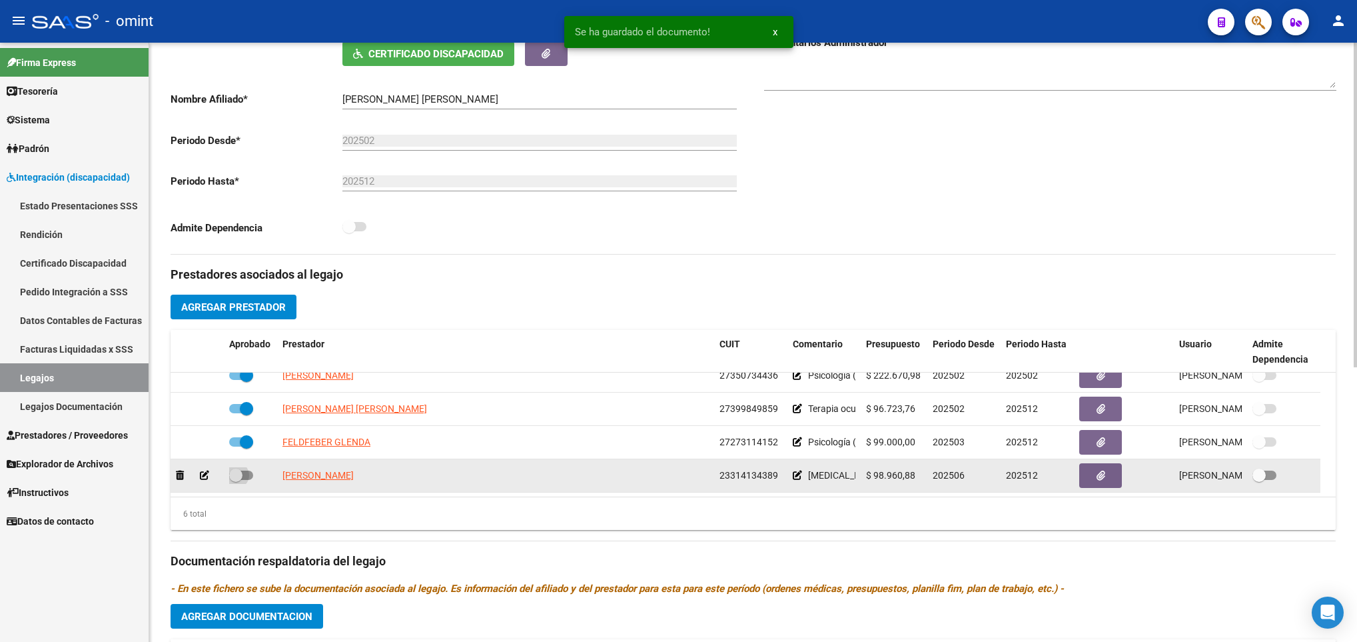
click at [248, 478] on span at bounding box center [241, 474] width 24 height 9
click at [236, 480] on input "checkbox" at bounding box center [235, 480] width 1 height 1
checkbox input "true"
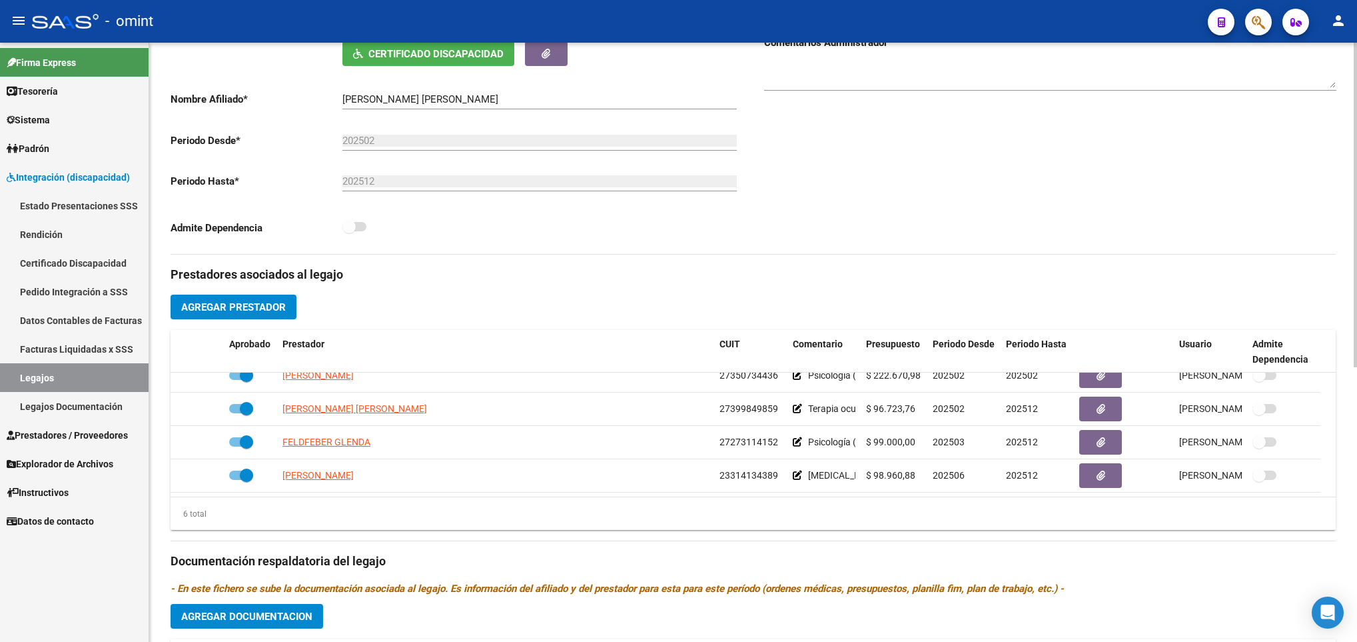
scroll to position [0, 0]
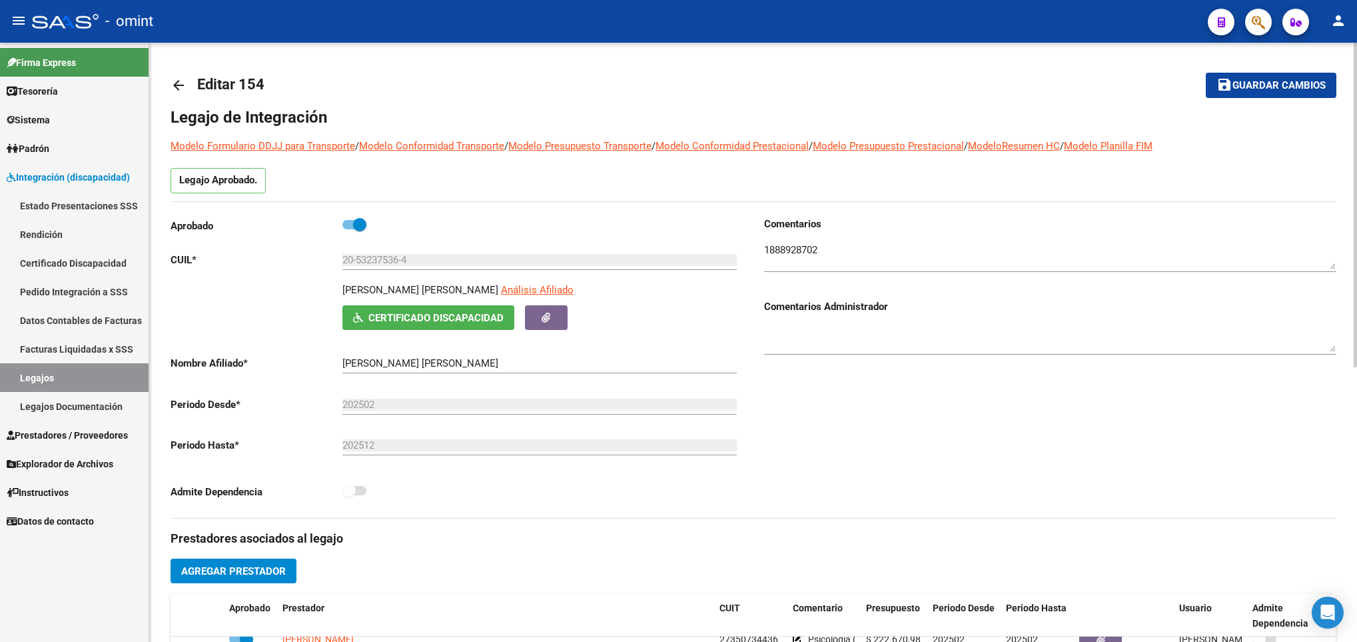
click at [1356, 86] on div at bounding box center [1355, 342] width 3 height 599
click at [1301, 82] on span "Guardar cambios" at bounding box center [1279, 86] width 93 height 12
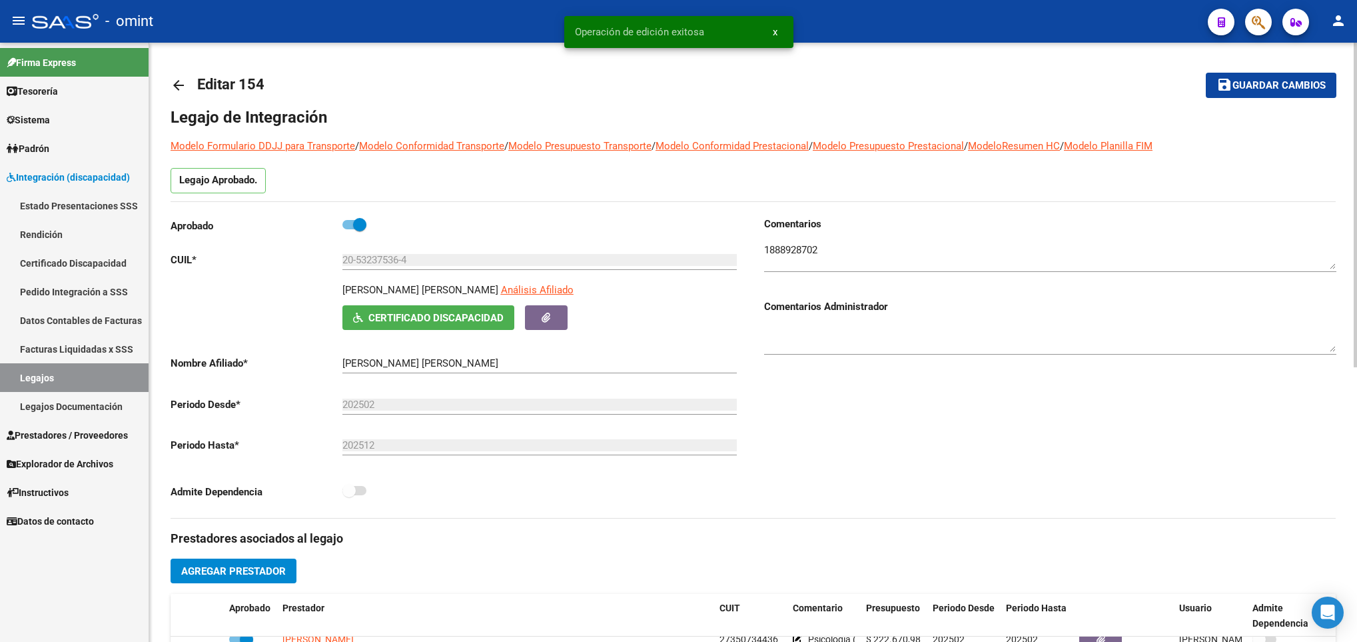
scroll to position [506, 0]
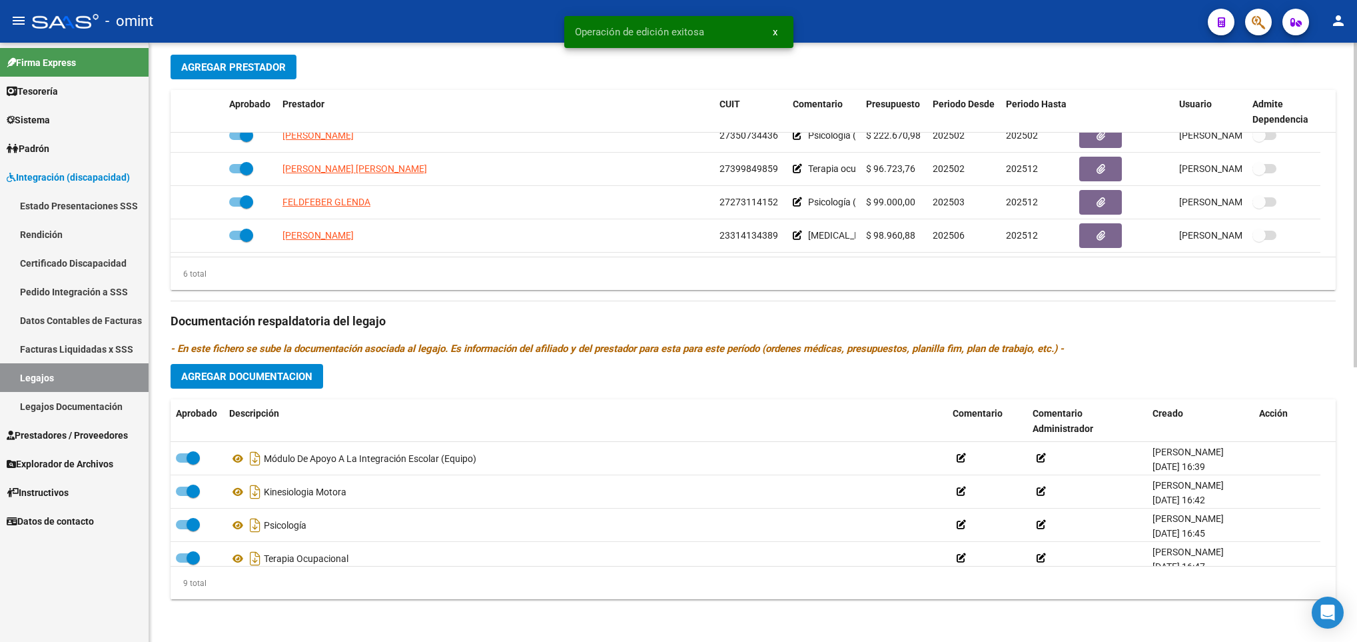
click at [1356, 472] on div at bounding box center [1355, 342] width 3 height 599
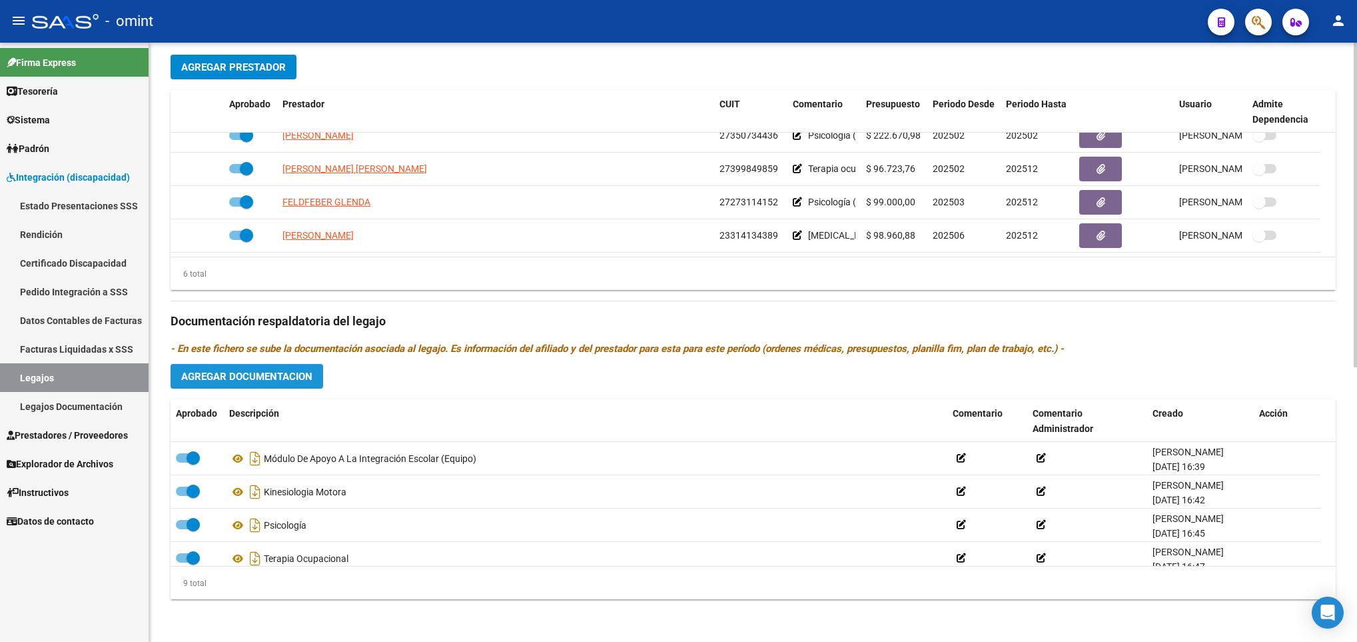
click at [251, 384] on button "Agregar Documentacion" at bounding box center [247, 376] width 153 height 25
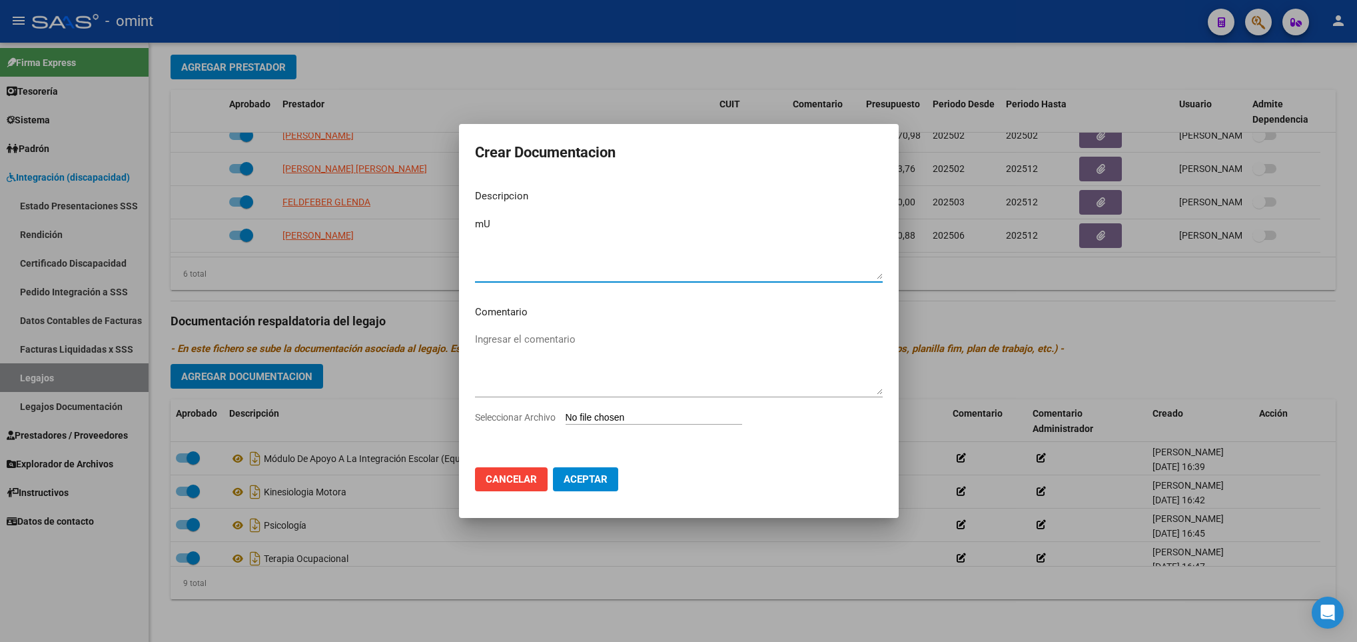
type textarea "m"
type textarea "Musicoterapia"
click at [680, 414] on input "Seleccionar Archivo" at bounding box center [654, 418] width 177 height 13
type input "C:\fakepath\ilovepdf_merged (12).pdf"
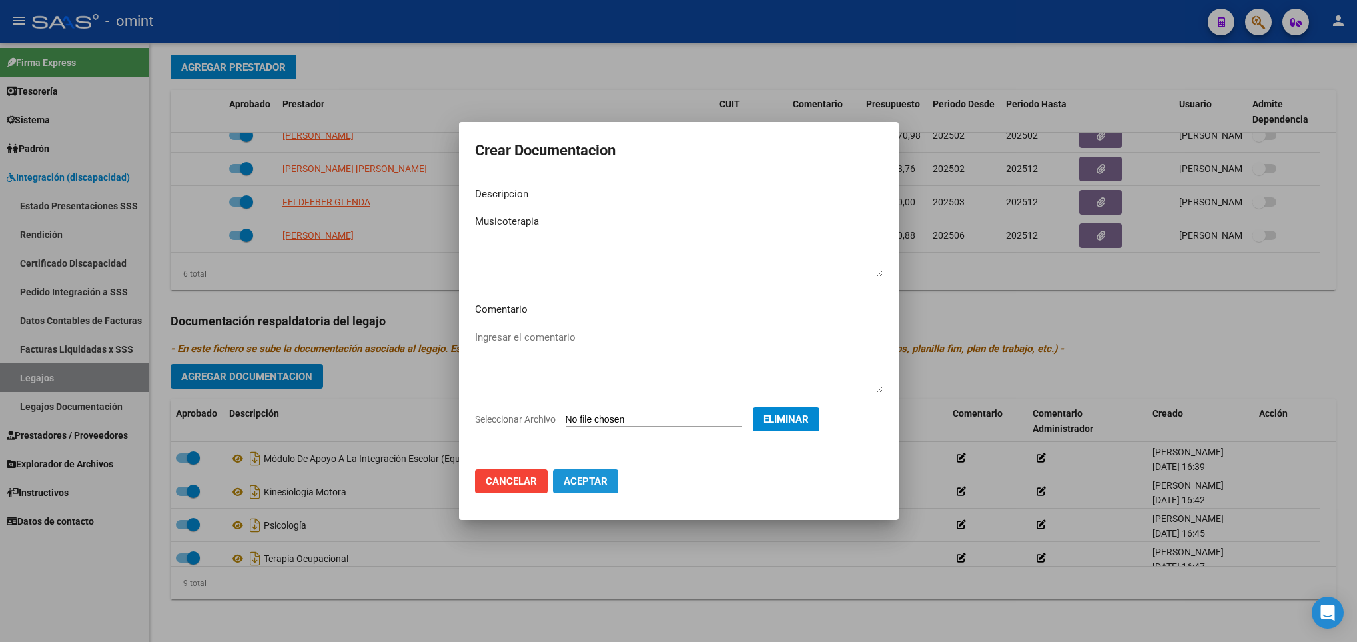
click at [594, 480] on span "Aceptar" at bounding box center [586, 481] width 44 height 12
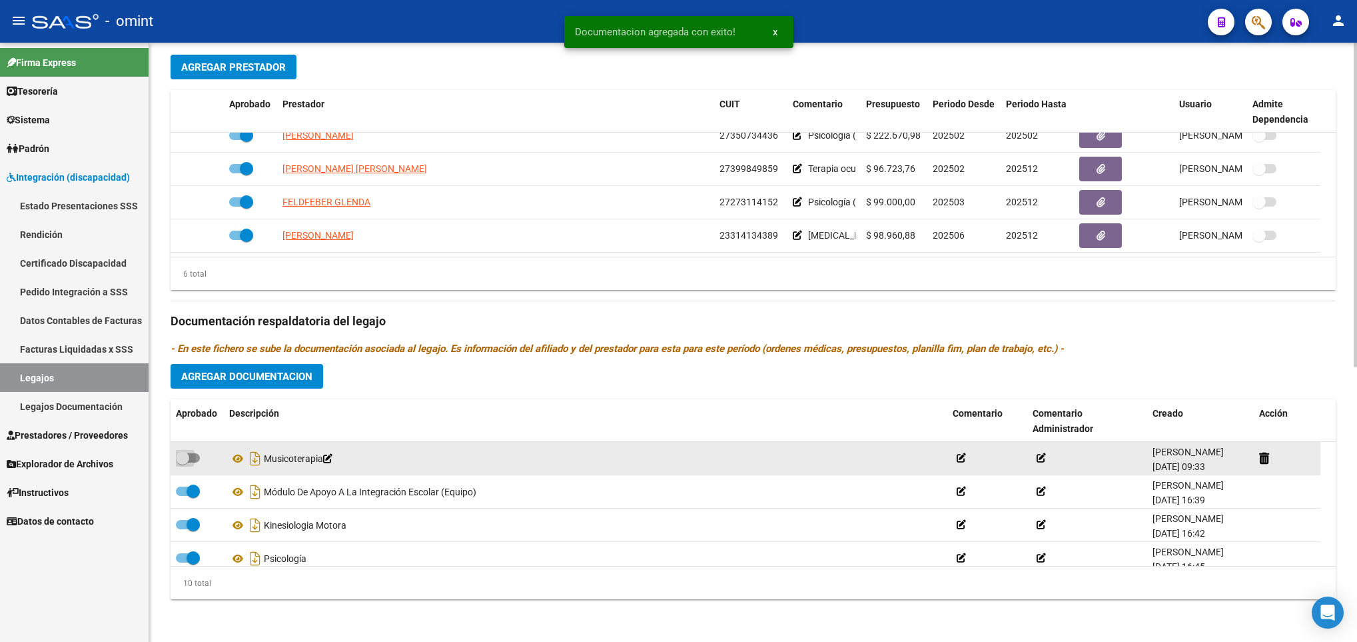
click at [188, 456] on span at bounding box center [182, 457] width 13 height 13
click at [183, 462] on input "checkbox" at bounding box center [182, 462] width 1 height 1
checkbox input "true"
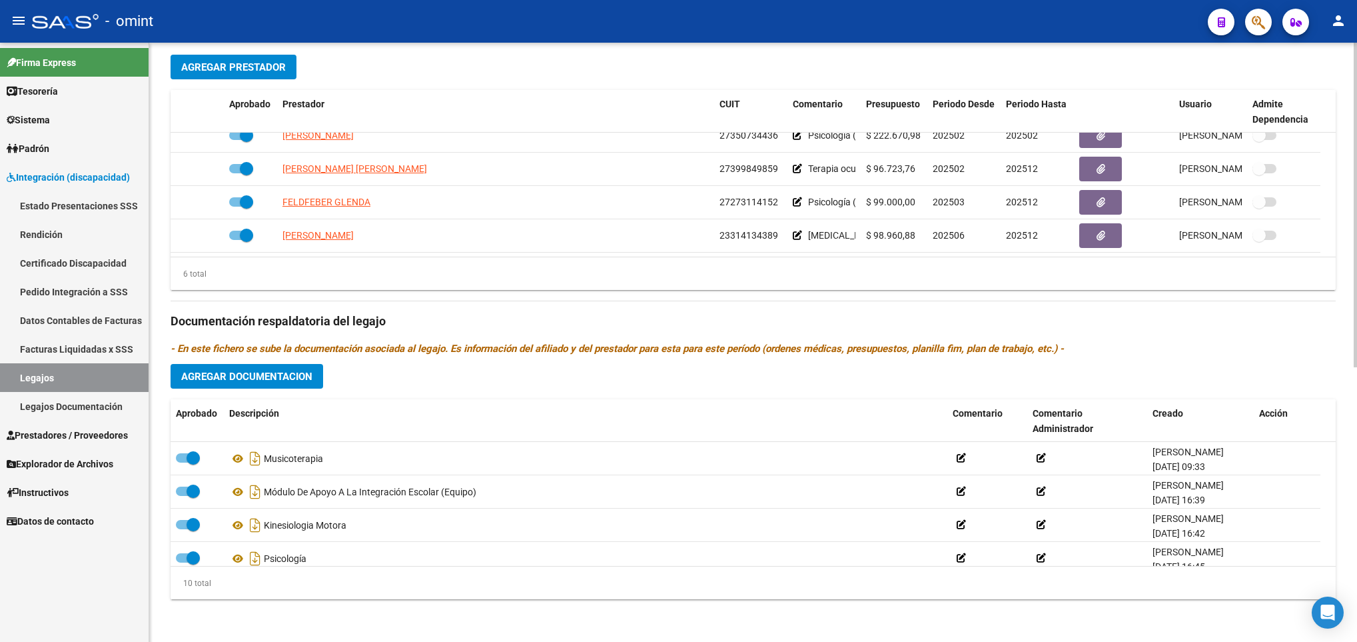
scroll to position [0, 0]
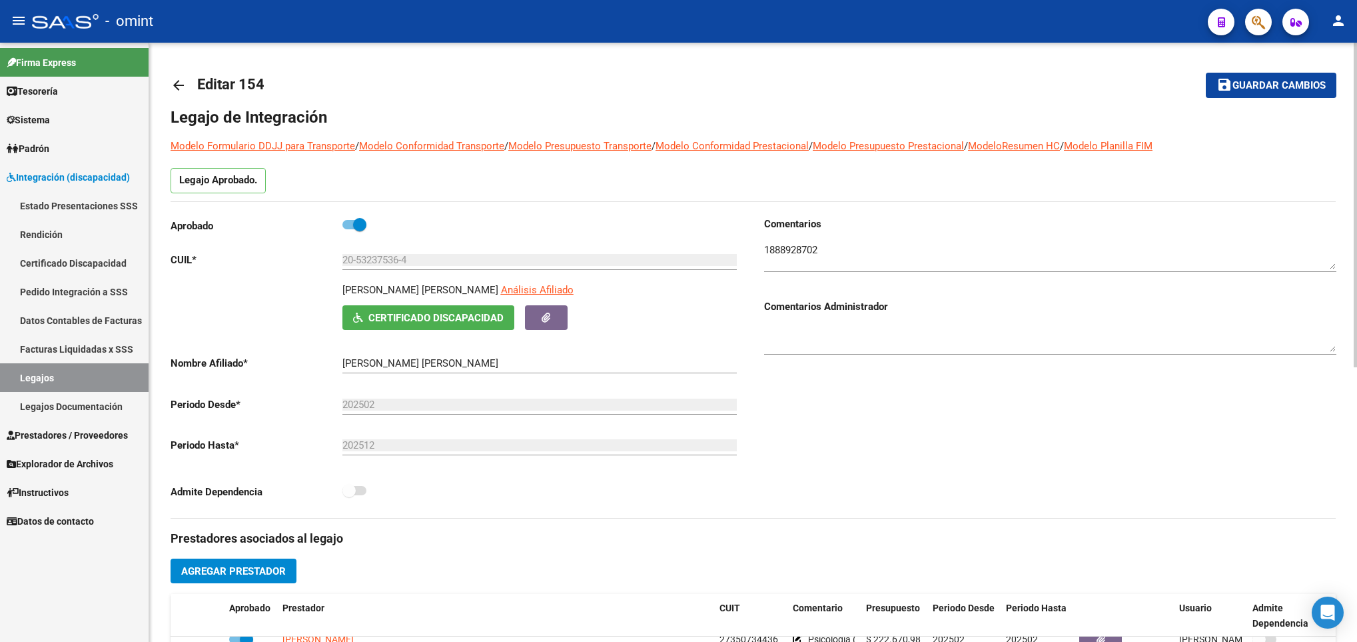
click at [1354, 55] on div at bounding box center [1355, 342] width 3 height 599
click at [1291, 87] on span "Guardar cambios" at bounding box center [1279, 86] width 93 height 12
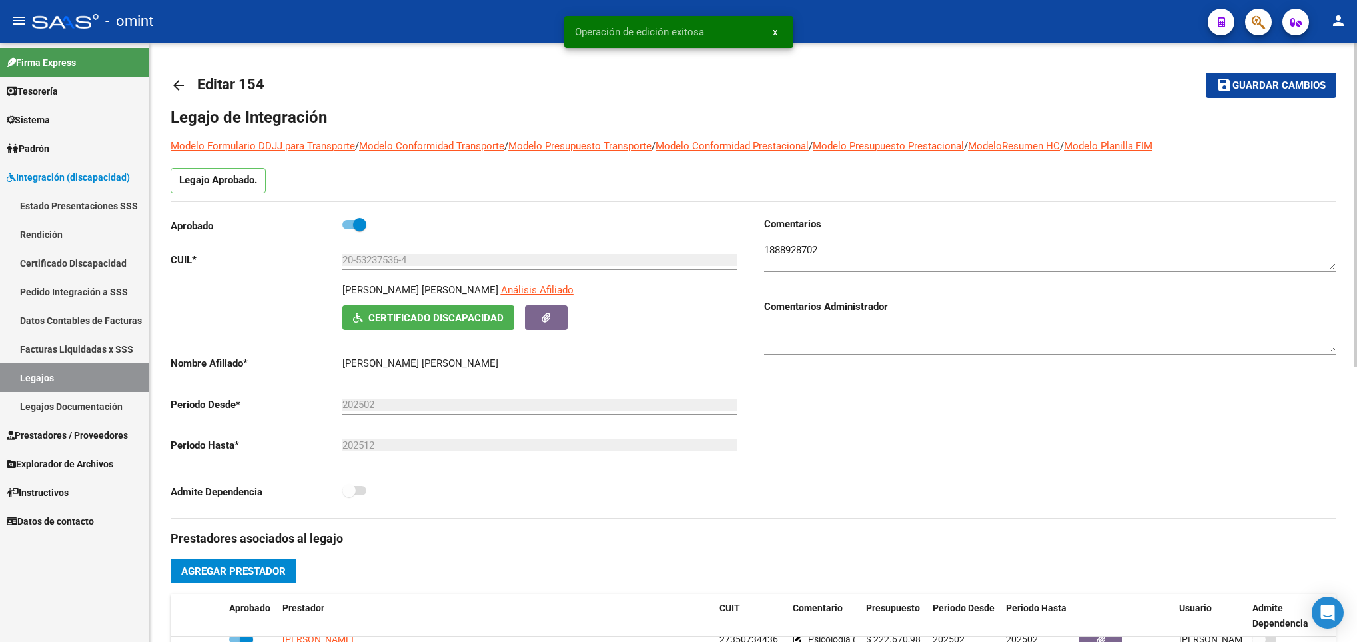
scroll to position [506, 0]
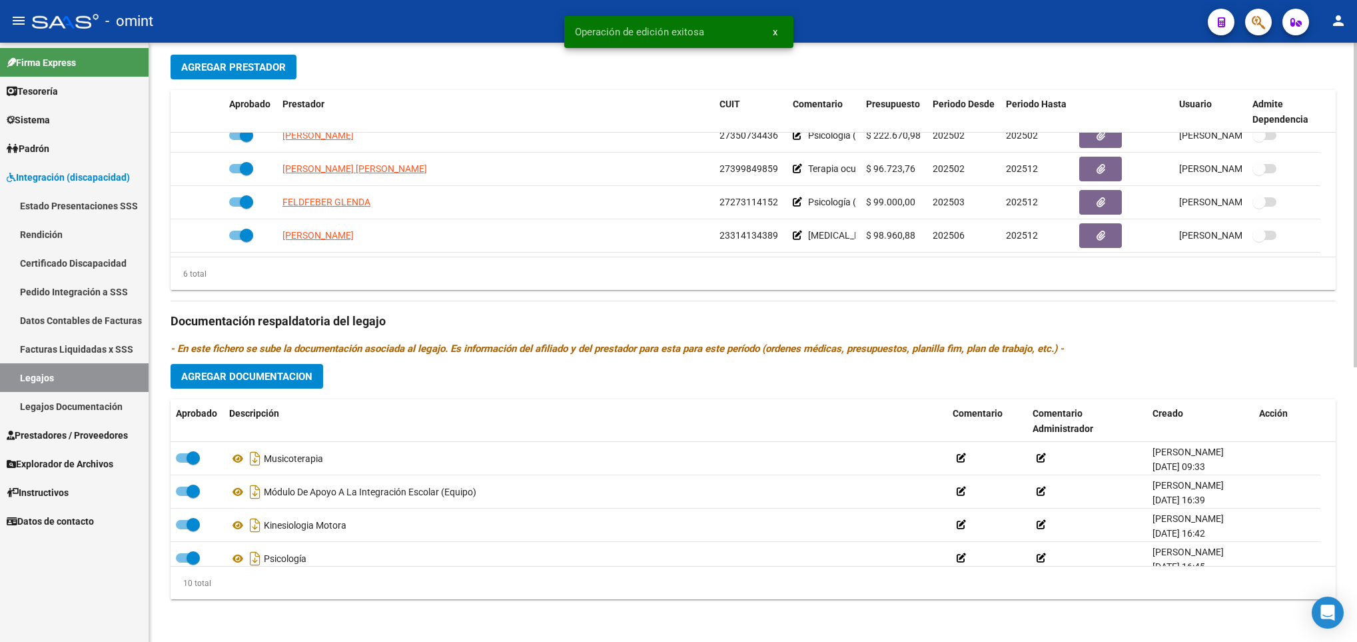
click at [1354, 404] on div at bounding box center [1355, 342] width 3 height 599
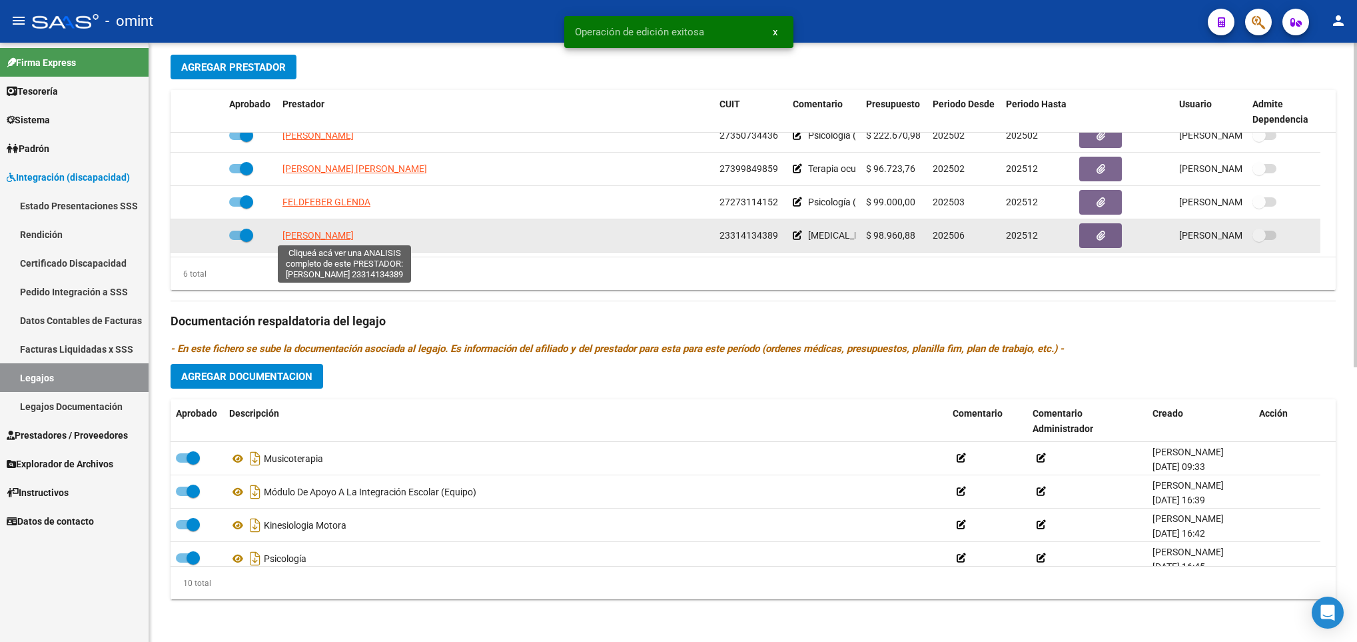
click at [354, 240] on span "ADMIRAAL MARCOS ANDRES" at bounding box center [318, 235] width 71 height 11
type textarea "23314134389"
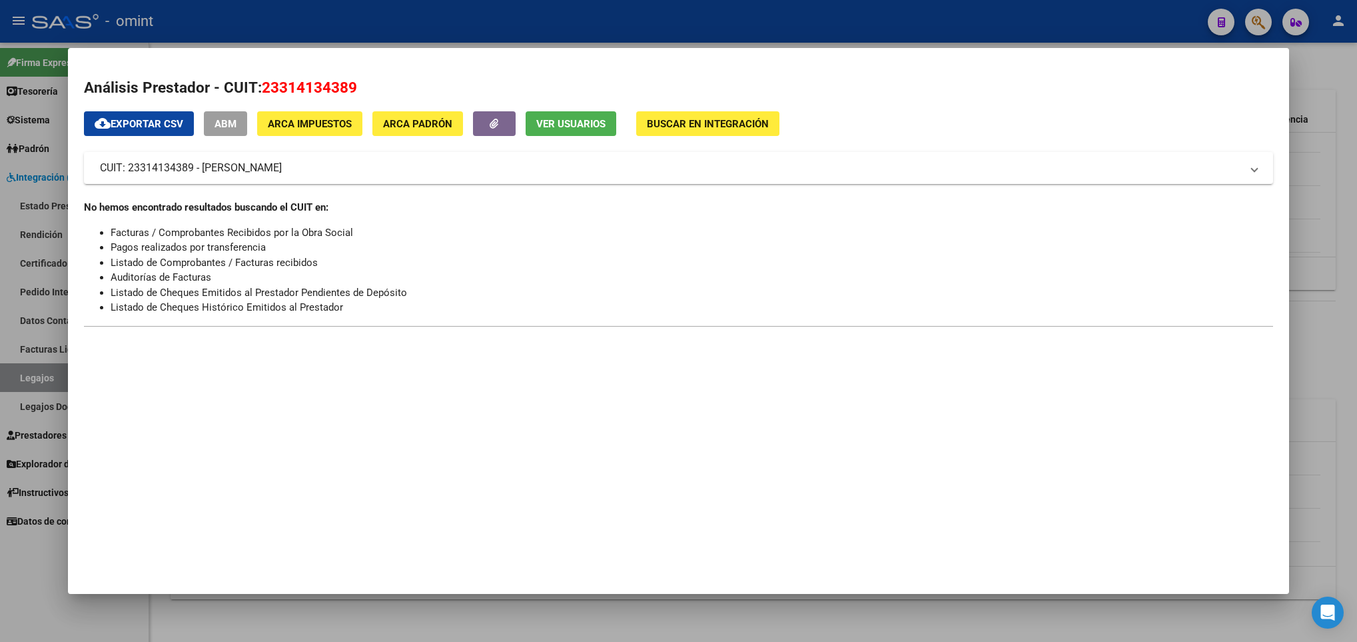
click at [432, 624] on div at bounding box center [678, 321] width 1357 height 642
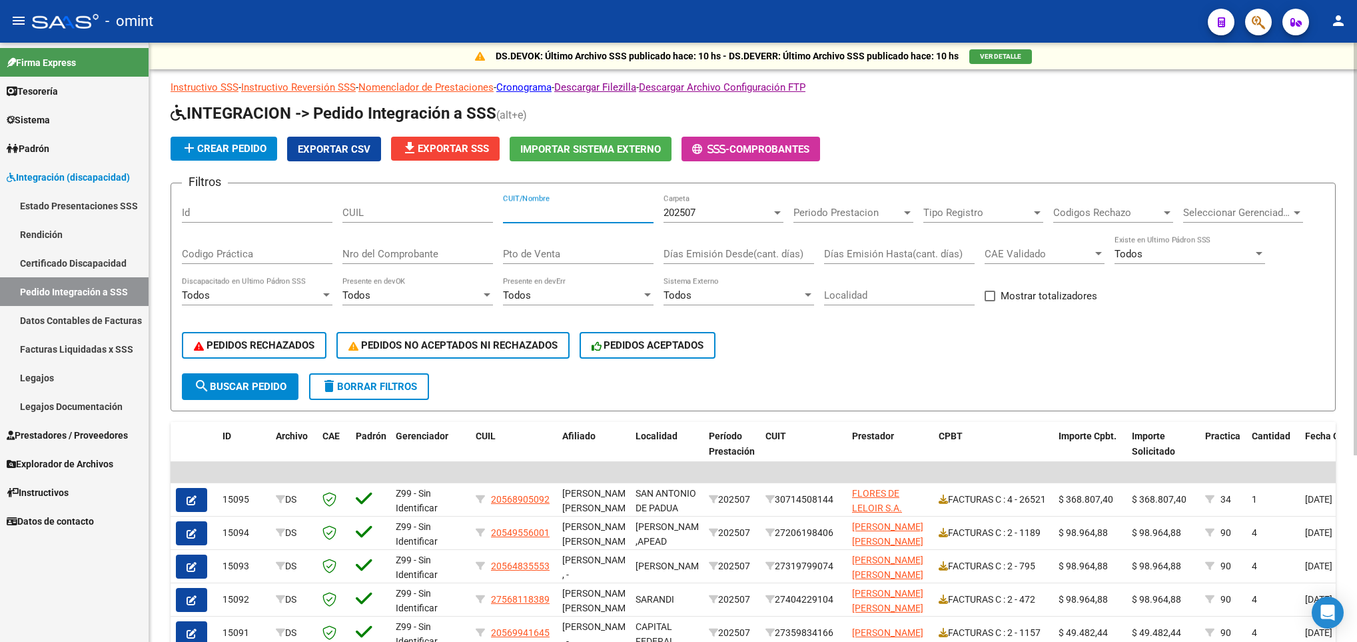
click at [556, 207] on input "CUIT/Nombre" at bounding box center [578, 213] width 151 height 12
click at [428, 224] on div "CUIL" at bounding box center [417, 214] width 151 height 41
click at [424, 215] on input "CUIL" at bounding box center [417, 213] width 151 height 12
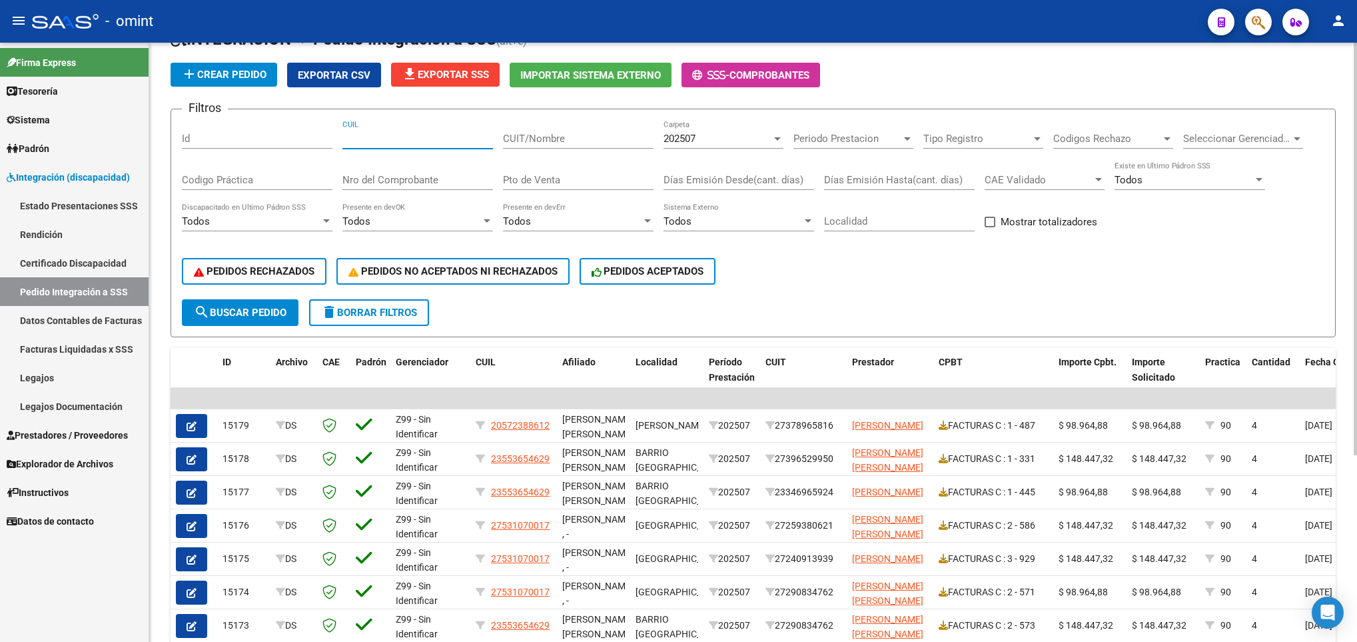
scroll to position [71, 0]
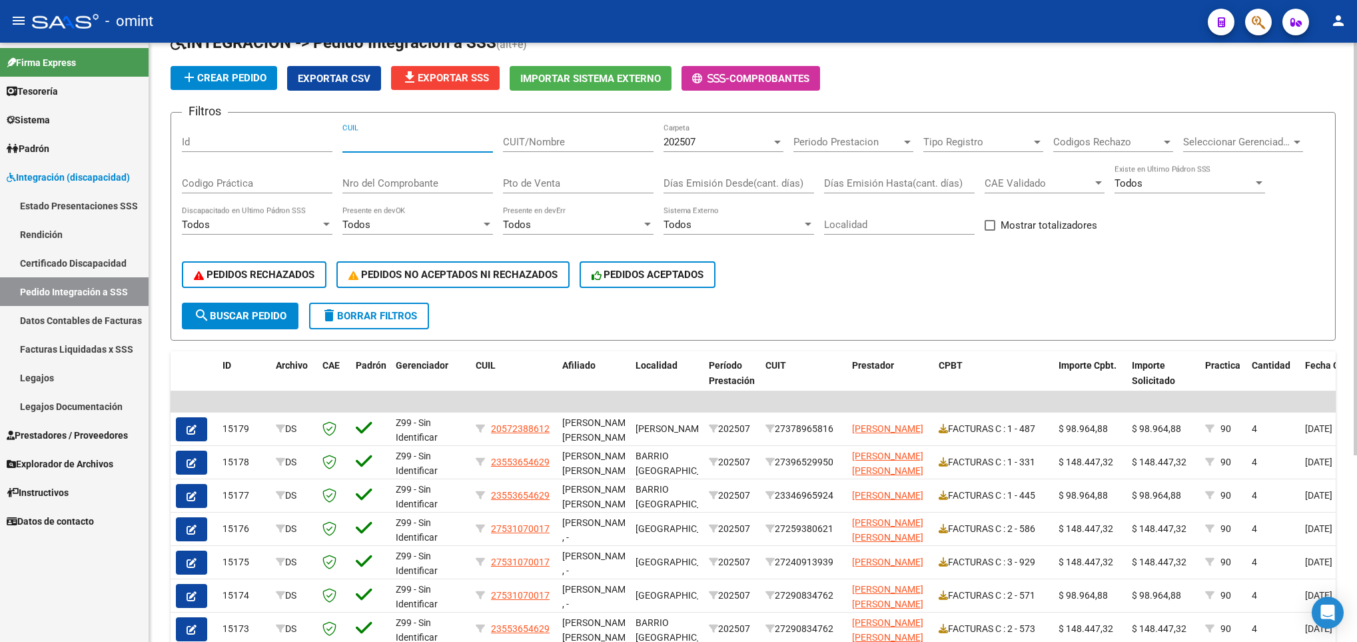
click at [1346, 314] on div "DS.DEVOK: Último Archivo SSS publicado hace: 10 hs - DS.DEVERR: Último Archivo …" at bounding box center [754, 399] width 1211 height 854
click at [434, 138] on input "CUIL" at bounding box center [417, 142] width 151 height 12
click at [870, 305] on form "Filtros Id CUIL CUIT/Nombre 202507 Carpeta Periodo Prestacion Periodo Prestacio…" at bounding box center [753, 226] width 1165 height 229
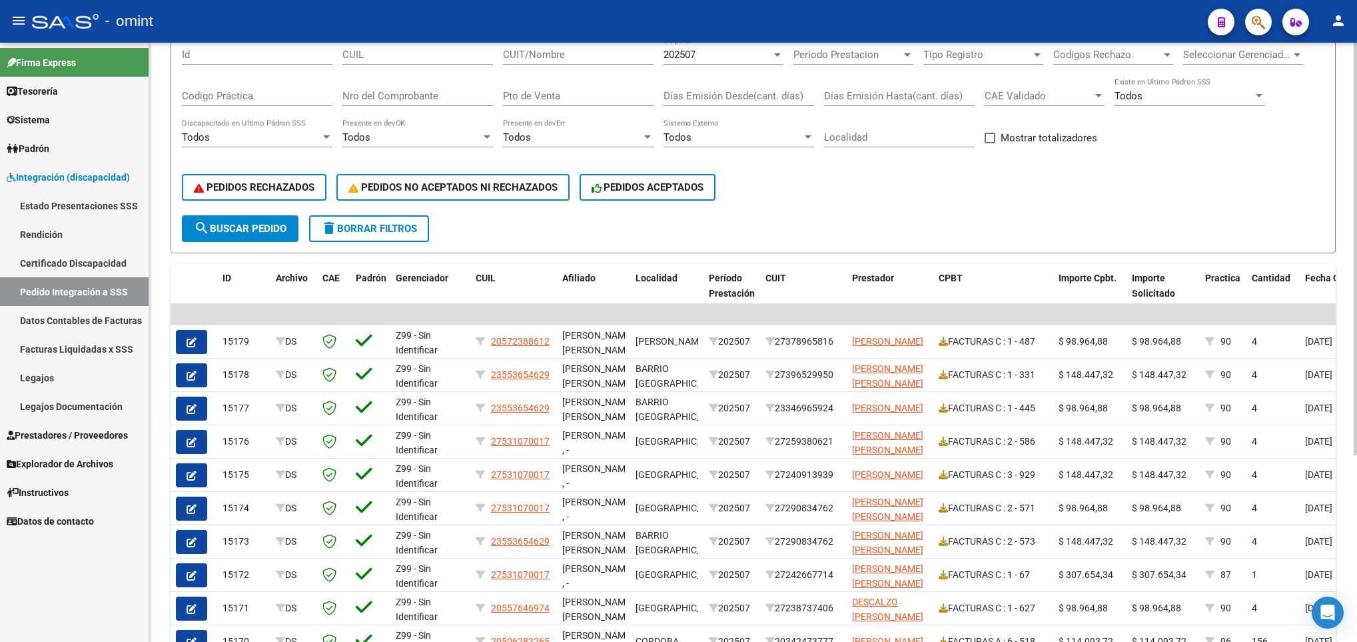
scroll to position [0, 0]
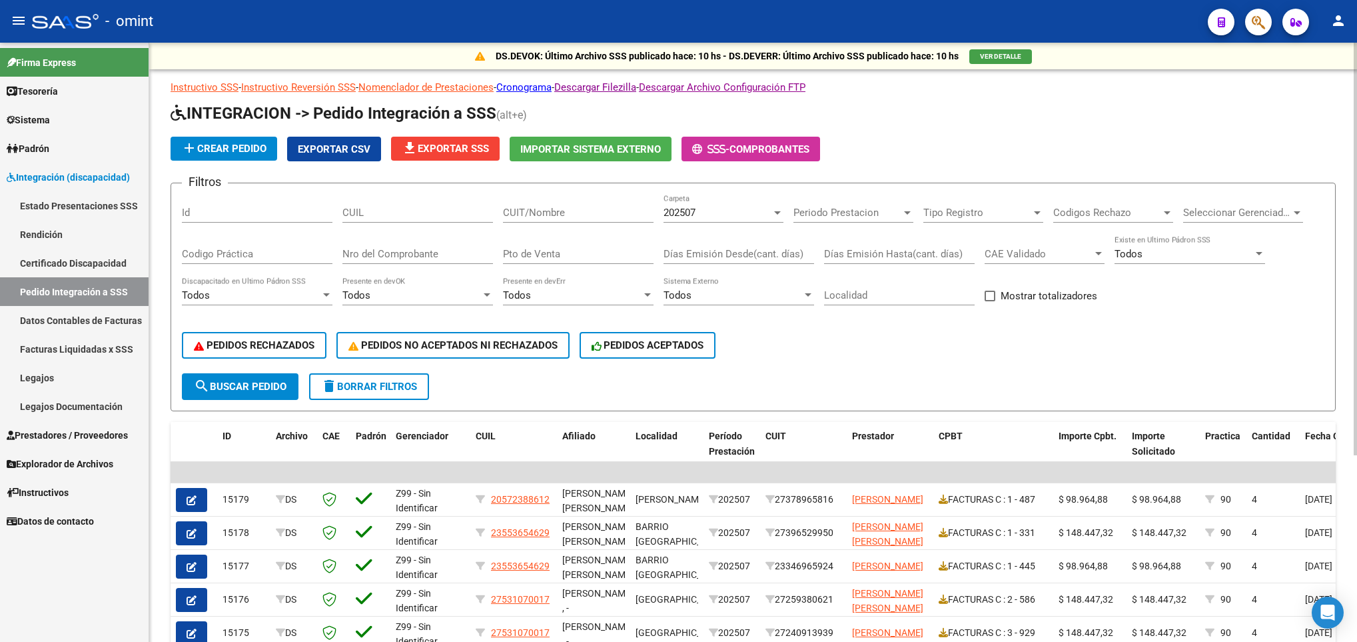
click at [1332, 258] on div "DS.DEVOK: Último Archivo SSS publicado hace: 10 hs - DS.DEVERR: Último Archivo …" at bounding box center [754, 470] width 1211 height 854
click at [442, 215] on input "CUIL" at bounding box center [417, 213] width 151 height 12
paste input "20501532887"
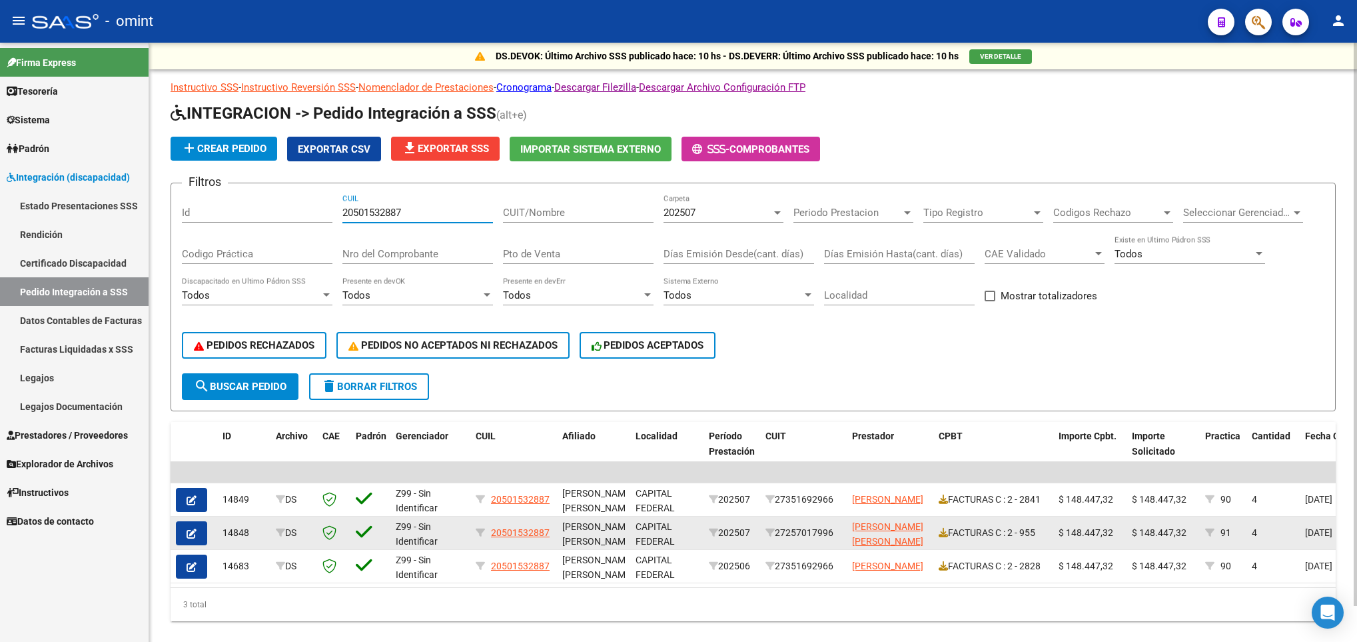
type input "20501532887"
click at [195, 528] on icon "button" at bounding box center [192, 533] width 10 height 10
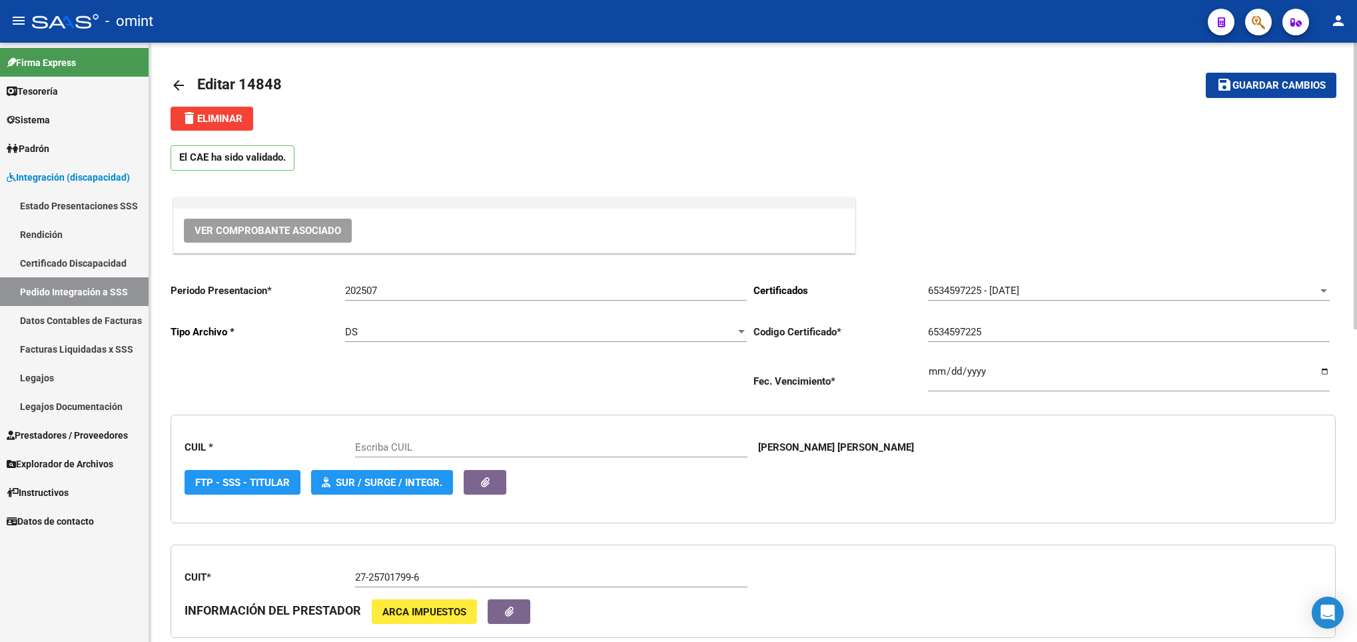
type input "20501532887"
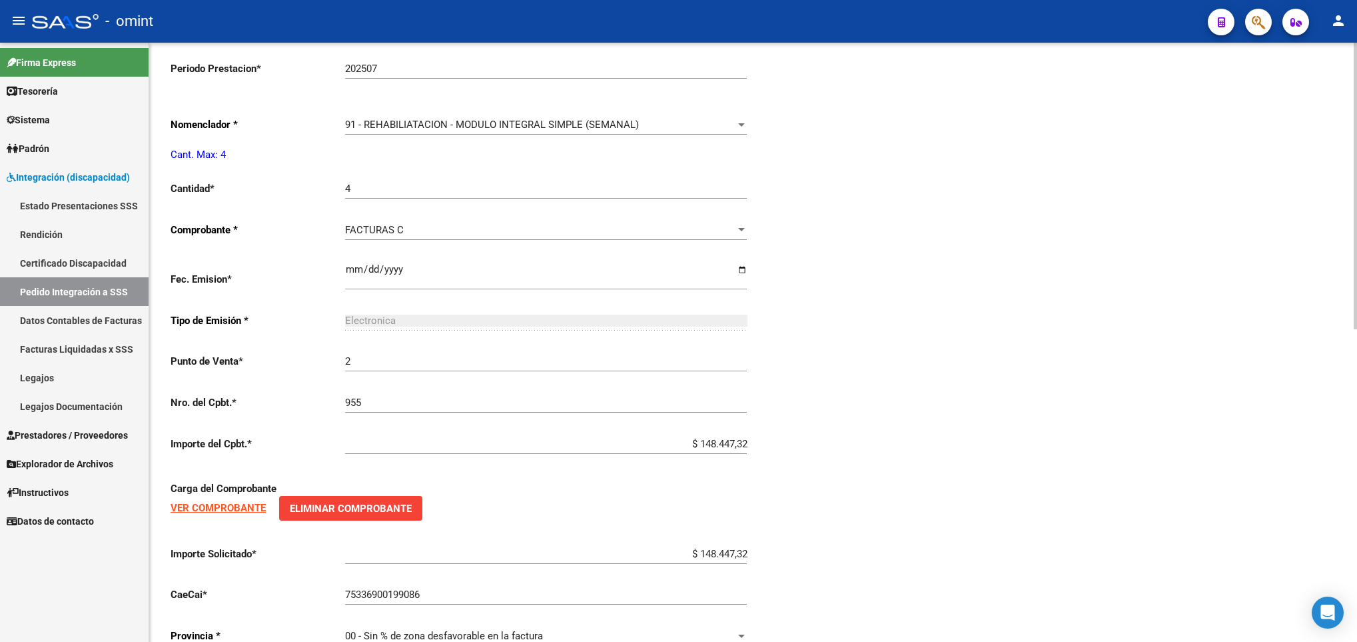
click at [1357, 494] on html "menu - omint person Firma Express Tesorería Extractos Procesados (csv) Extracto…" at bounding box center [678, 321] width 1357 height 642
click at [706, 122] on div "91 - REHABILIATACION - MODULO INTEGRAL SIMPLE (SEMANAL)" at bounding box center [540, 125] width 390 height 12
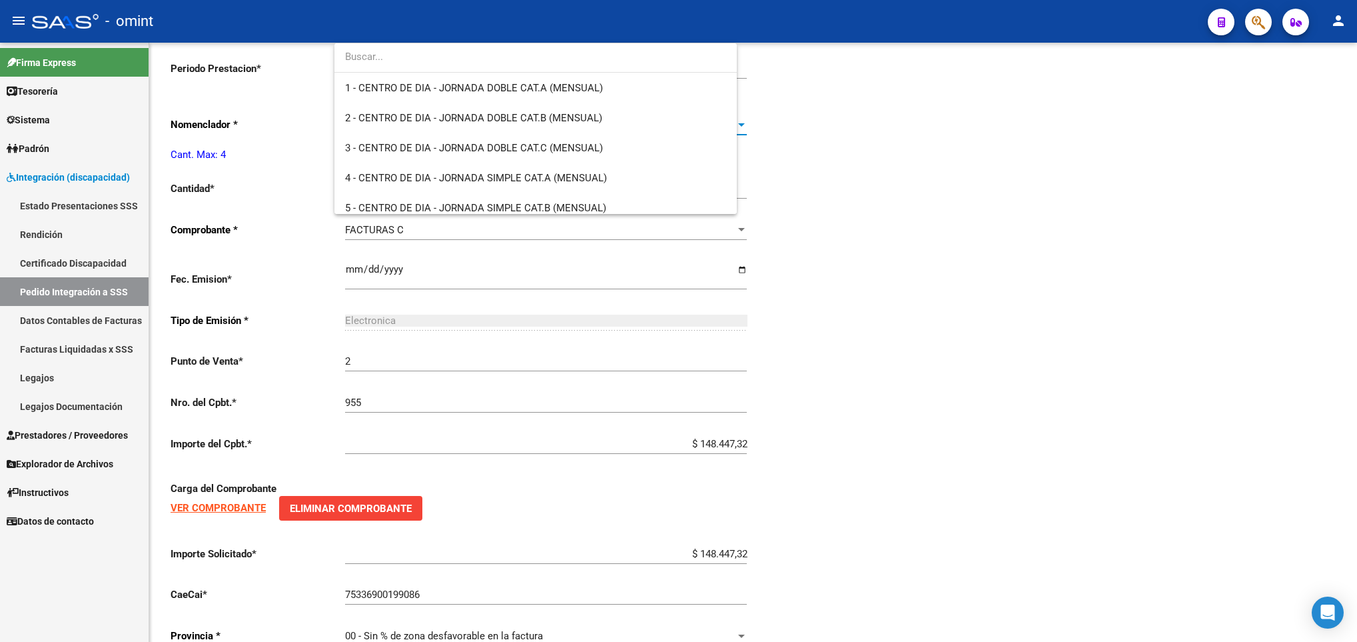
scroll to position [2659, 0]
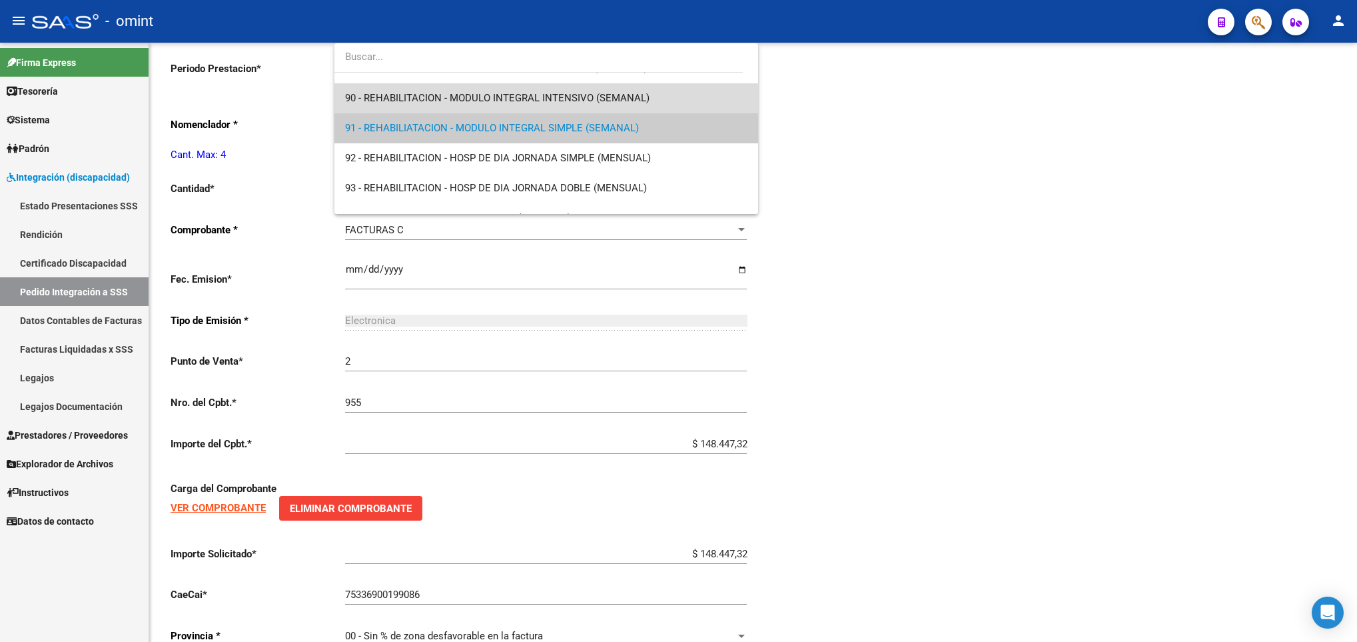
click at [694, 90] on span "90 - REHABILITACION - MODULO INTEGRAL INTENSIVO (SEMANAL)" at bounding box center [546, 98] width 402 height 30
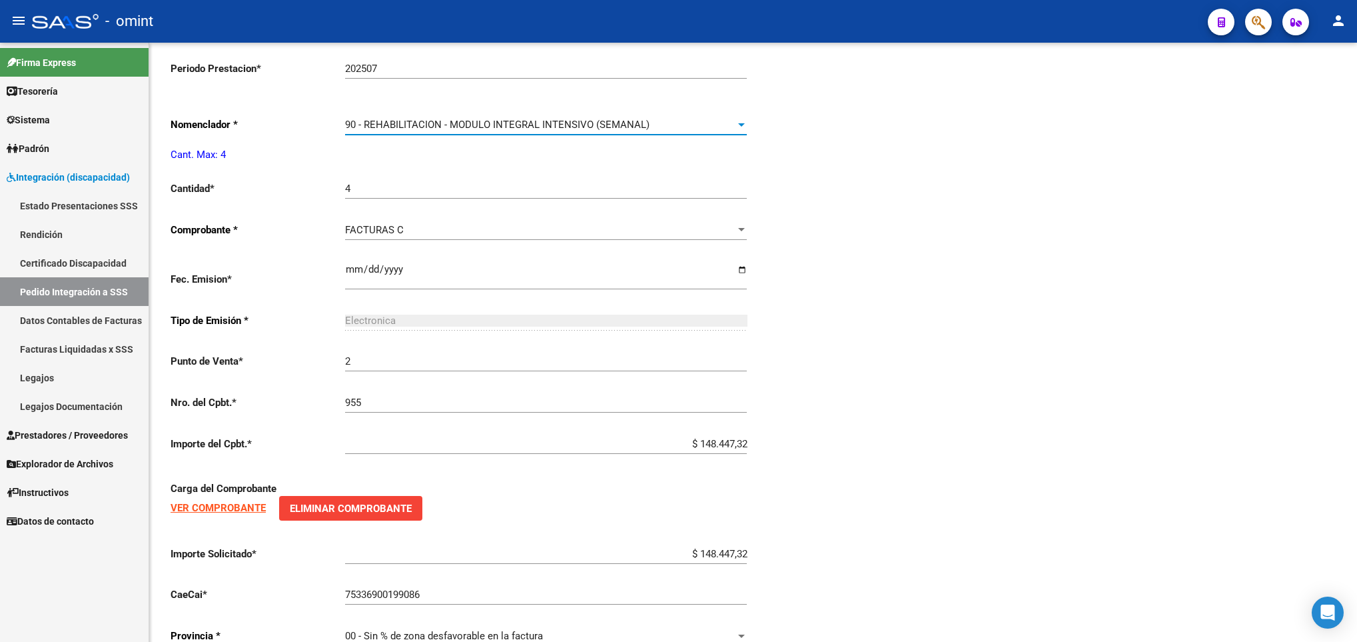
scroll to position [2669, 0]
click at [1083, 189] on div "Periodo Presentacion * 202507 Ingresar el Periodo Tipo Archivo * DS Seleccionar…" at bounding box center [753, 165] width 1165 height 985
click at [1351, 63] on div "arrow_back Editar 14848 save Guardar cambios delete Eliminar El CAE ha sido val…" at bounding box center [753, 67] width 1208 height 1246
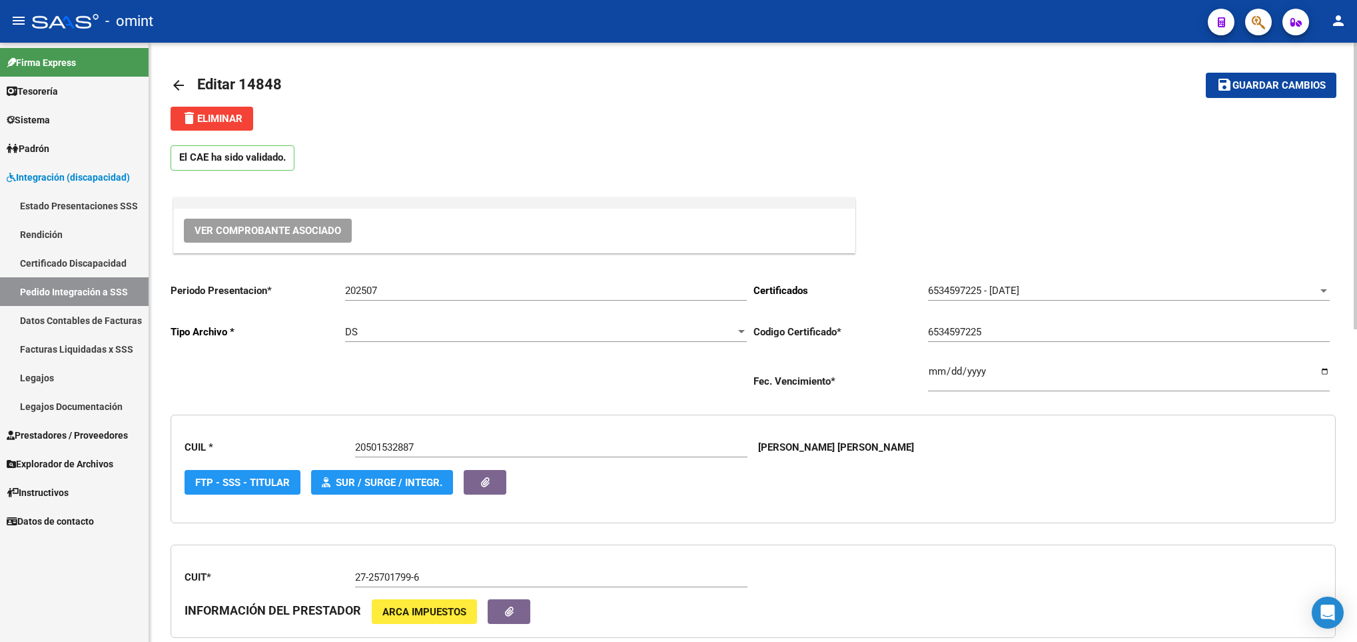
click at [1355, 62] on div at bounding box center [1355, 342] width 3 height 599
click at [1265, 92] on button "save Guardar cambios" at bounding box center [1271, 85] width 131 height 25
click at [181, 91] on mat-icon "arrow_back" at bounding box center [179, 85] width 16 height 16
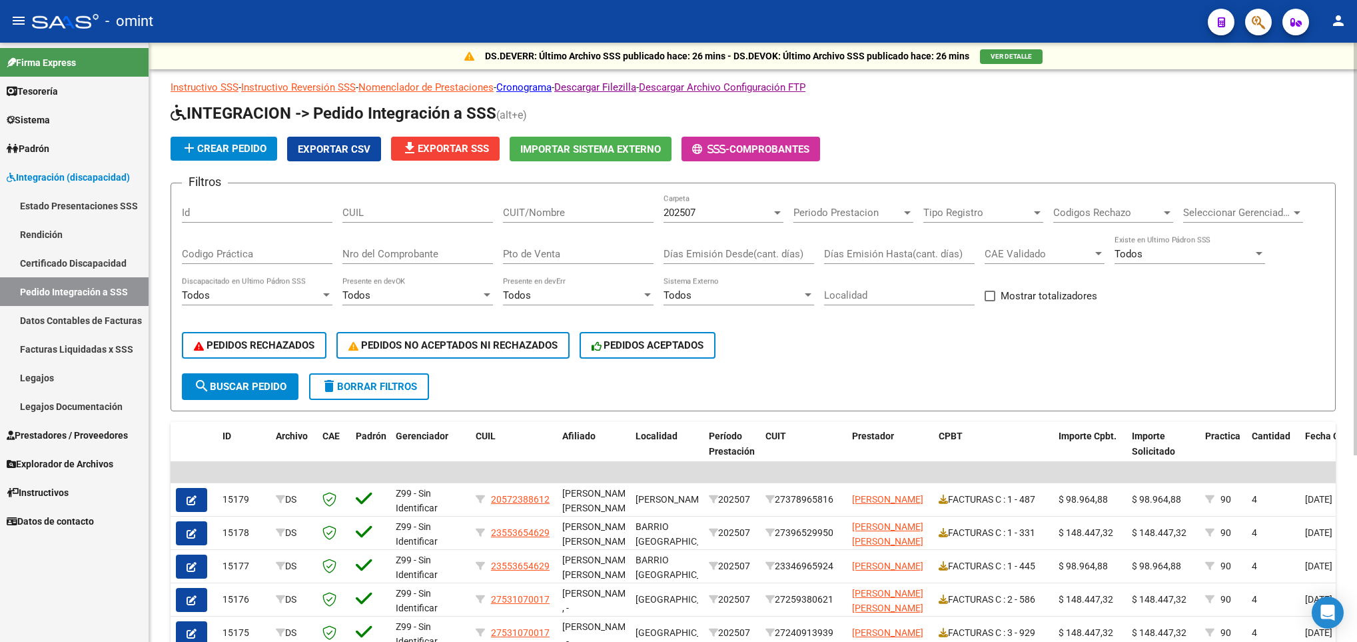
click at [448, 215] on input "CUIL" at bounding box center [417, 213] width 151 height 12
paste input "23583897259"
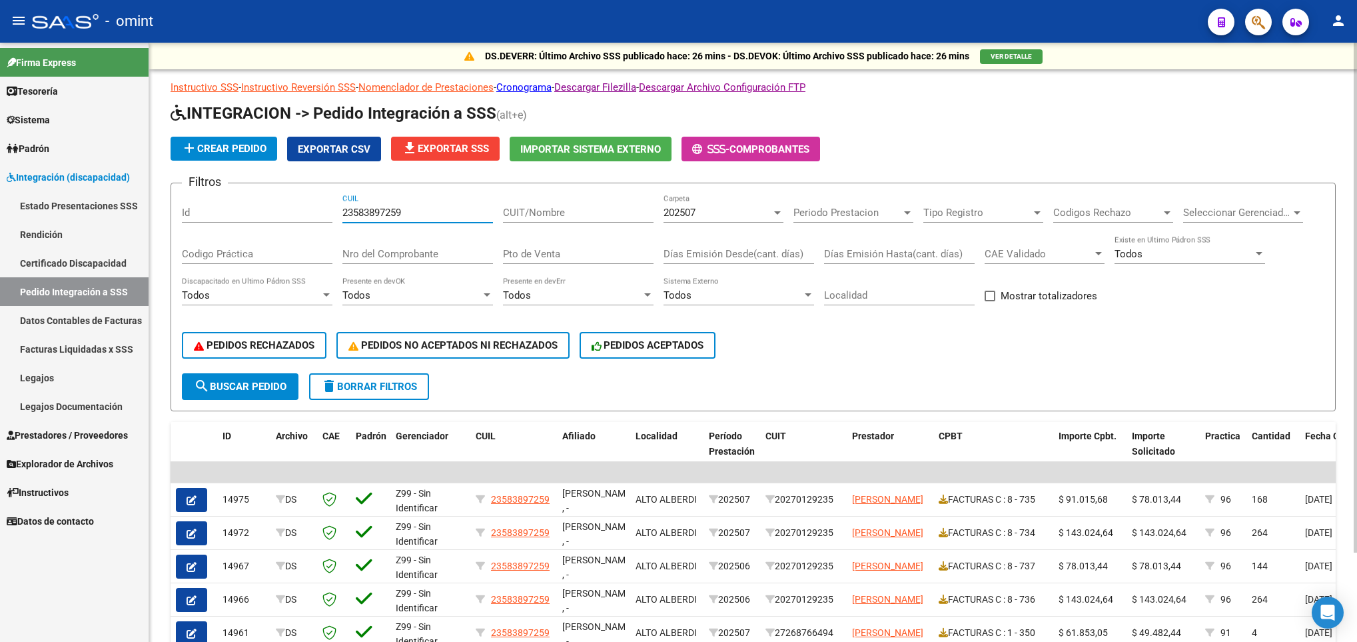
scroll to position [105, 0]
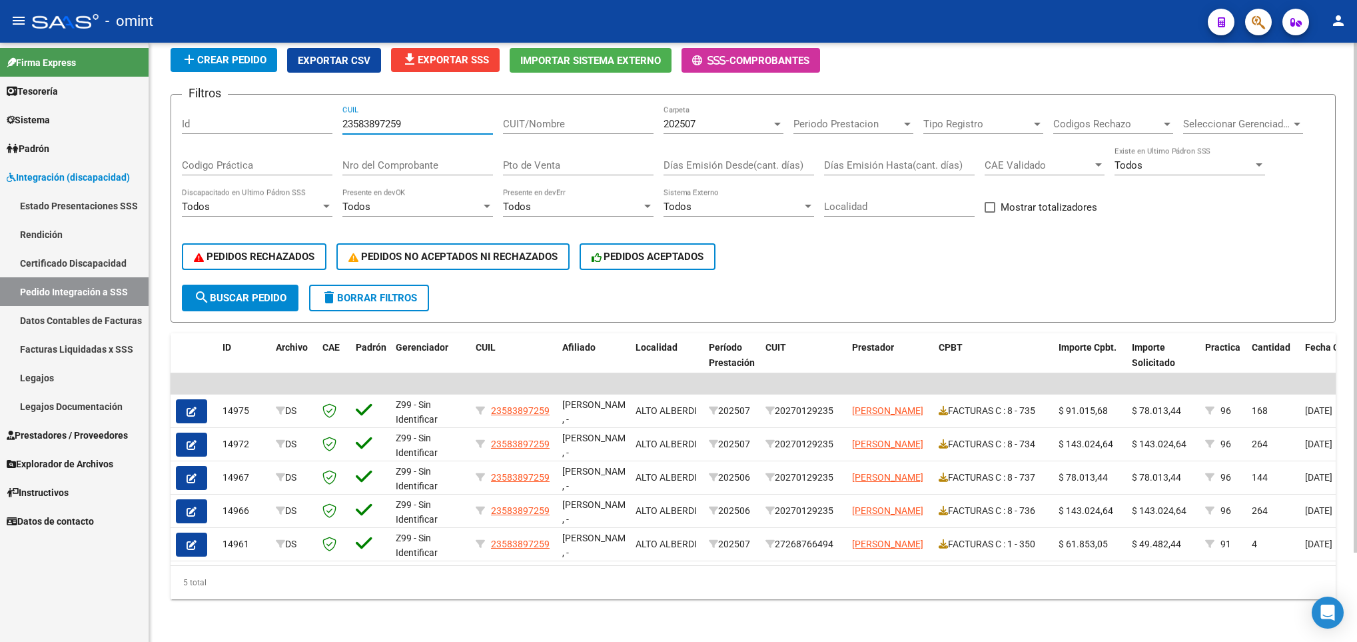
click at [1354, 594] on div at bounding box center [1355, 342] width 3 height 599
type input "23583897259"
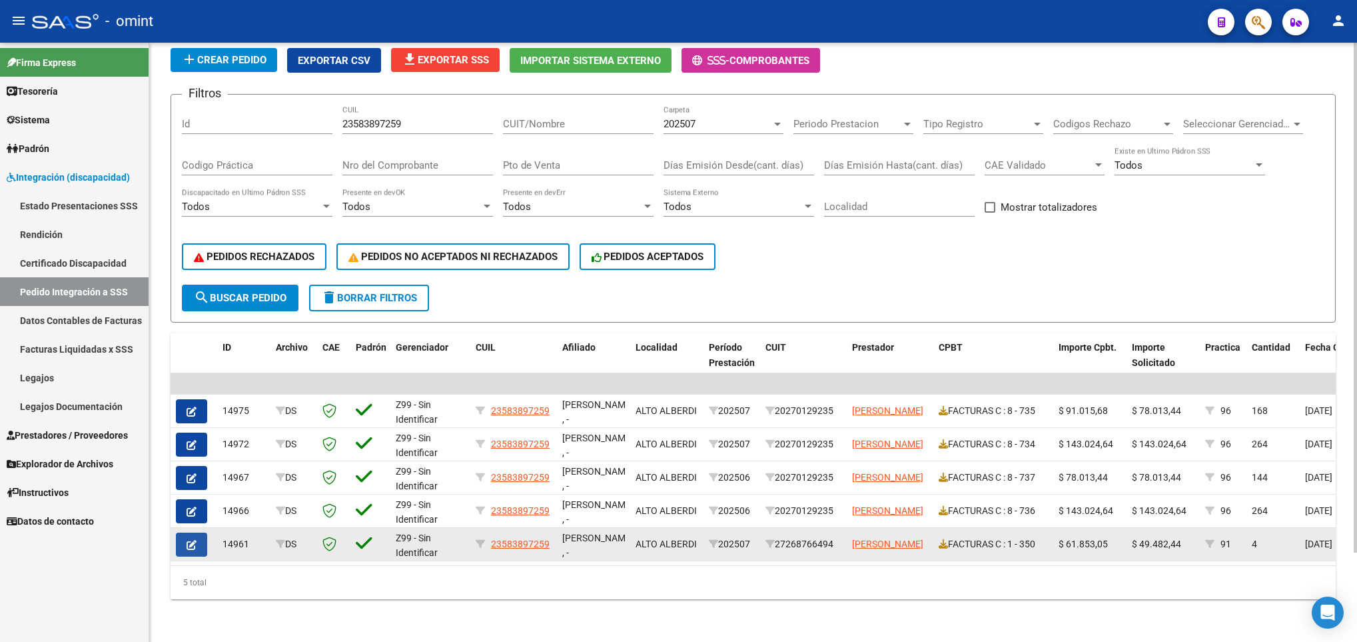
click at [185, 532] on button "button" at bounding box center [191, 544] width 31 height 24
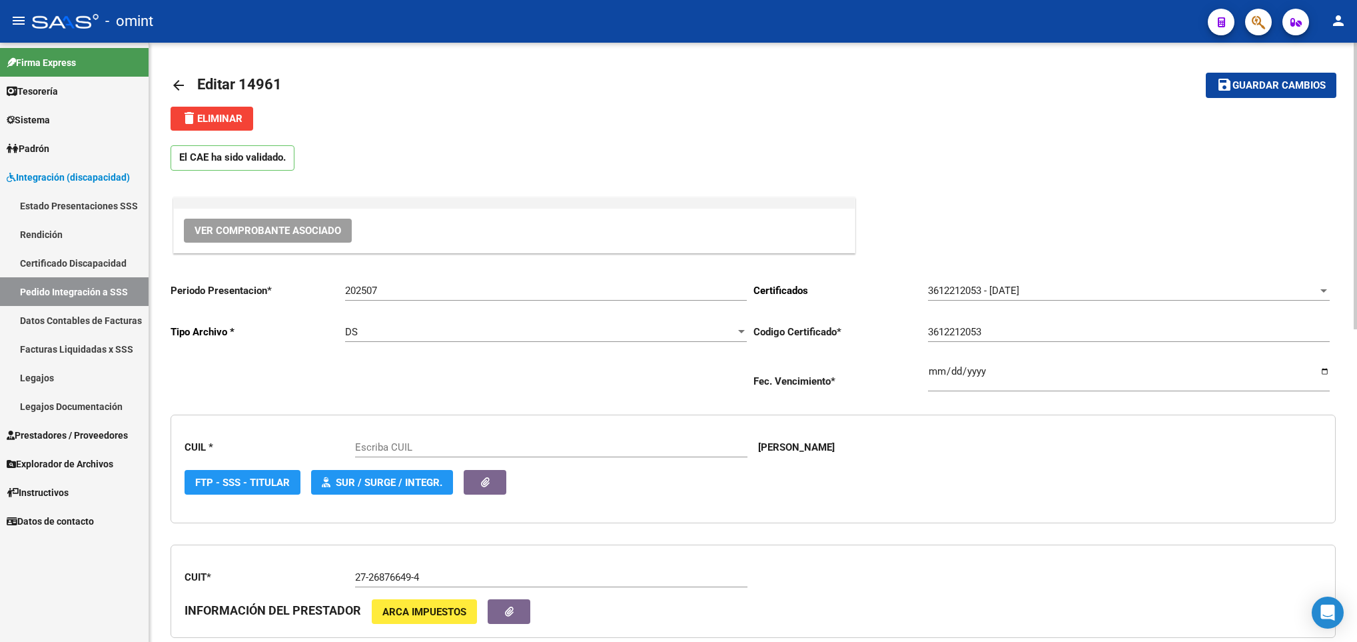
click at [904, 512] on div "CUIL * Escriba [PERSON_NAME] FTP - SSS - Titular SUR / SURGE / INTEGR. ARCA Pad…" at bounding box center [753, 468] width 1165 height 109
type input "23583897259"
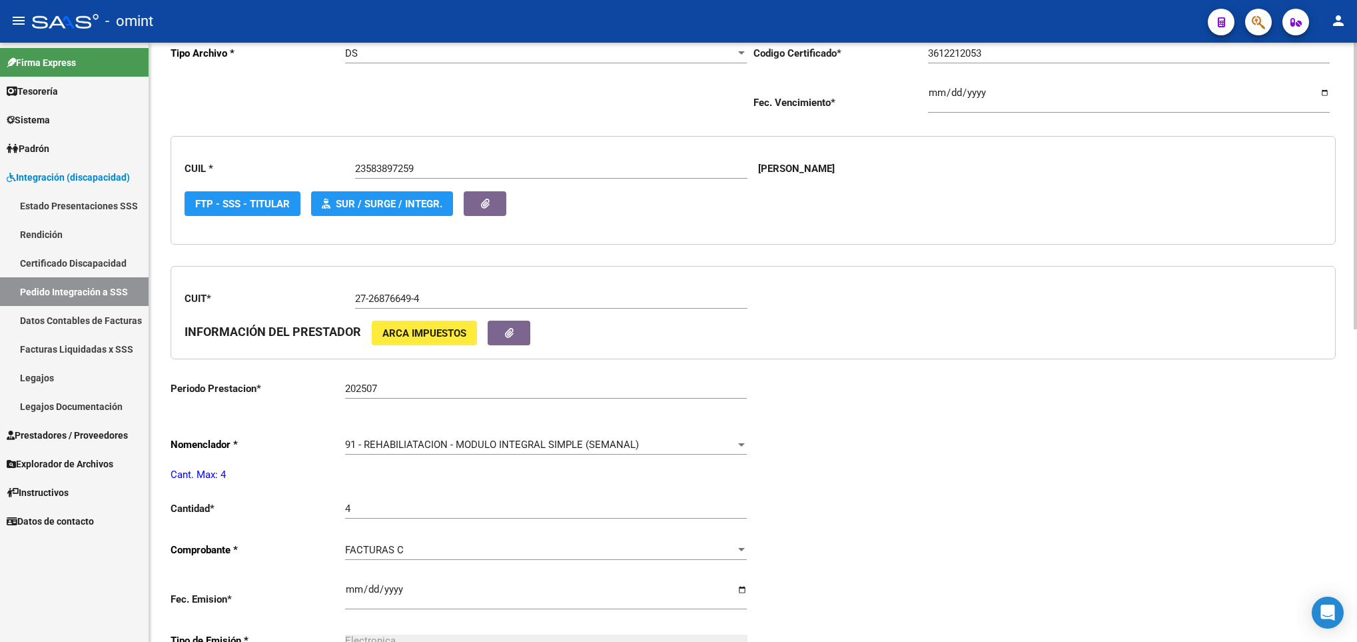
scroll to position [400, 0]
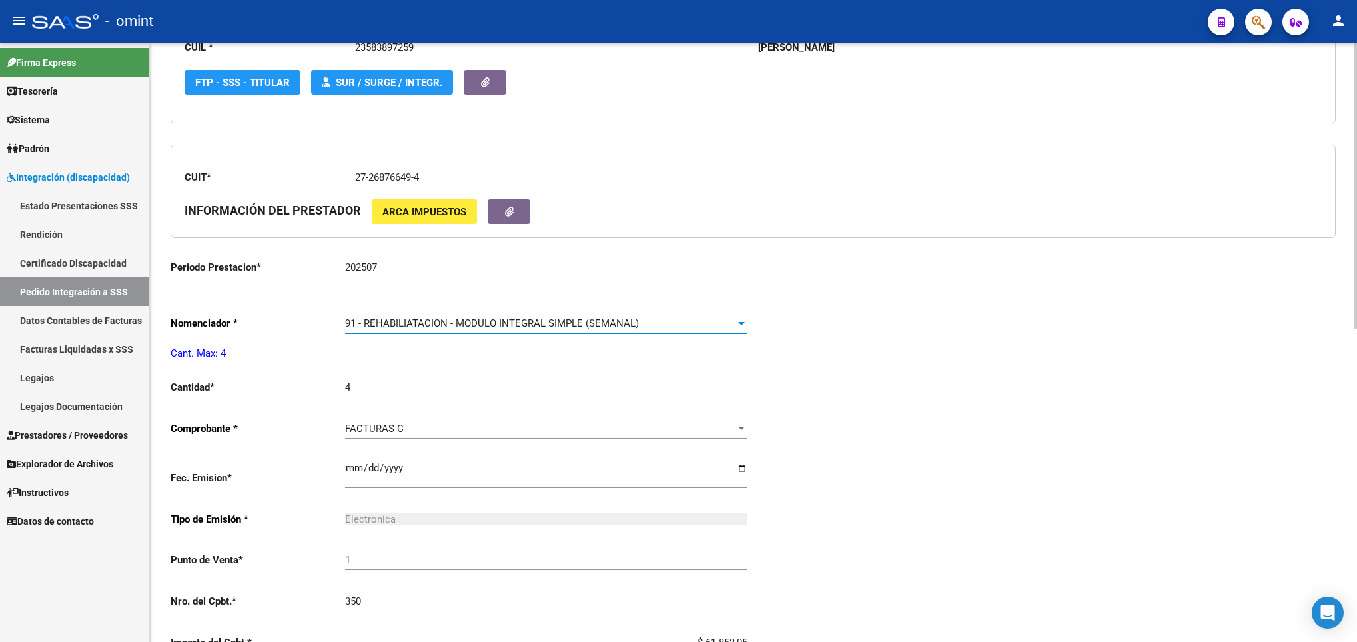
click at [698, 326] on div "91 - REHABILIATACION - MODULO INTEGRAL SIMPLE (SEMANAL)" at bounding box center [540, 323] width 390 height 12
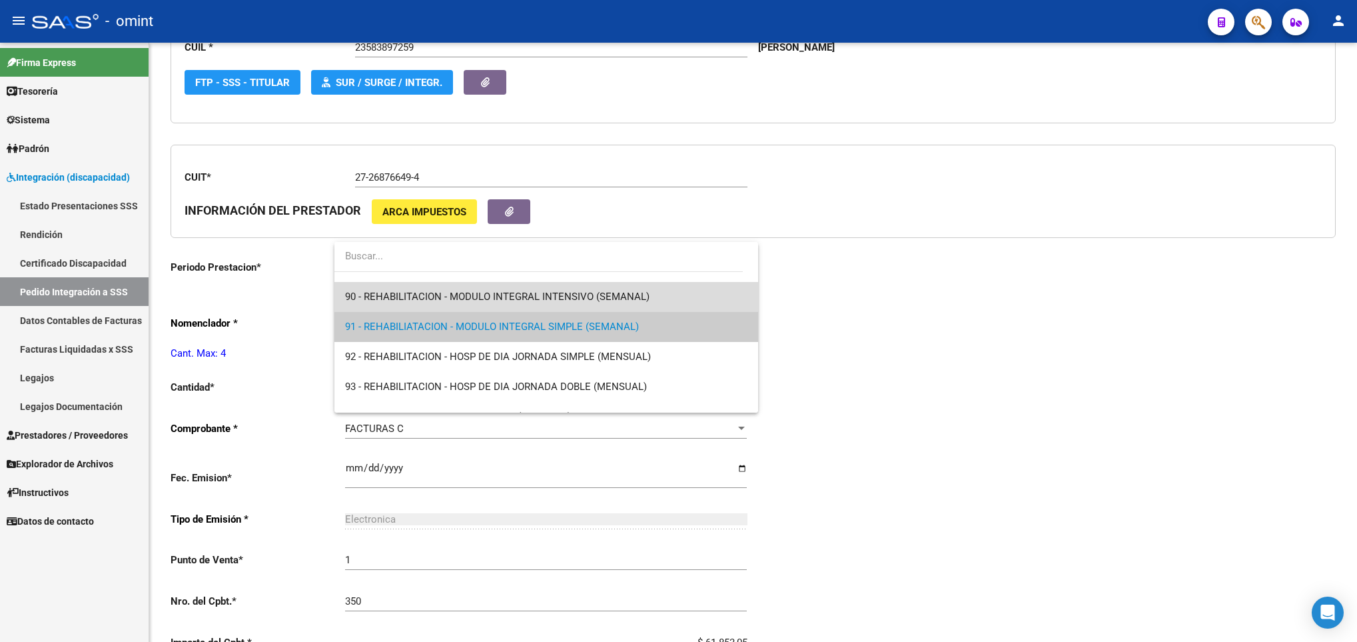
click at [682, 291] on span "90 - REHABILITACION - MODULO INTEGRAL INTENSIVO (SEMANAL)" at bounding box center [546, 297] width 402 height 30
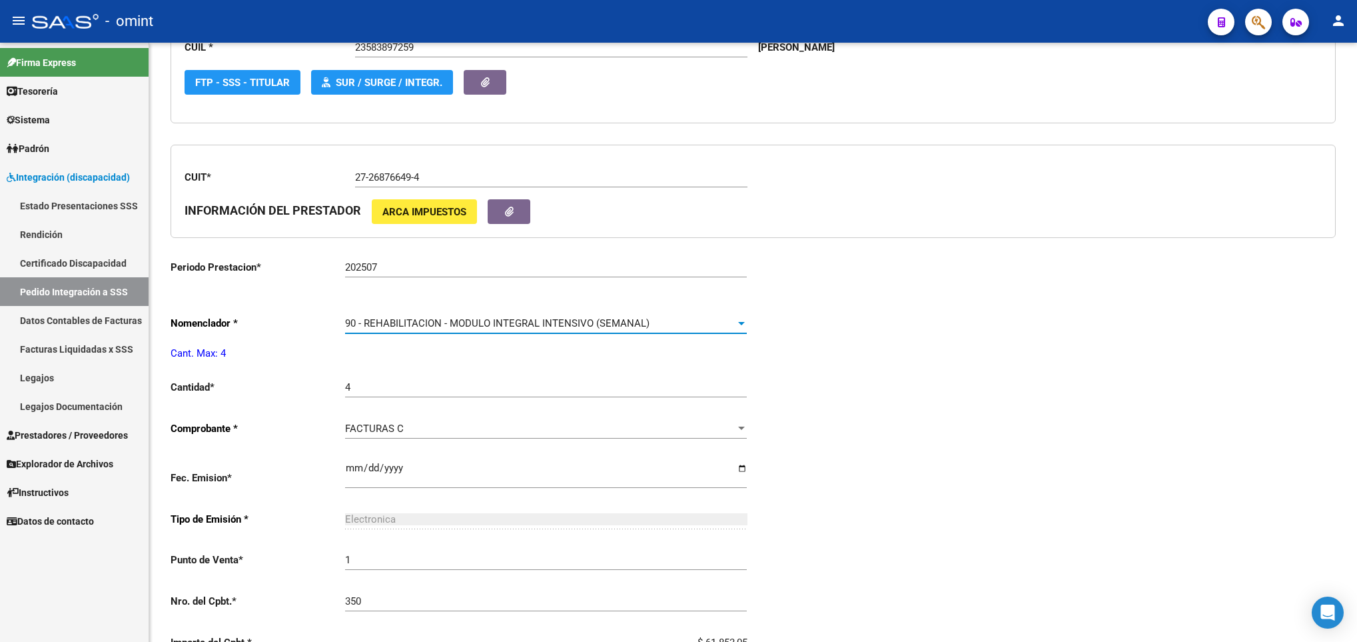
scroll to position [2669, 0]
click at [914, 305] on div "Periodo Presentacion * 202507 Ingresar el Periodo Tipo Archivo * DS Seleccionar…" at bounding box center [753, 364] width 1165 height 985
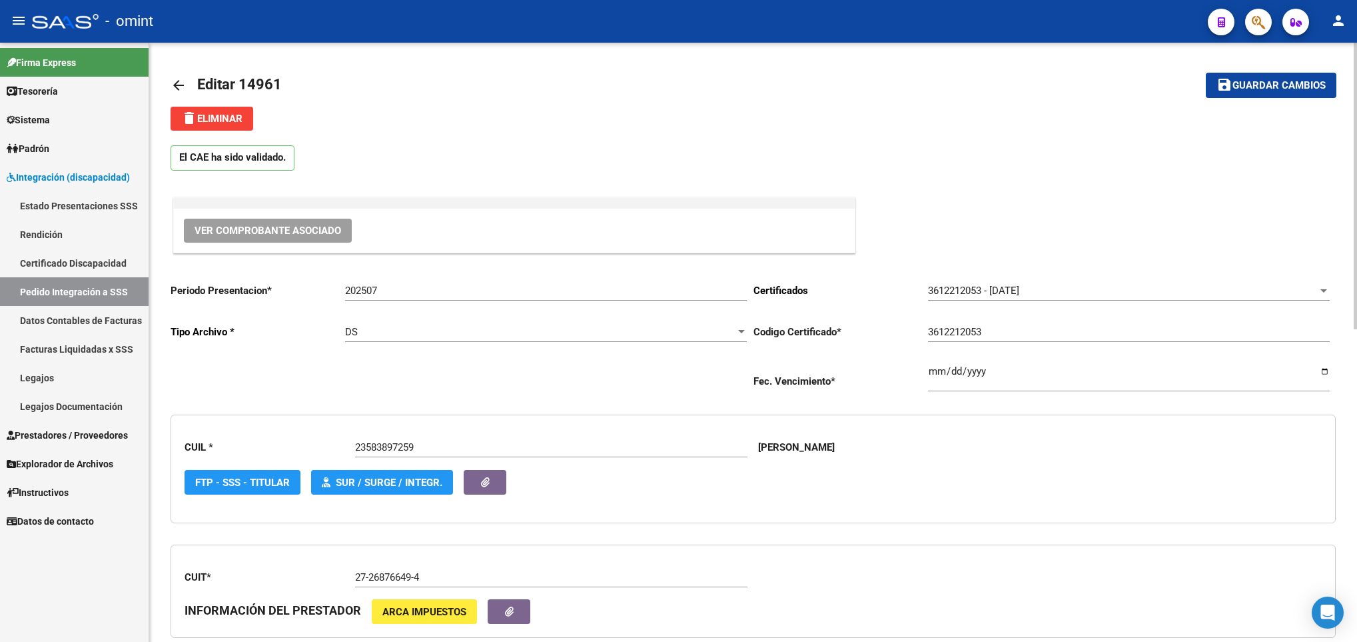
click at [1357, 71] on html "menu - omint person Firma Express Tesorería Extractos Procesados (csv) Extracto…" at bounding box center [678, 321] width 1357 height 642
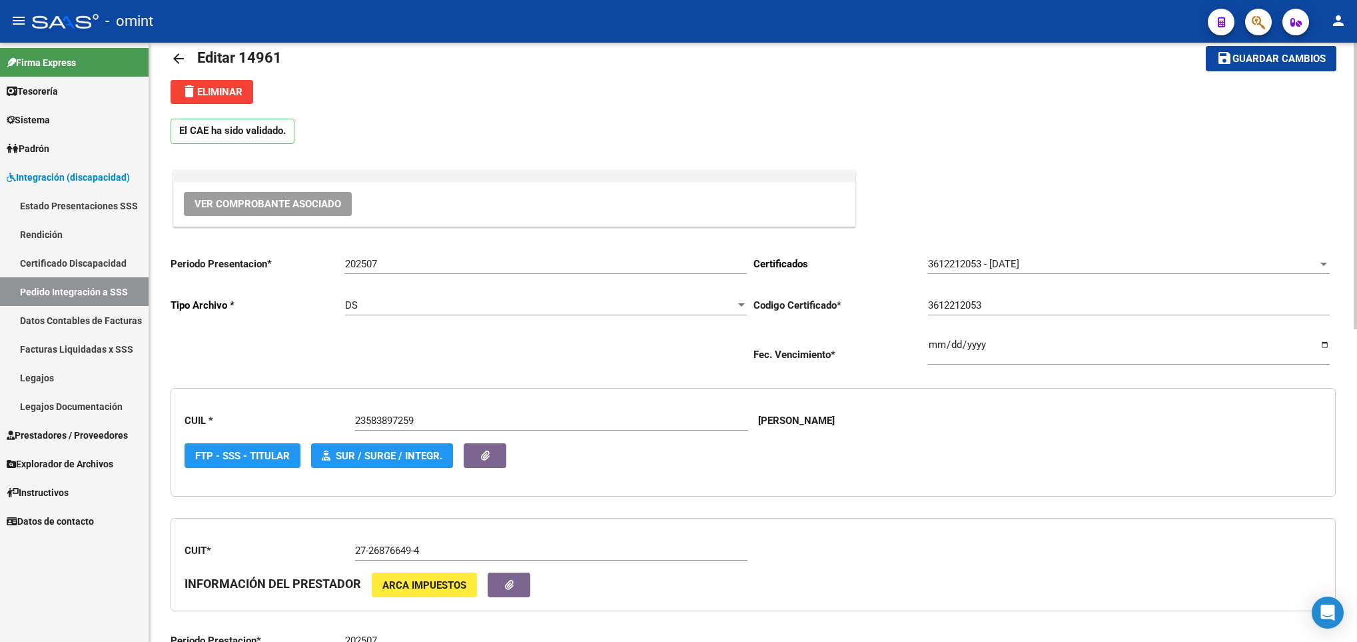
click at [1301, 84] on div "arrow_back Editar 14961 save Guardar cambios delete Eliminar El CAE ha sido val…" at bounding box center [754, 639] width 1211 height 1246
click at [1299, 67] on button "save Guardar cambios" at bounding box center [1271, 58] width 131 height 25
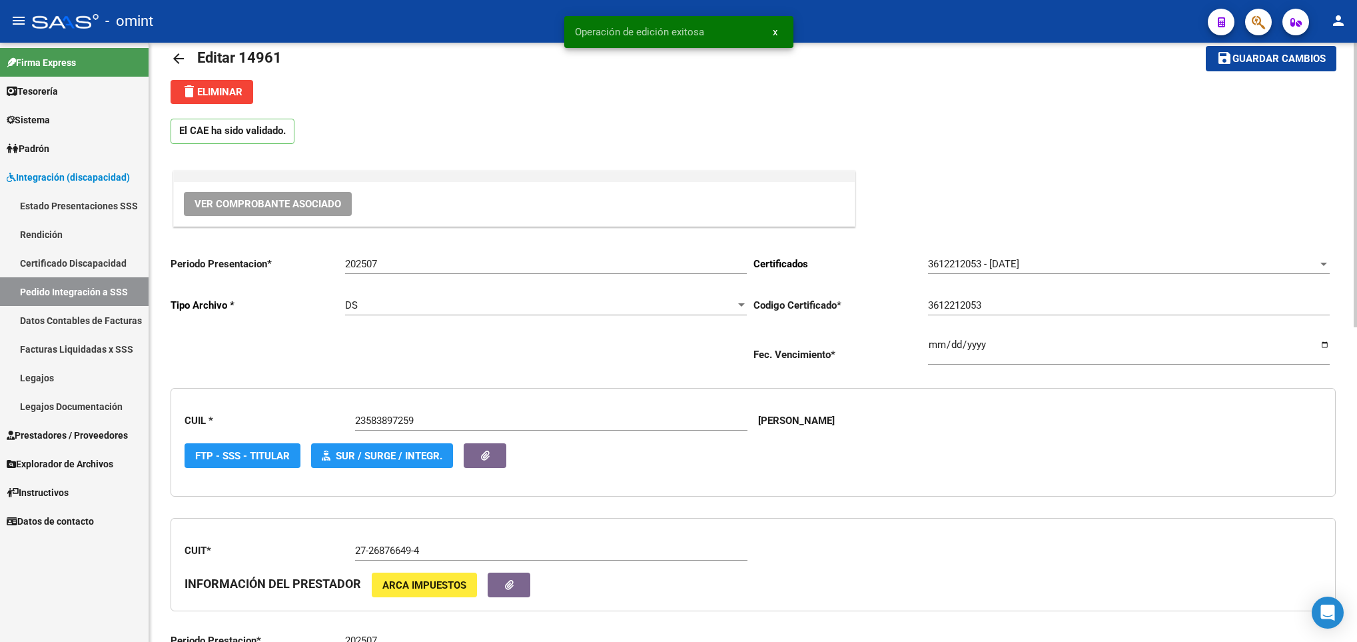
click at [175, 68] on link "arrow_back" at bounding box center [184, 58] width 27 height 31
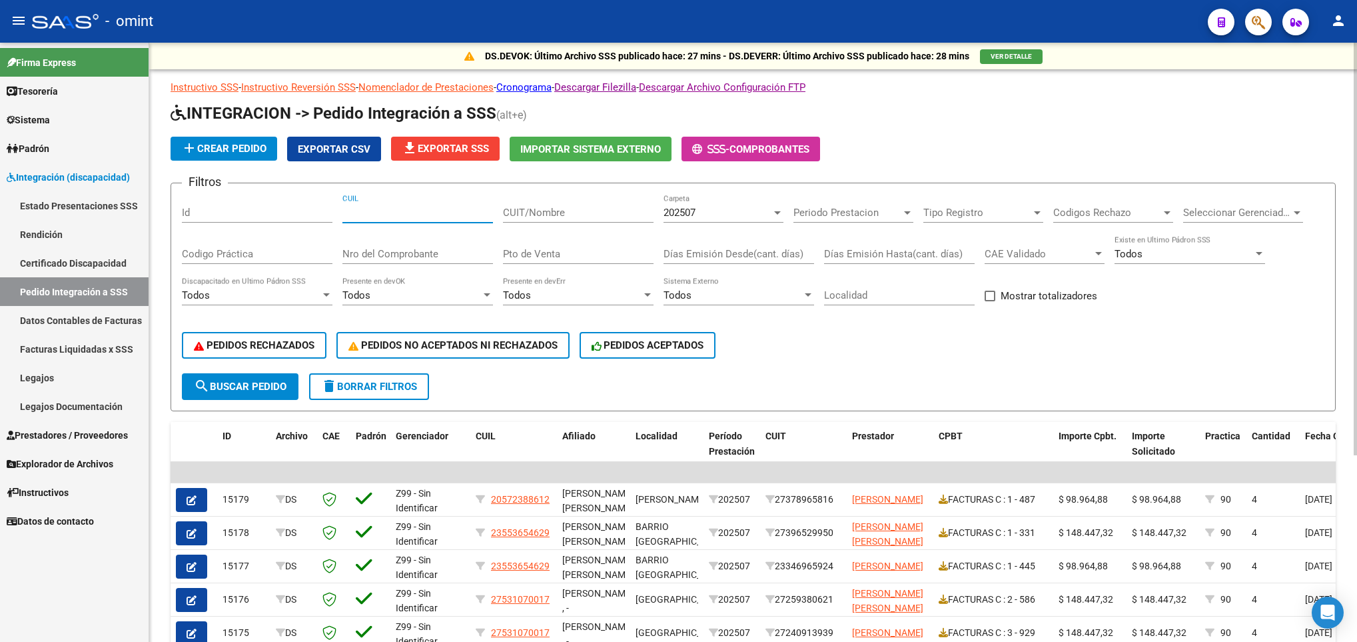
click at [402, 211] on input "CUIL" at bounding box center [417, 213] width 151 height 12
paste input "20536861875"
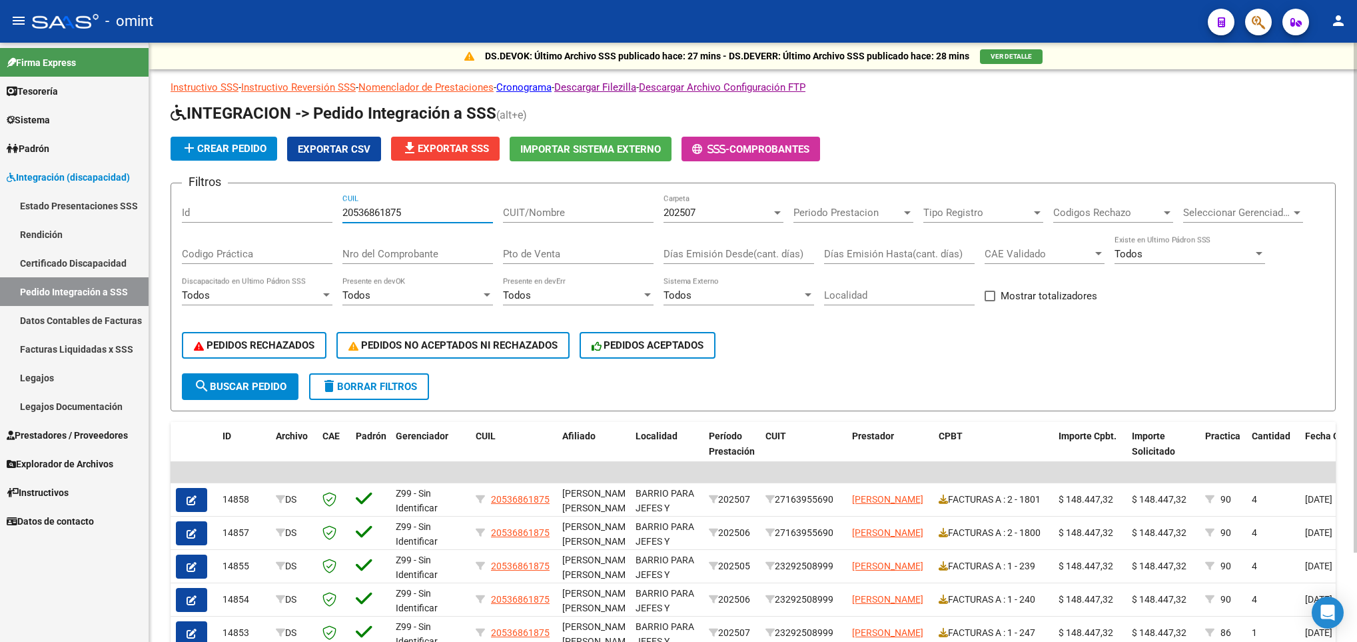
scroll to position [105, 0]
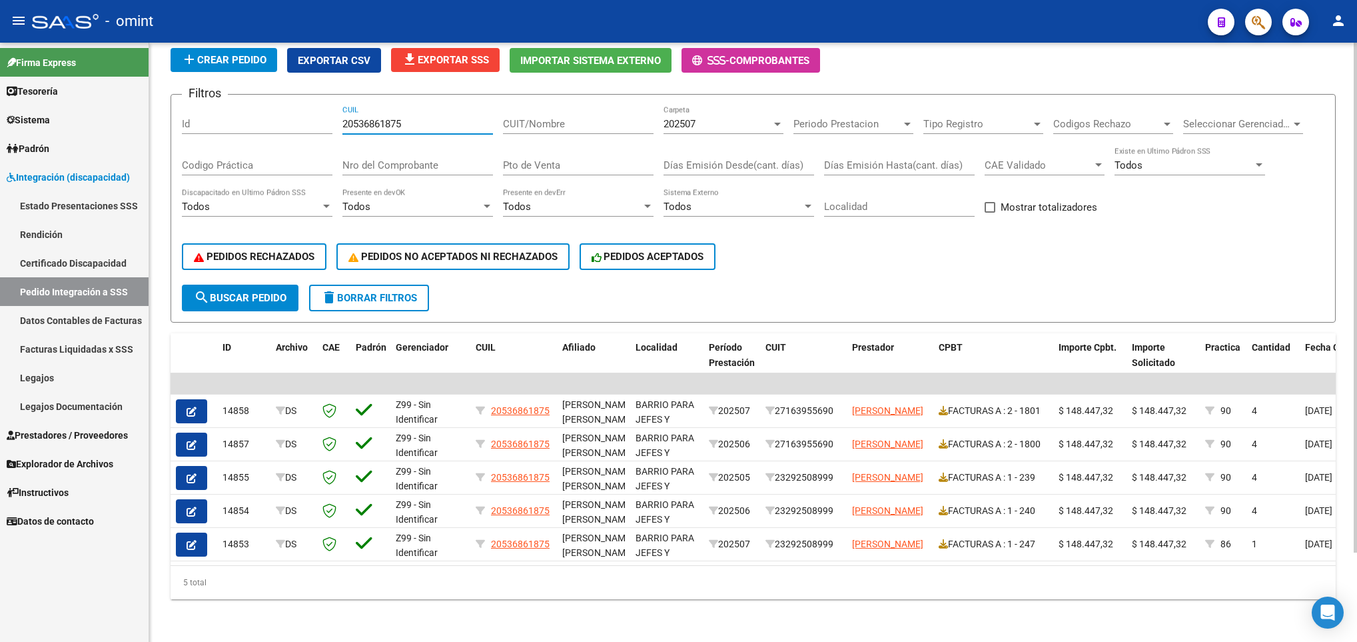
click at [1357, 568] on html "menu - omint person Firma Express Tesorería Extractos Procesados (csv) Extracto…" at bounding box center [678, 321] width 1357 height 642
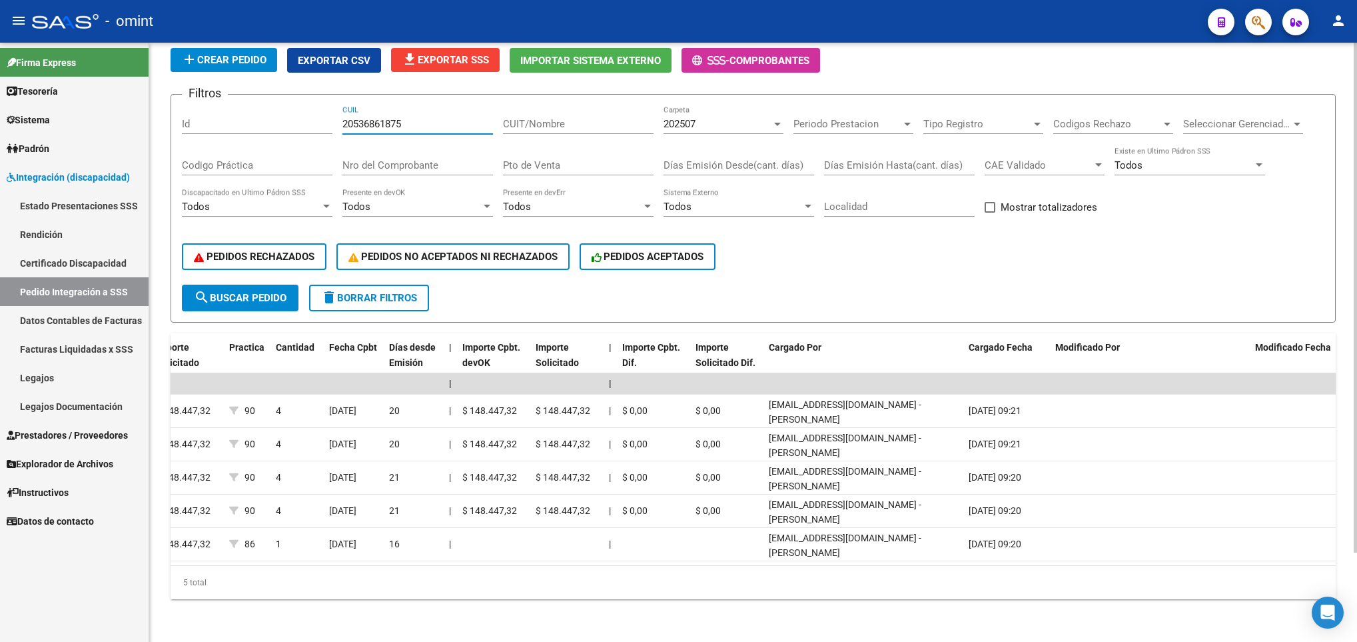
scroll to position [0, 0]
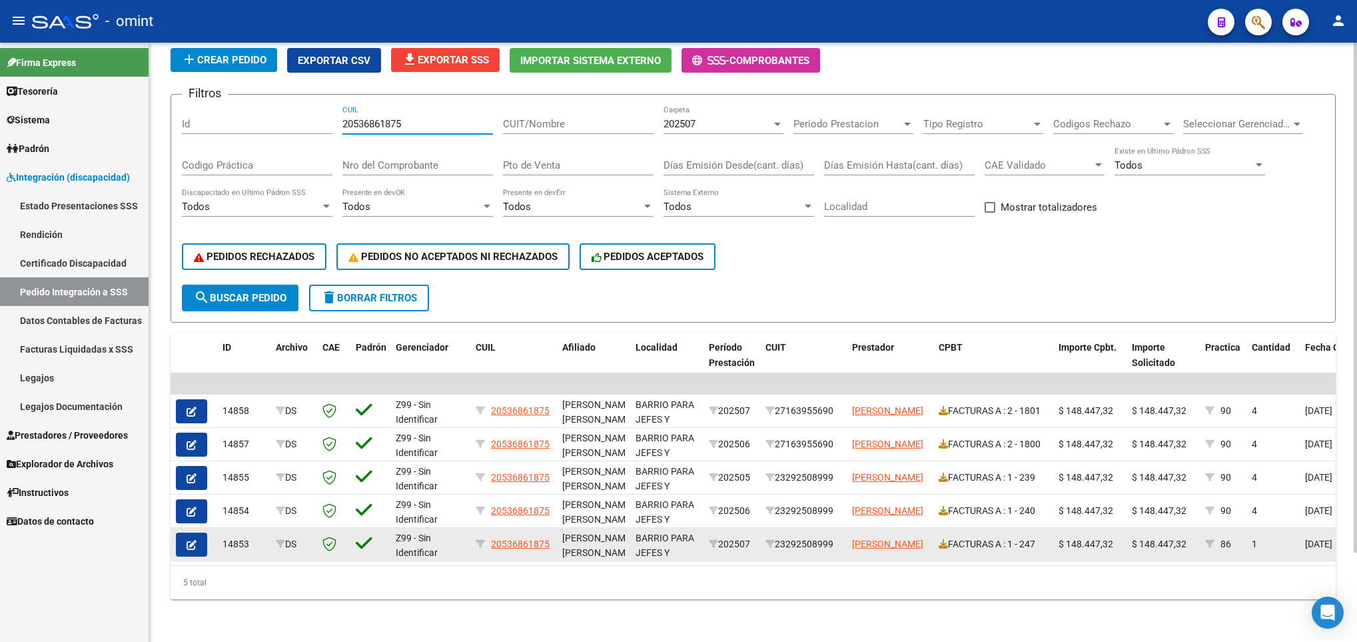
type input "20536861875"
click at [193, 540] on icon "button" at bounding box center [192, 545] width 10 height 10
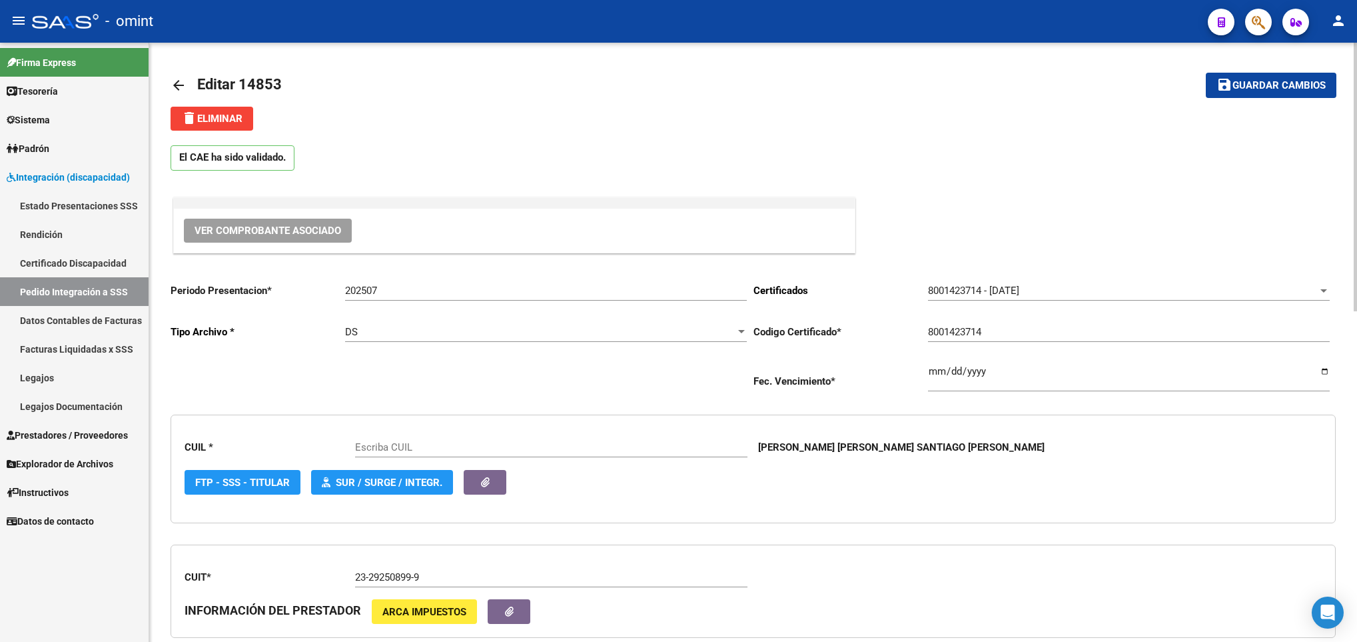
click at [930, 523] on div "CUIL * Escriba CUIL [PERSON_NAME] [PERSON_NAME] [PERSON_NAME] FTP - SSS - Titul…" at bounding box center [753, 468] width 1165 height 109
type input "20536861875"
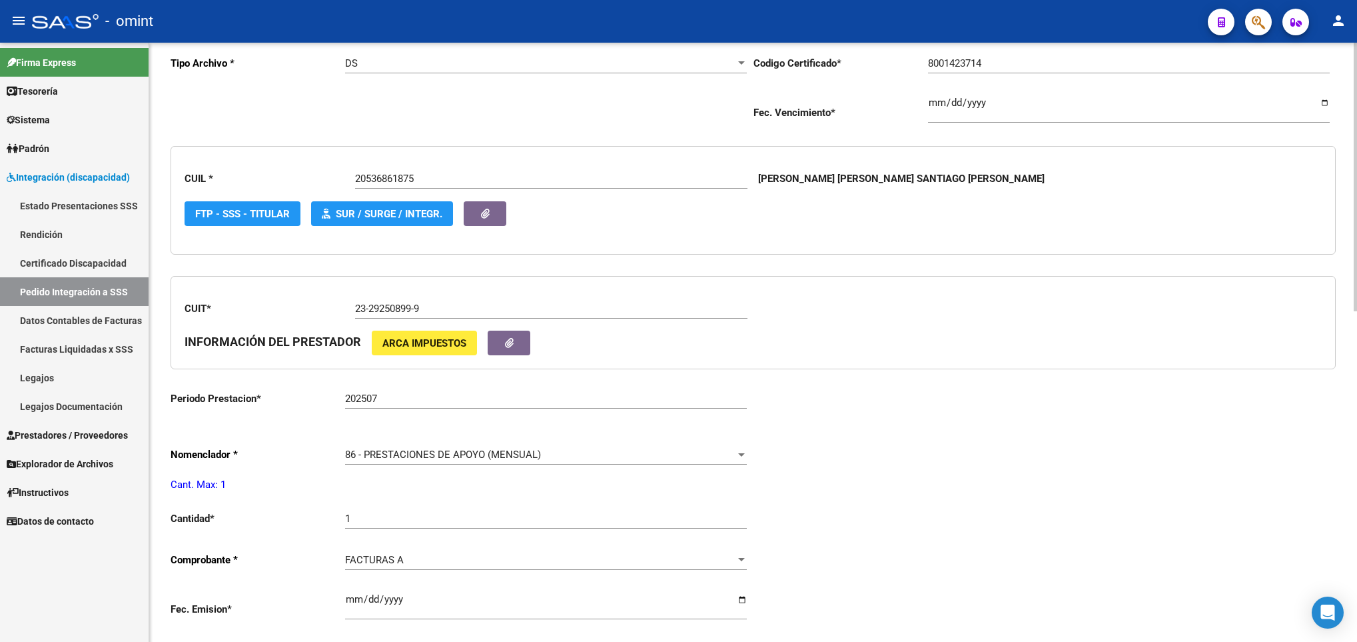
scroll to position [320, 0]
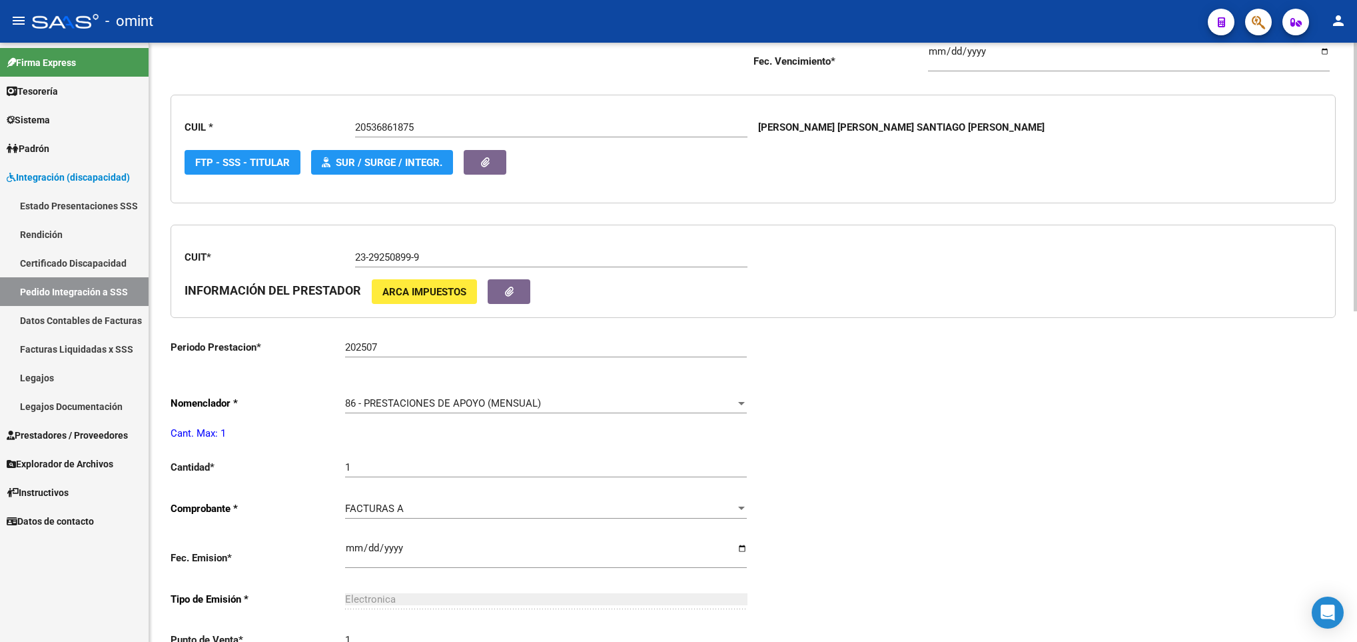
click at [734, 400] on div "86 - PRESTACIONES DE APOYO (MENSUAL)" at bounding box center [540, 403] width 390 height 12
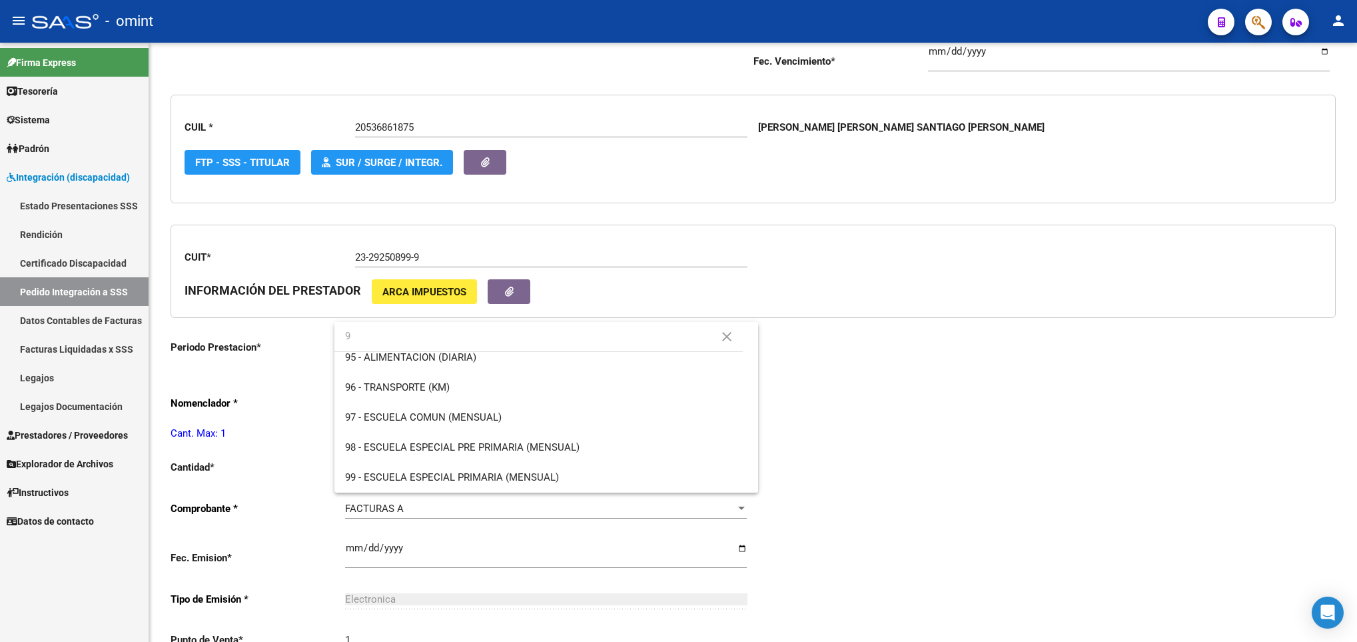
scroll to position [0, 0]
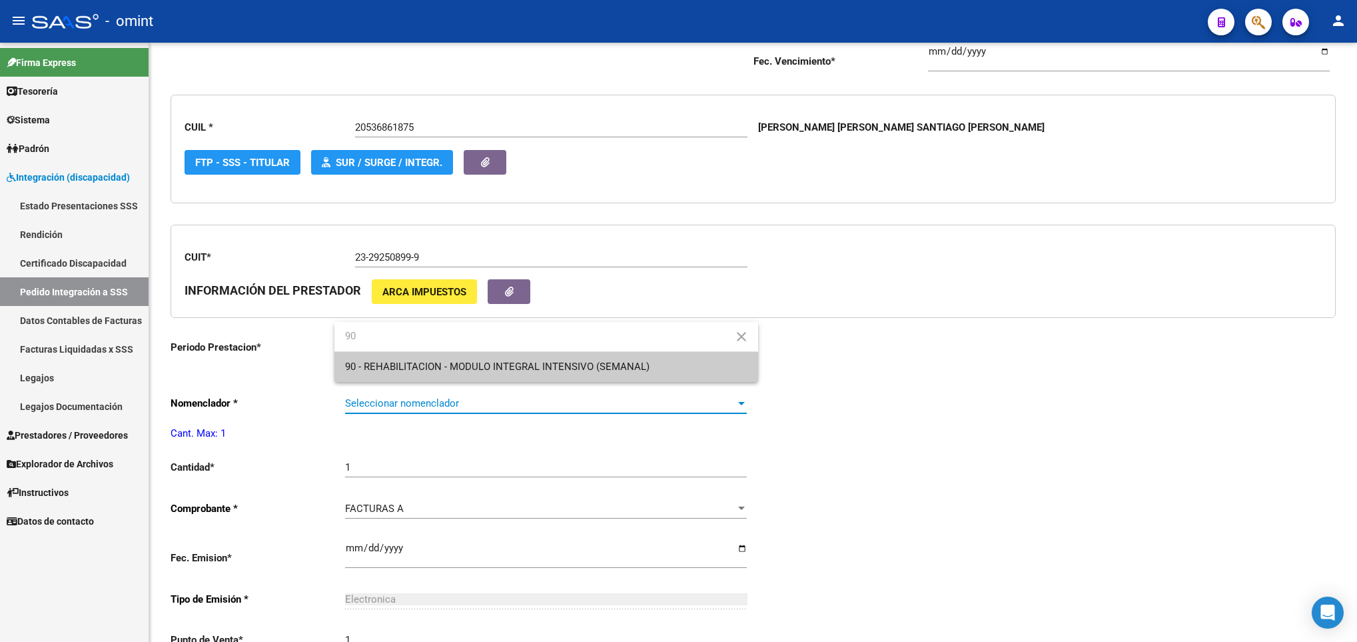
type input "90"
click at [728, 372] on span "90 - REHABILITACION - MODULO INTEGRAL INTENSIVO (SEMANAL)" at bounding box center [546, 367] width 402 height 30
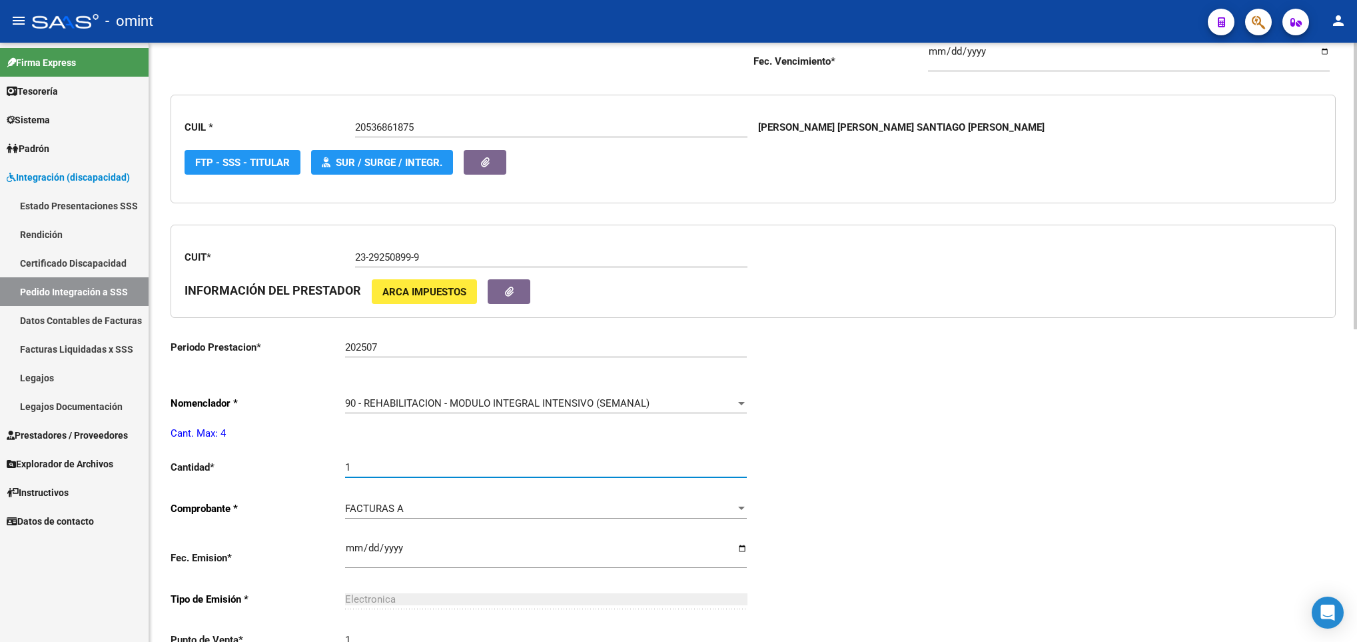
click at [500, 473] on input "1" at bounding box center [546, 467] width 402 height 12
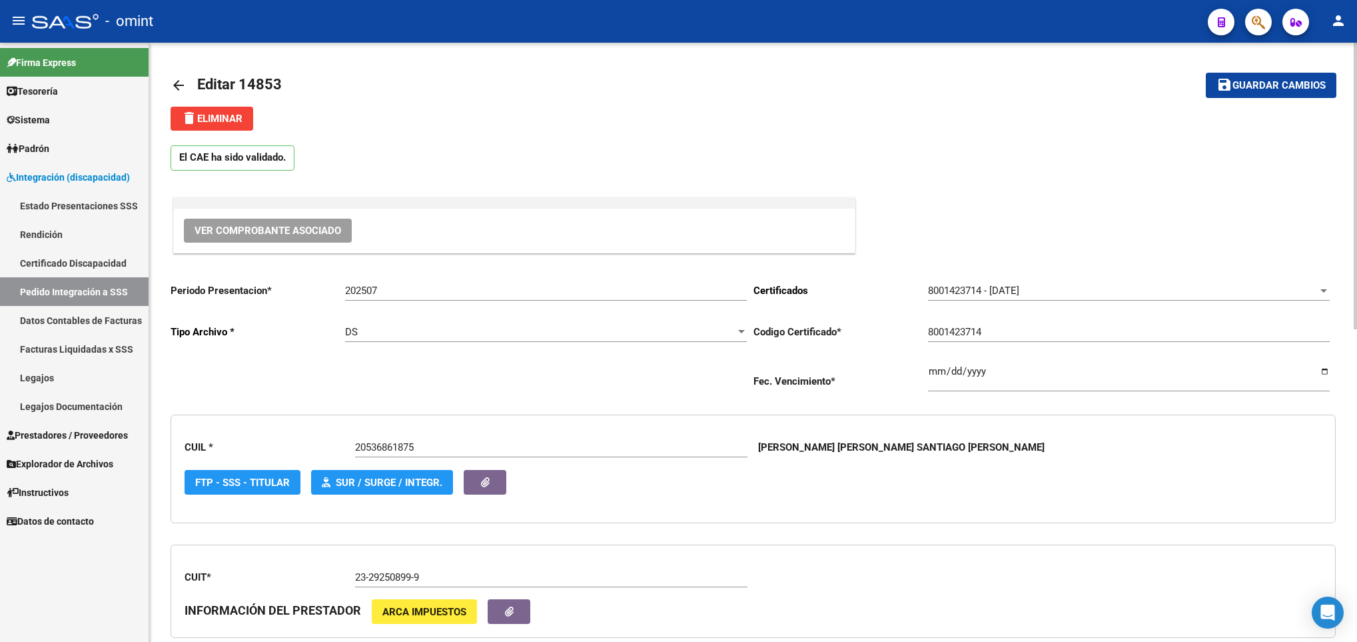
click at [1354, 59] on div at bounding box center [1355, 342] width 3 height 599
click at [1354, 59] on div at bounding box center [1355, 186] width 3 height 287
type input "4"
click at [1276, 87] on span "Guardar cambios" at bounding box center [1279, 86] width 93 height 12
click at [177, 88] on mat-icon "arrow_back" at bounding box center [179, 85] width 16 height 16
